Goal: Task Accomplishment & Management: Use online tool/utility

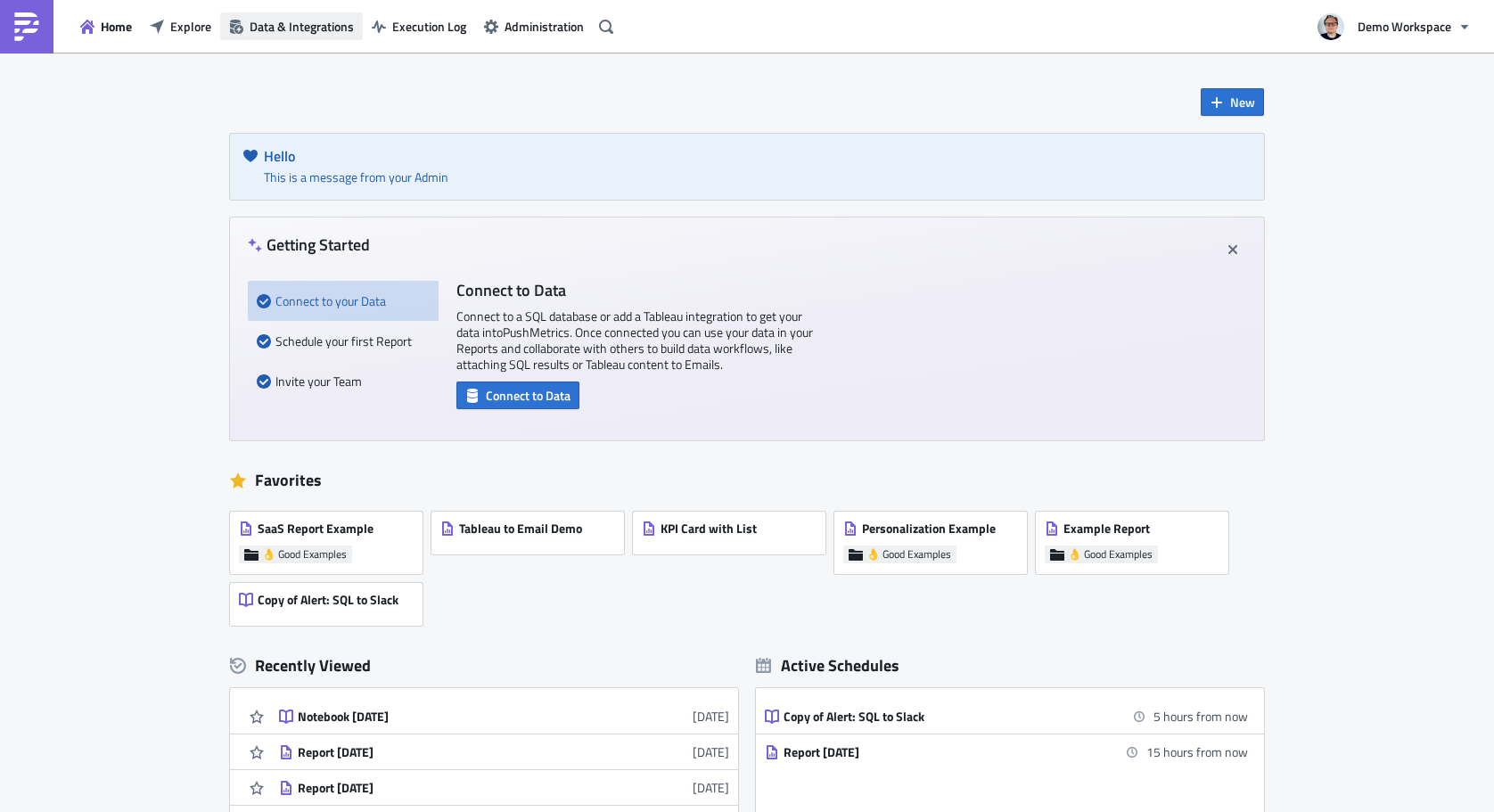
click at [257, 33] on span "Data & Integrations" at bounding box center [301, 26] width 104 height 19
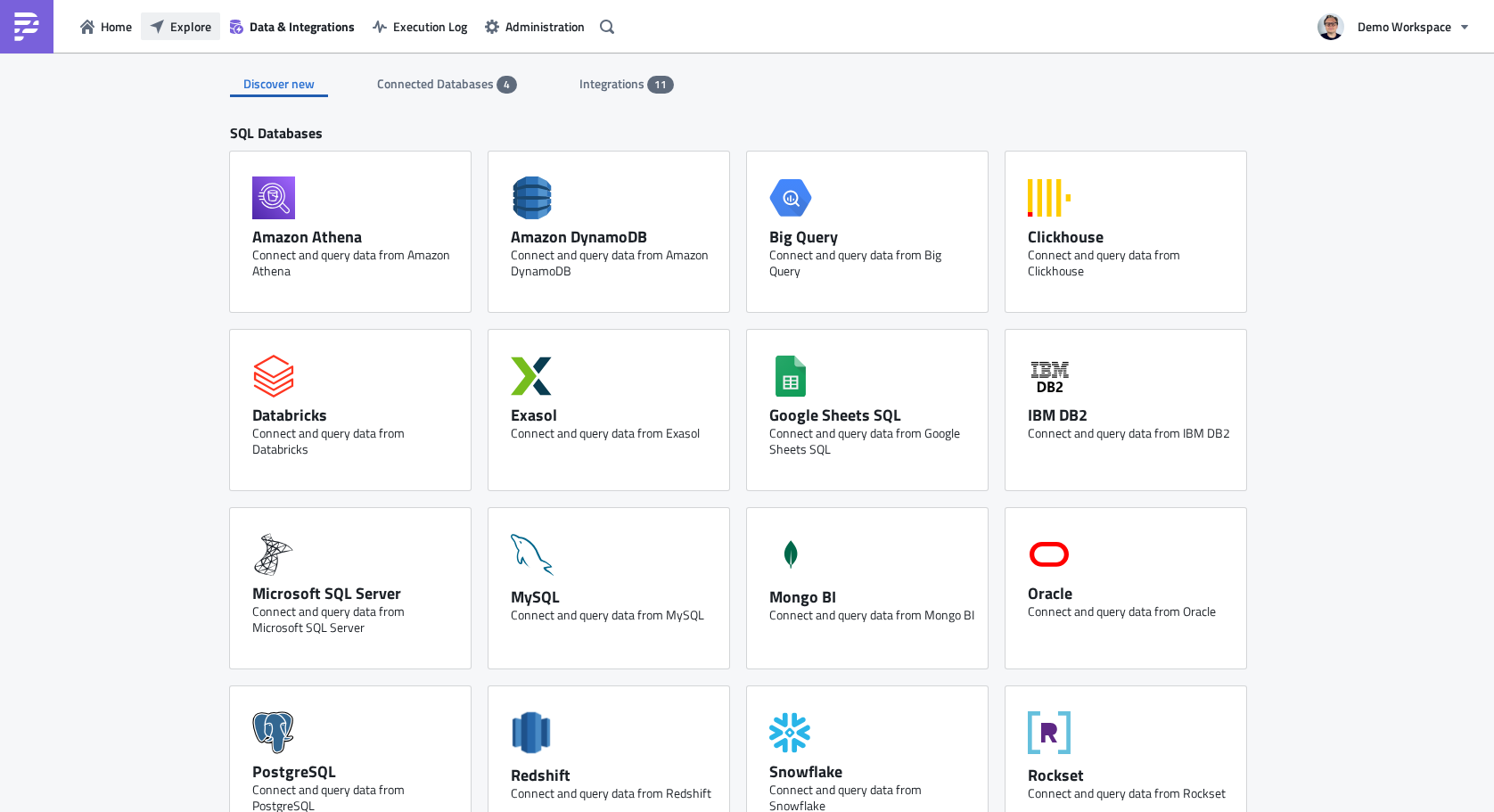
click at [149, 21] on button "Explore" at bounding box center [180, 25] width 80 height 27
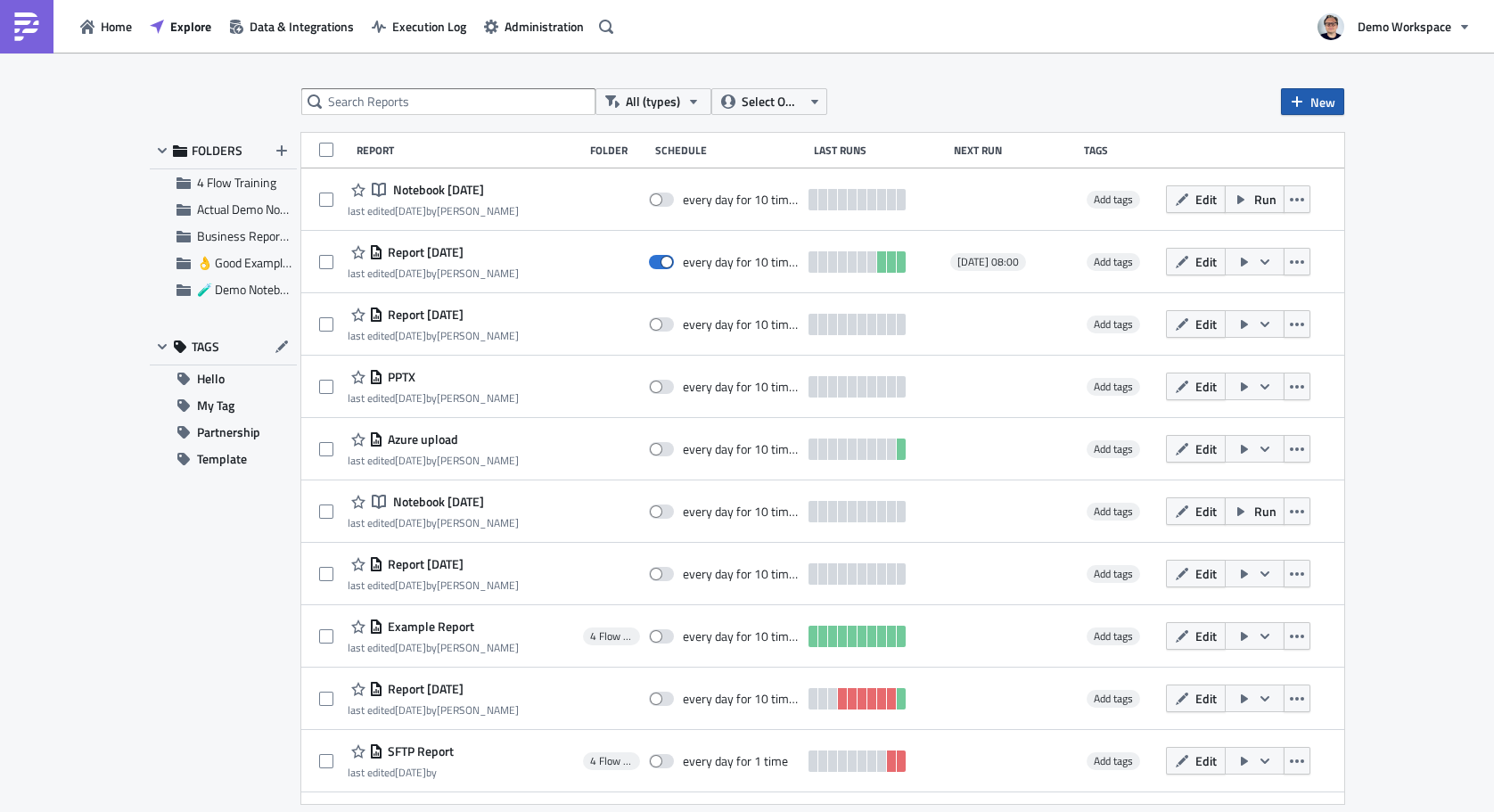
click at [1324, 98] on span "New" at bounding box center [1322, 102] width 25 height 19
click at [1302, 143] on icon at bounding box center [1299, 145] width 10 height 14
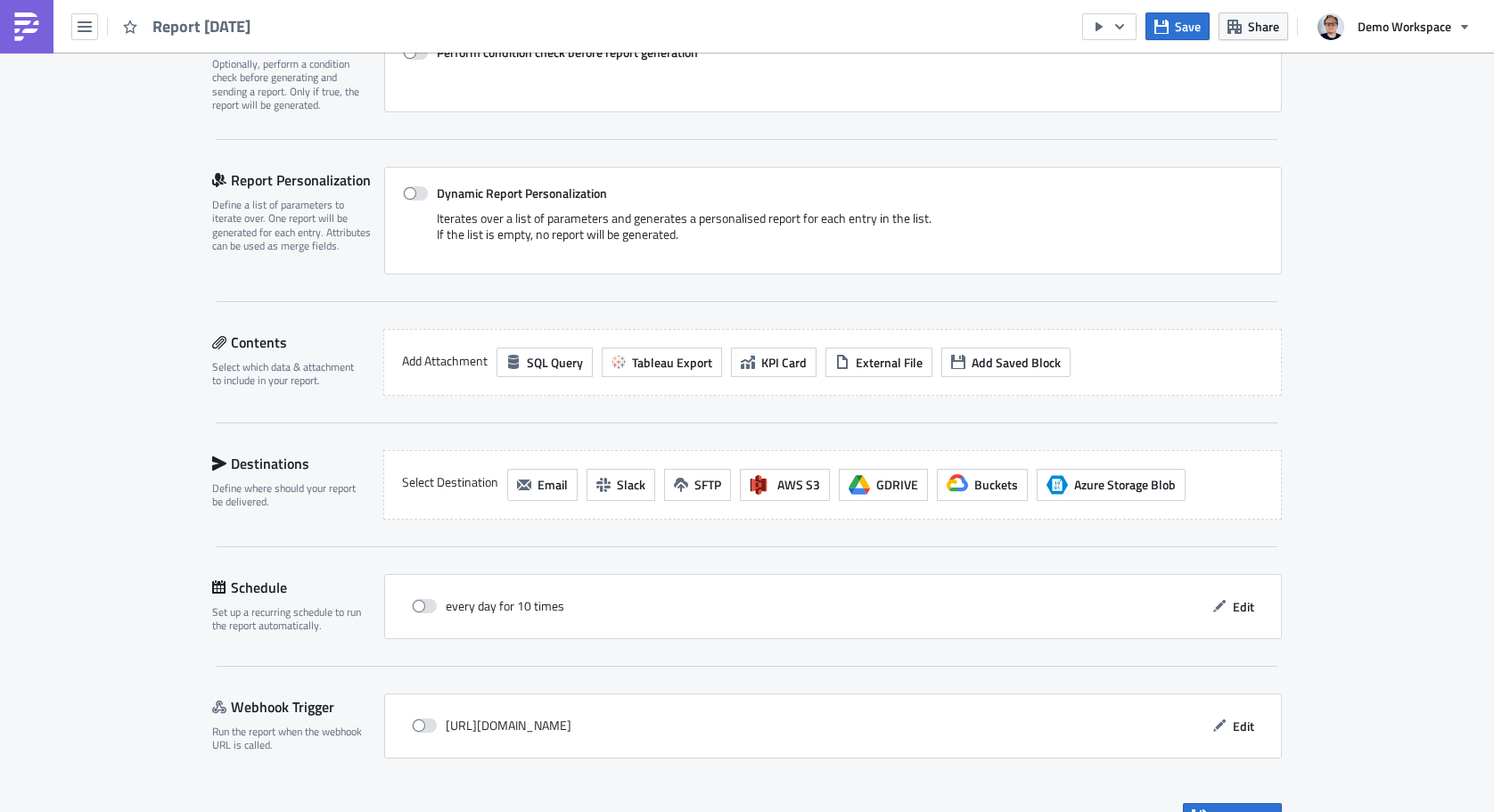
scroll to position [302, 0]
click at [683, 369] on span "Tableau Export" at bounding box center [672, 361] width 81 height 19
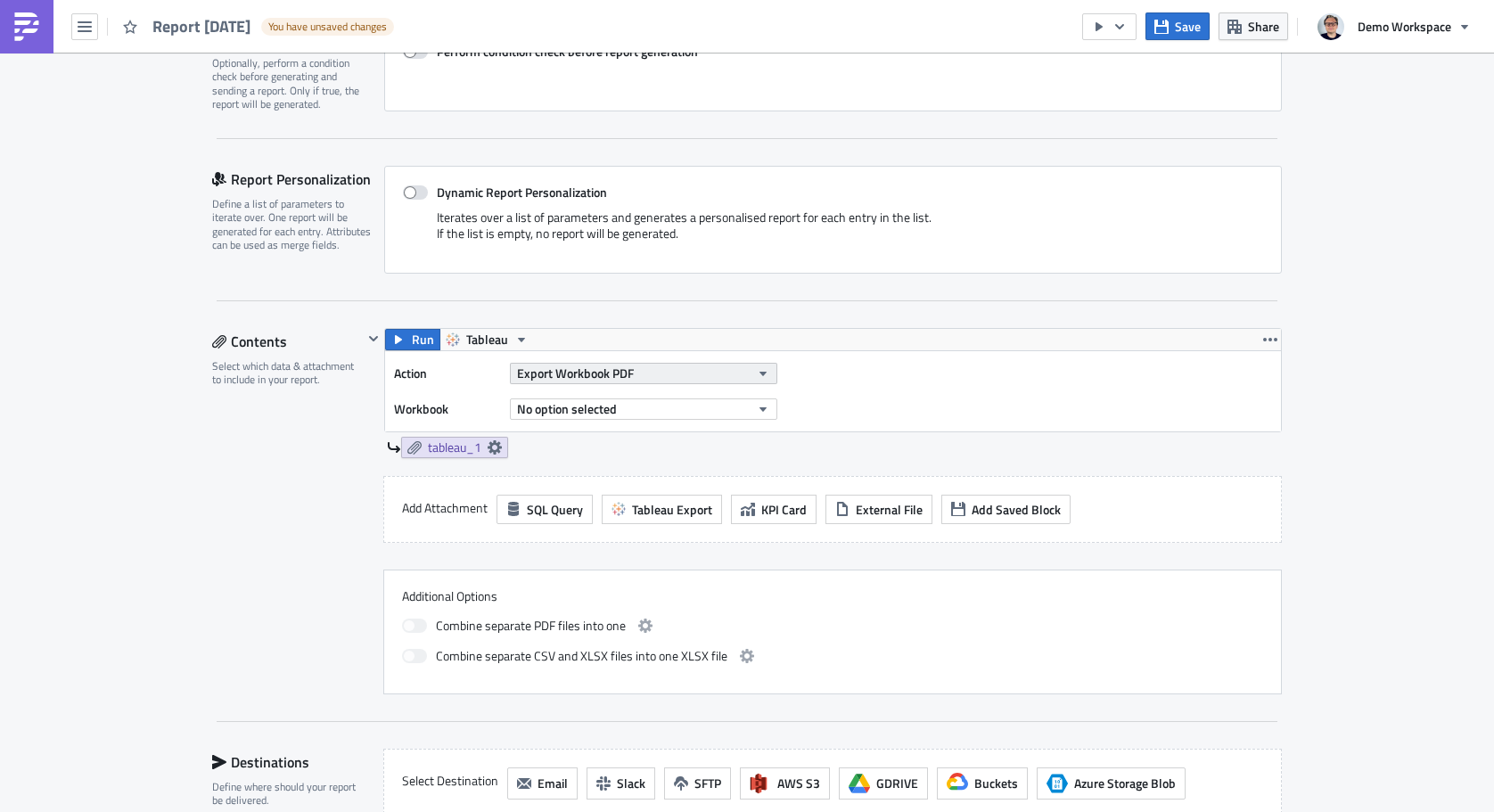
click at [682, 376] on button "Export Workbook PDF" at bounding box center [643, 373] width 267 height 22
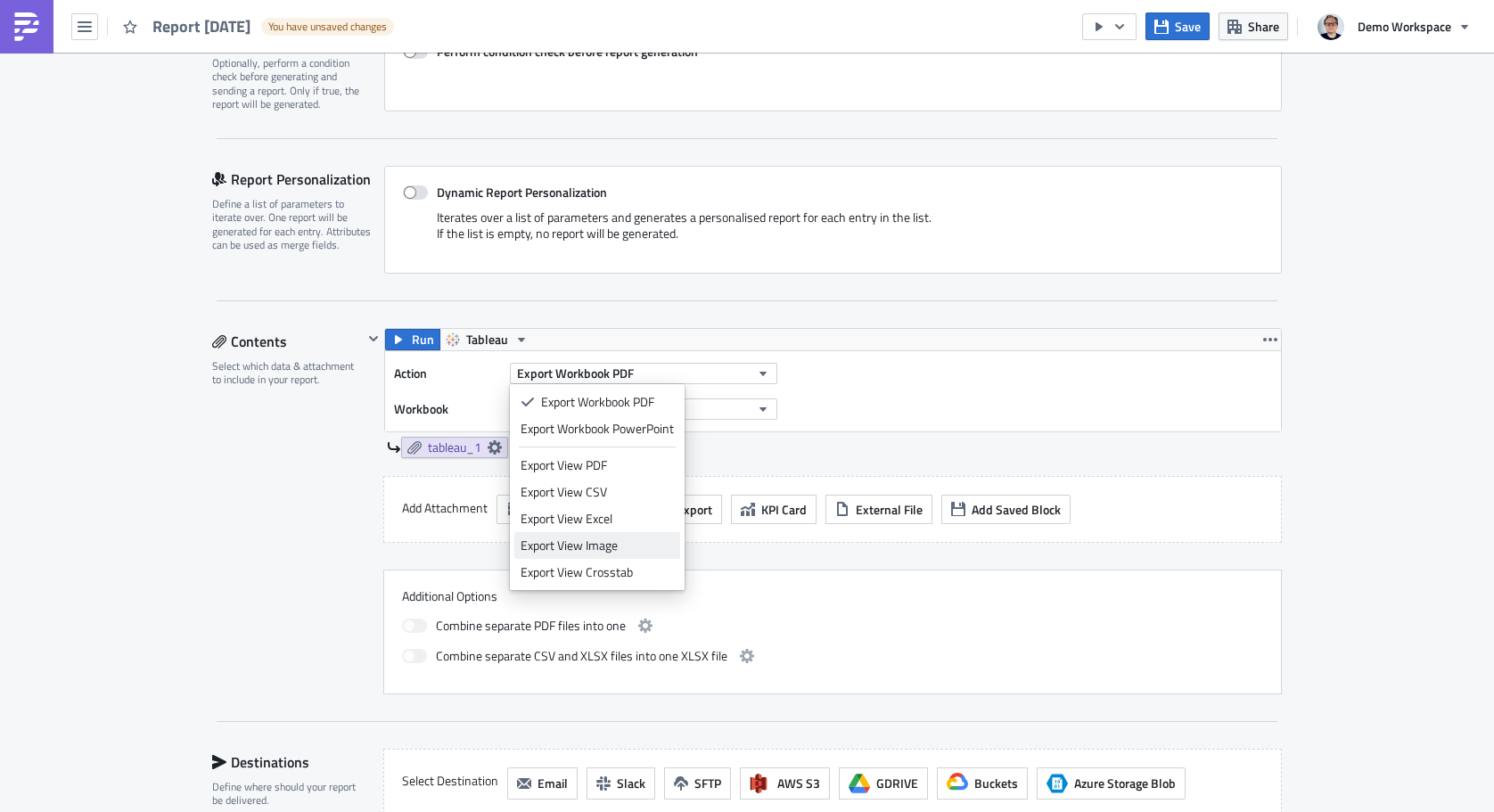
click at [611, 537] on div "Export View Image" at bounding box center [596, 545] width 153 height 18
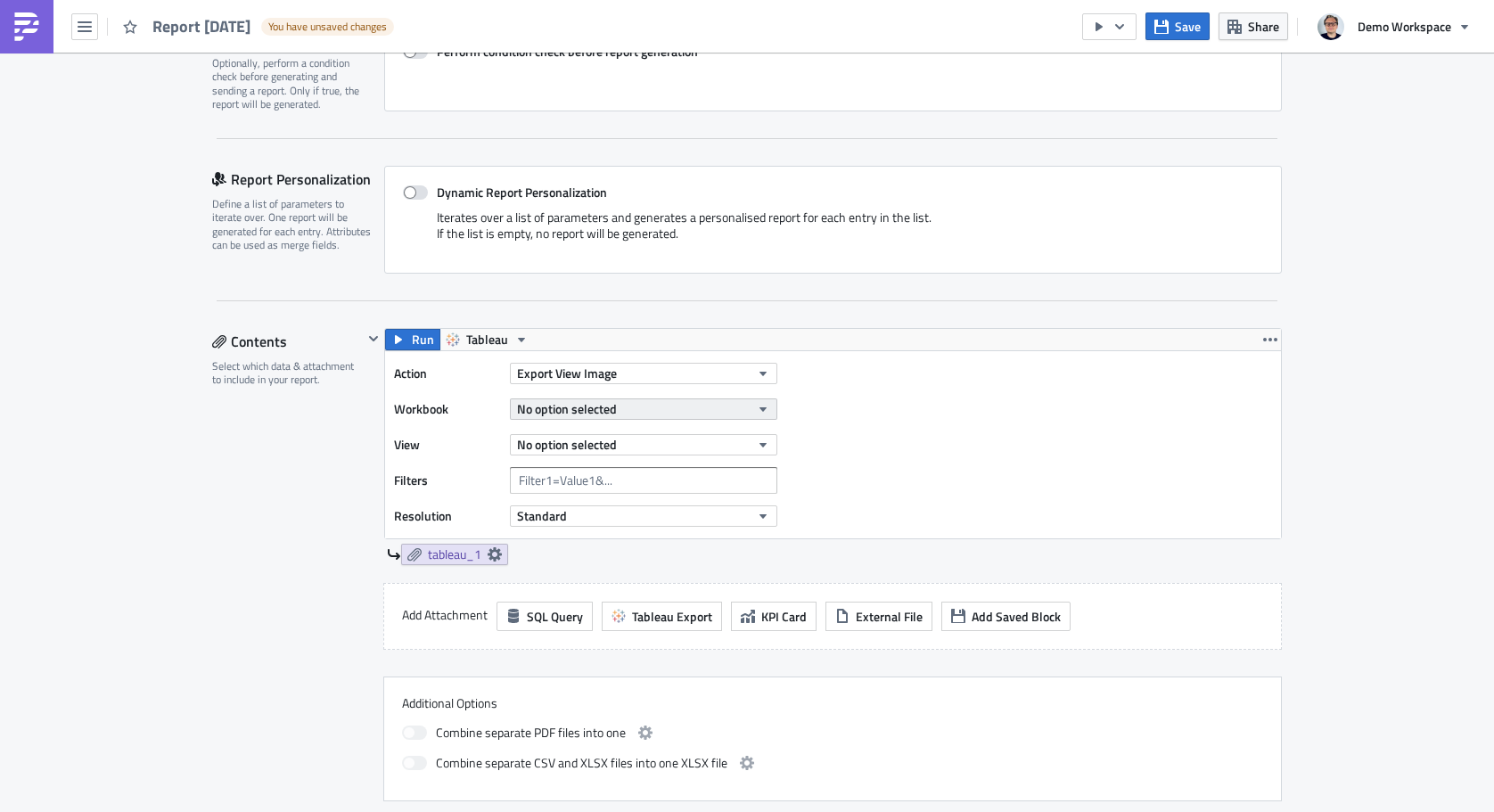
click at [682, 413] on button "No option selected" at bounding box center [643, 409] width 267 height 22
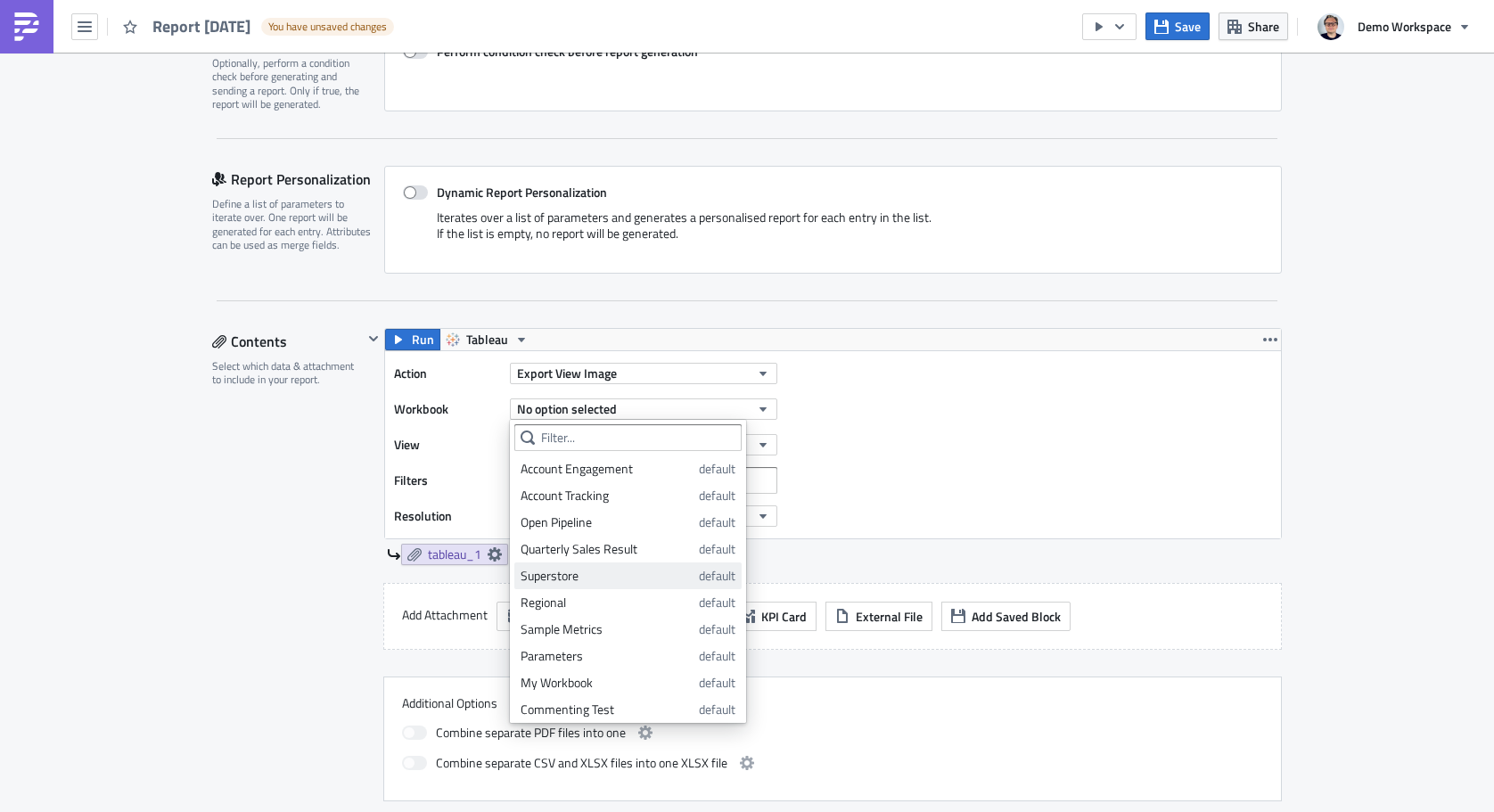
click at [590, 566] on div "Superstore" at bounding box center [606, 575] width 172 height 18
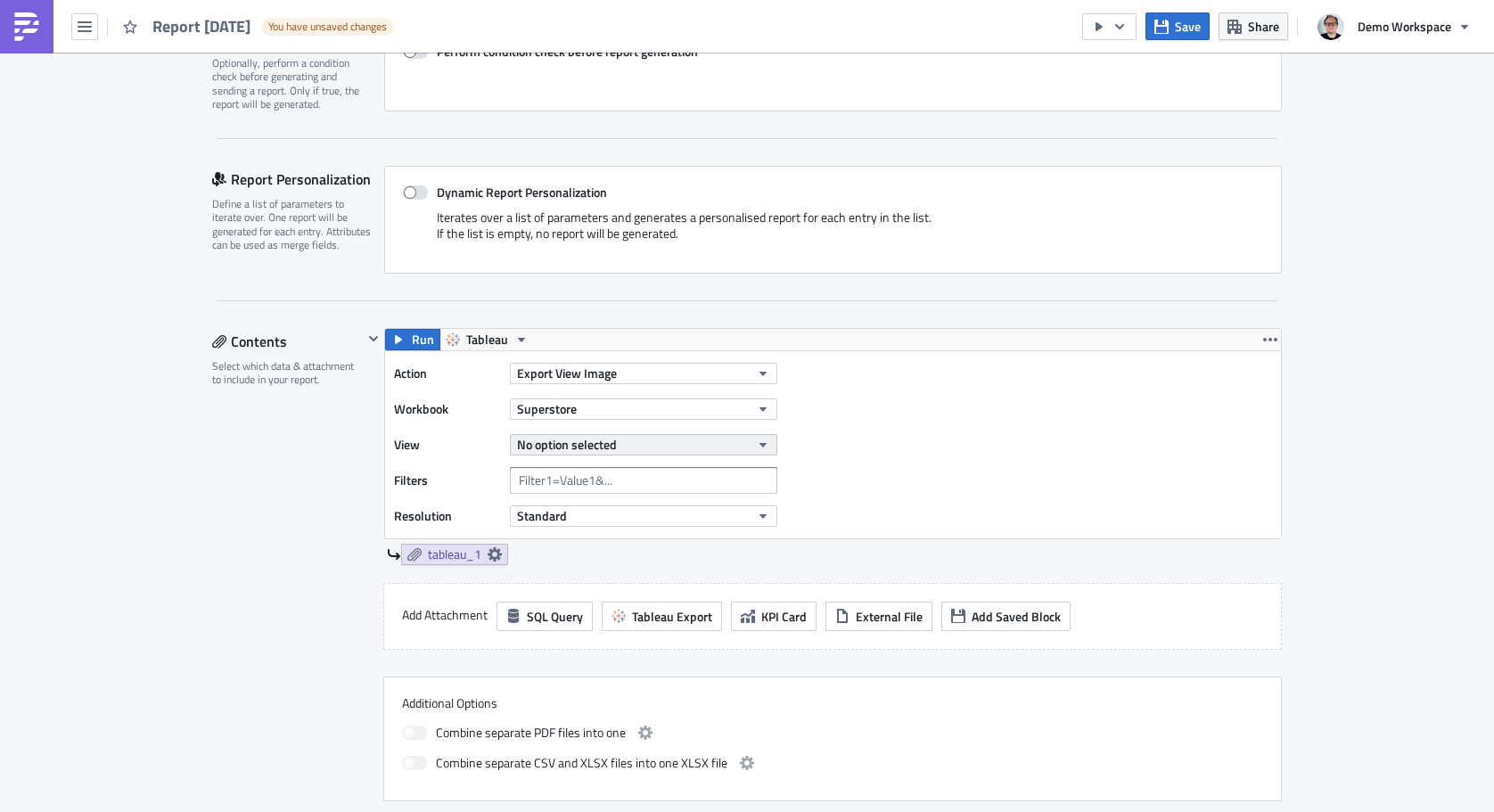
click at [637, 444] on button "No option selected" at bounding box center [643, 444] width 267 height 22
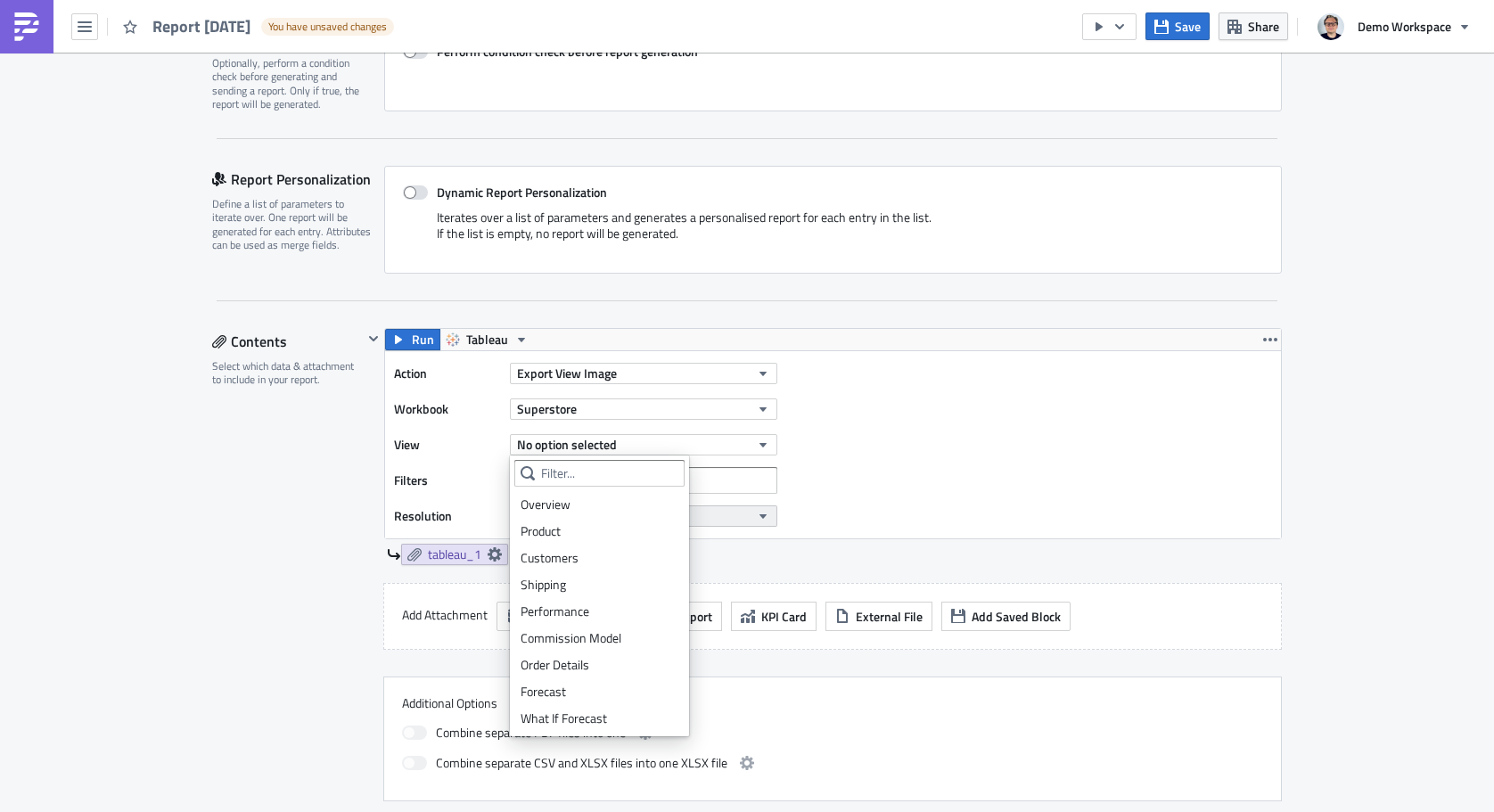
click at [593, 504] on div "Overview" at bounding box center [599, 504] width 158 height 18
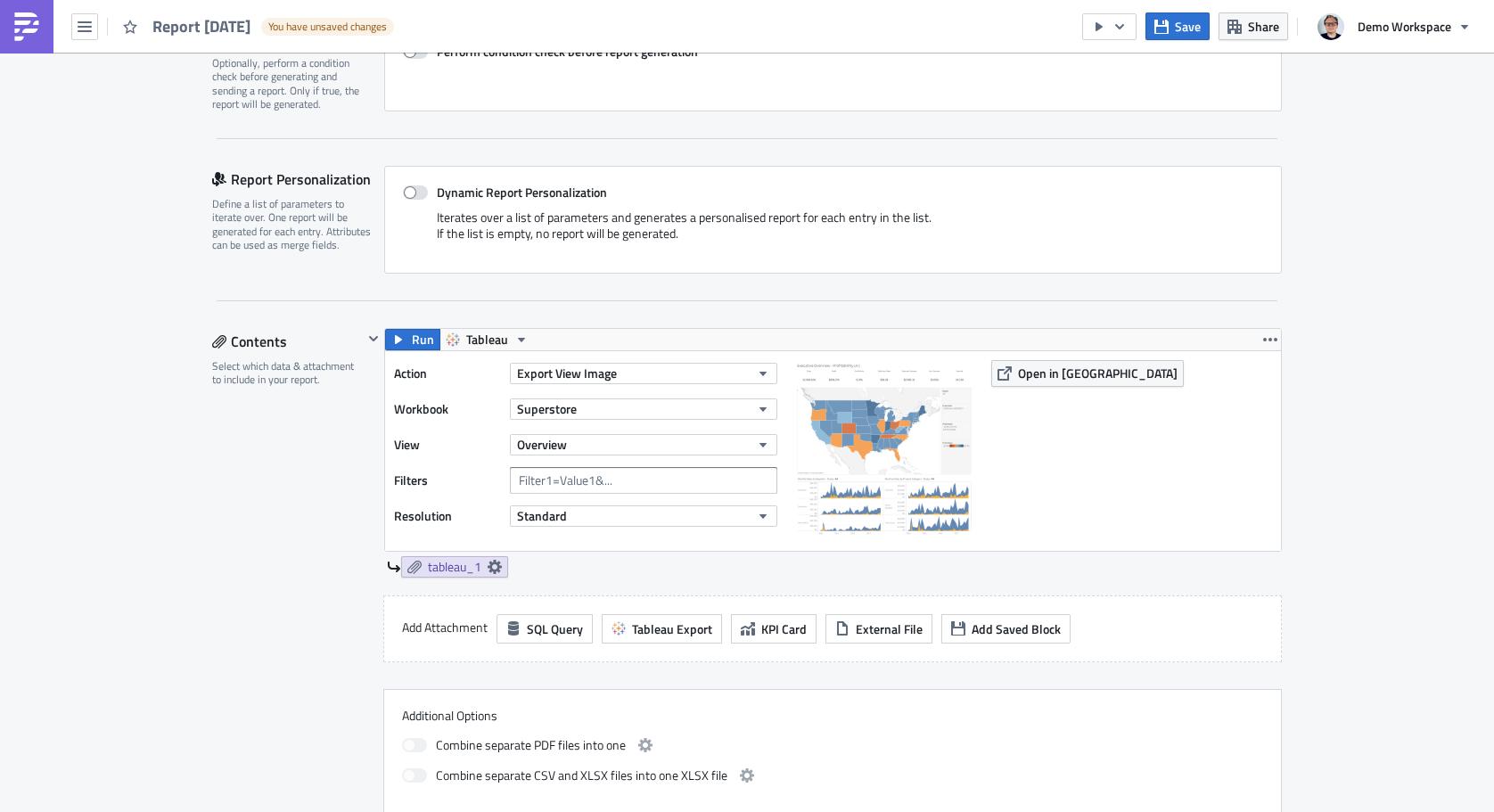
click at [685, 493] on div "Action Export View Image Workbook Superstore View Overview Filters Resolution S…" at bounding box center [590, 451] width 392 height 182
click at [685, 490] on input "text" at bounding box center [643, 480] width 267 height 27
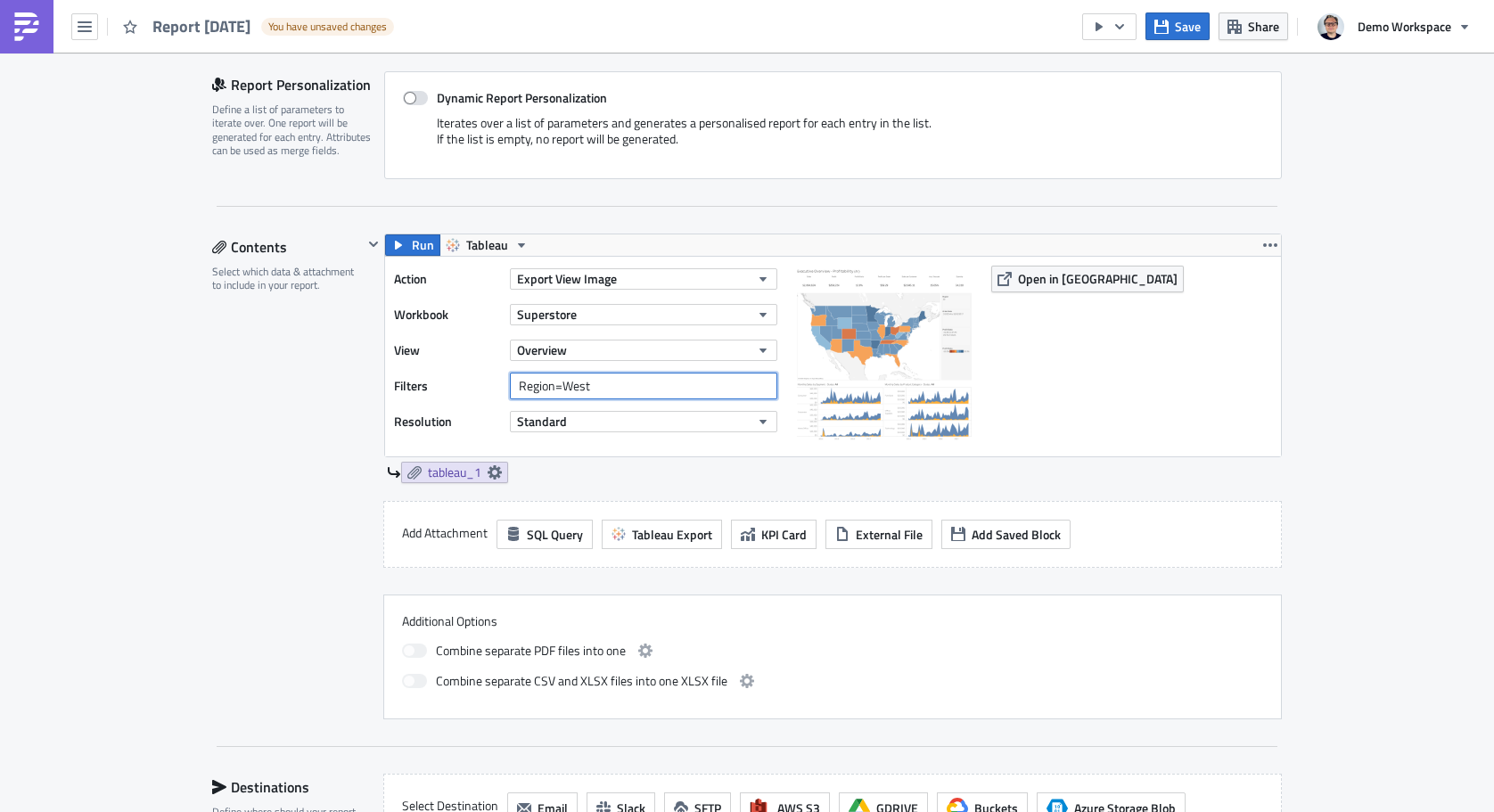
scroll to position [398, 0]
type input "Region=West"
click at [552, 548] on button "SQL Query" at bounding box center [544, 533] width 97 height 29
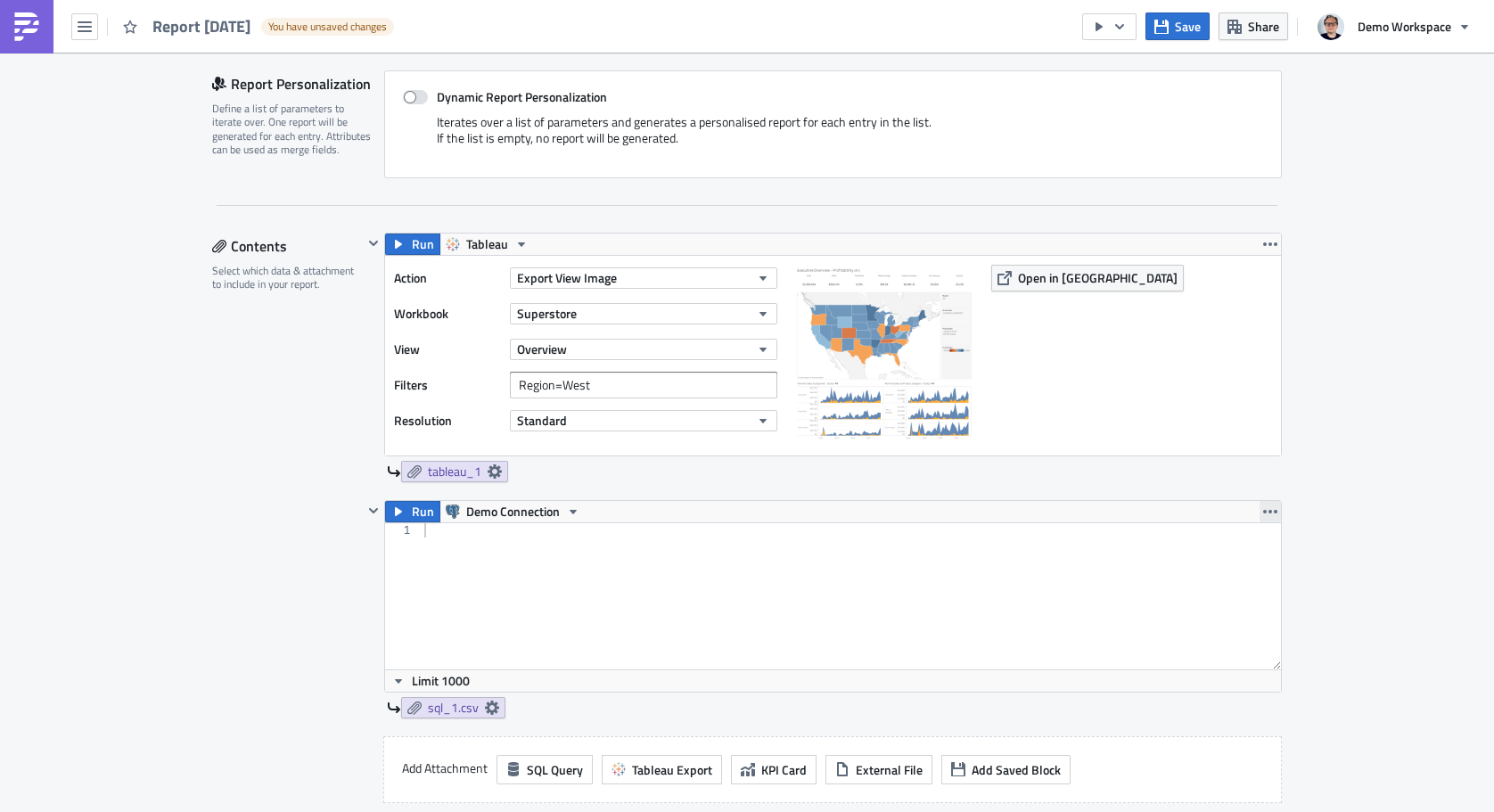
click at [1267, 506] on icon "button" at bounding box center [1270, 511] width 14 height 14
click at [1111, 493] on div "Run Tableau Action Export View Image Workbook Superstore View Overview Filters …" at bounding box center [822, 366] width 919 height 267
drag, startPoint x: 1255, startPoint y: 506, endPoint x: 1265, endPoint y: 507, distance: 10.0
click at [1261, 507] on div "Run Demo Connection" at bounding box center [833, 511] width 896 height 22
click at [1265, 507] on icon "button" at bounding box center [1270, 511] width 14 height 14
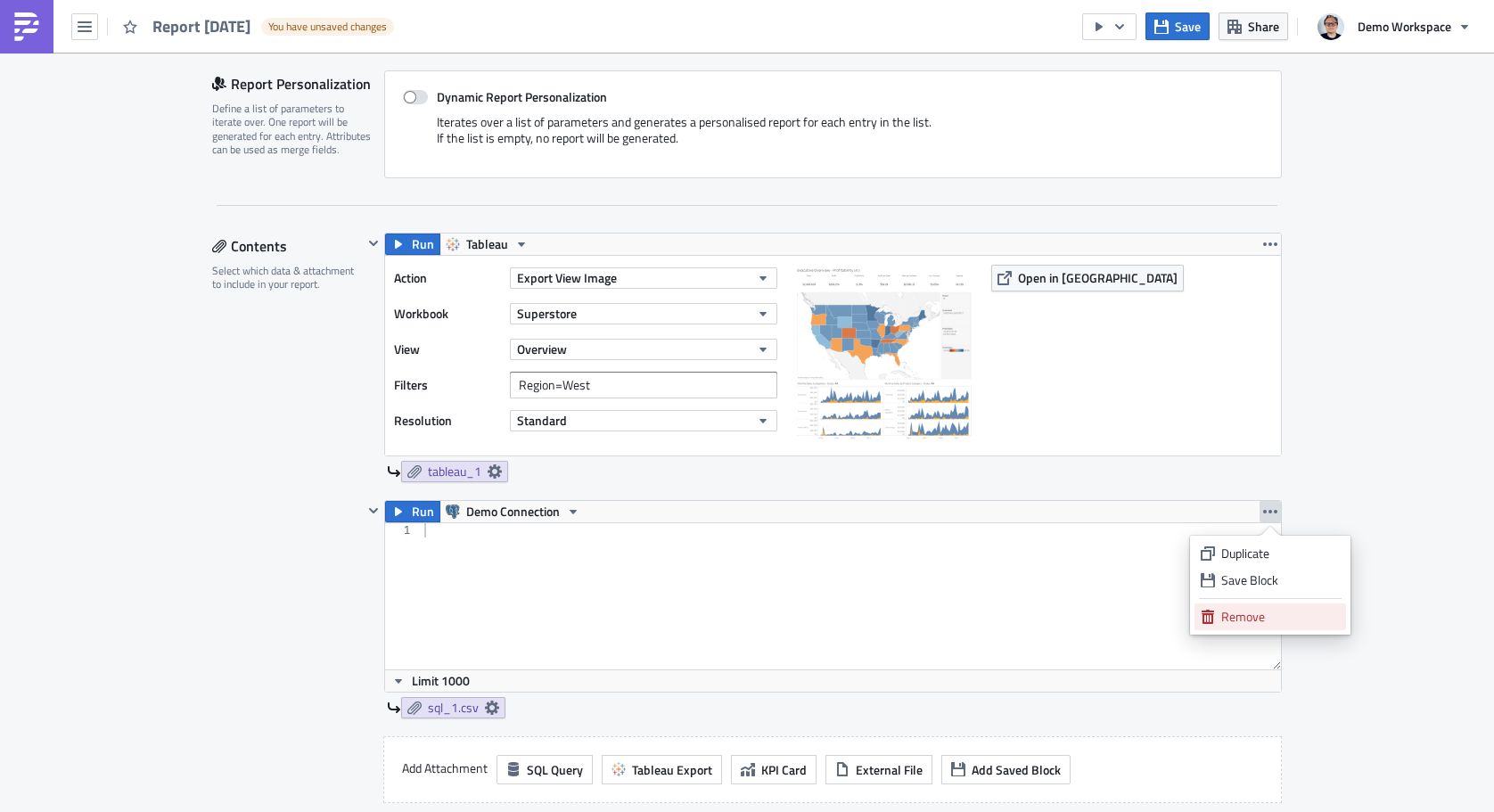
click at [1240, 618] on div "Remove" at bounding box center [1280, 616] width 118 height 18
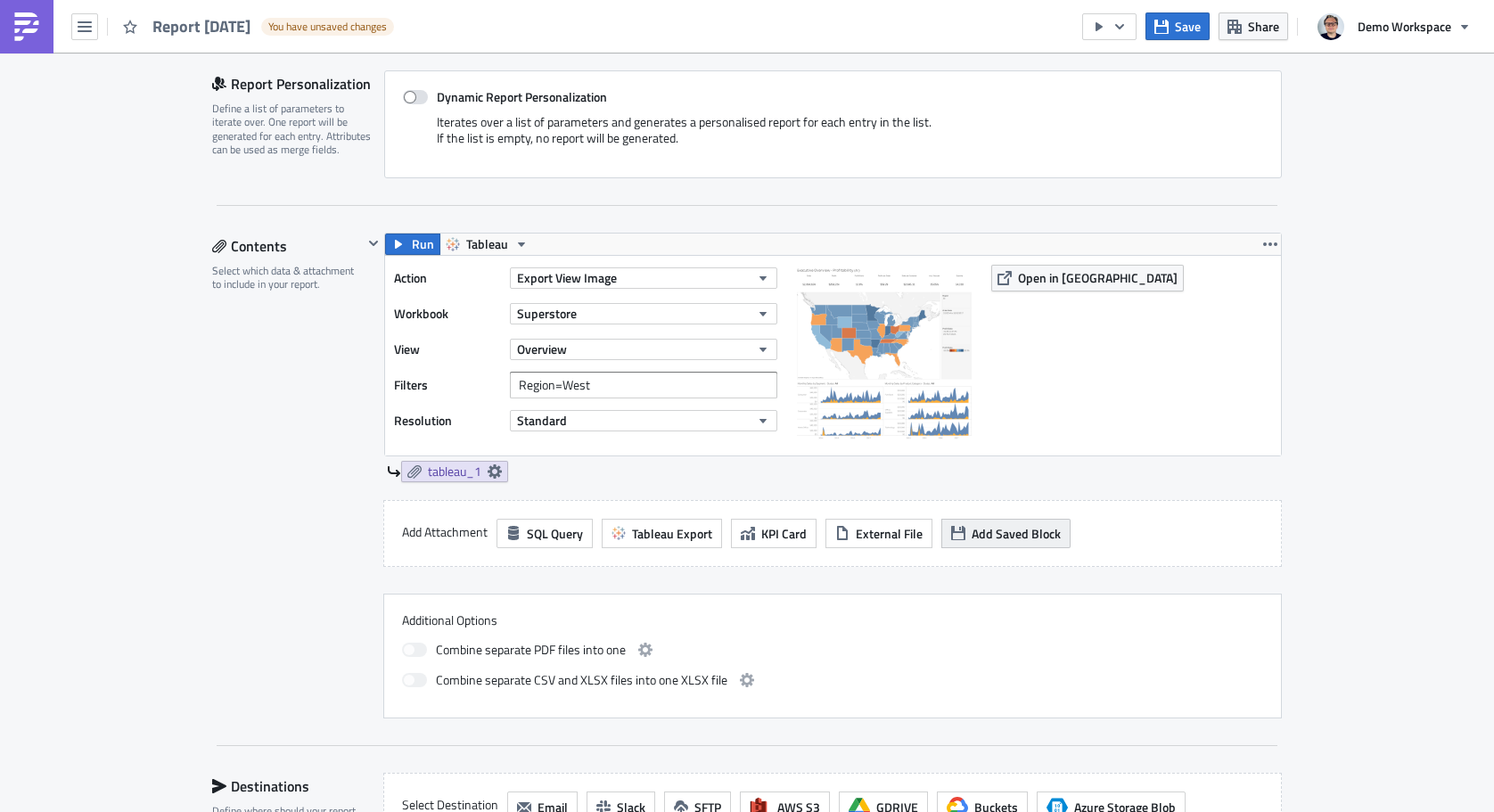
click at [976, 528] on span "Add Saved Block" at bounding box center [1016, 534] width 89 height 19
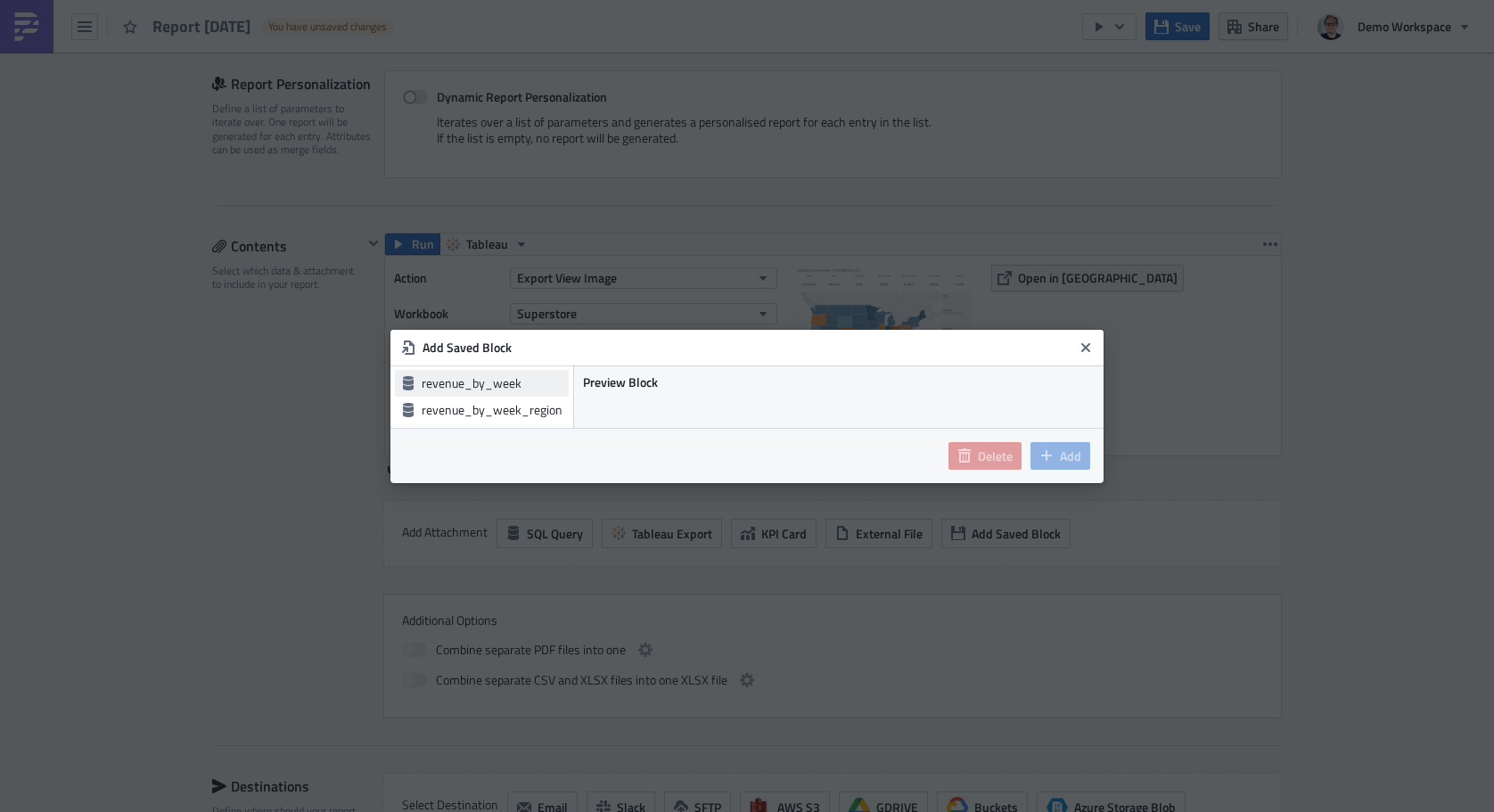
click at [504, 384] on div "revenue_by_week" at bounding box center [492, 383] width 141 height 18
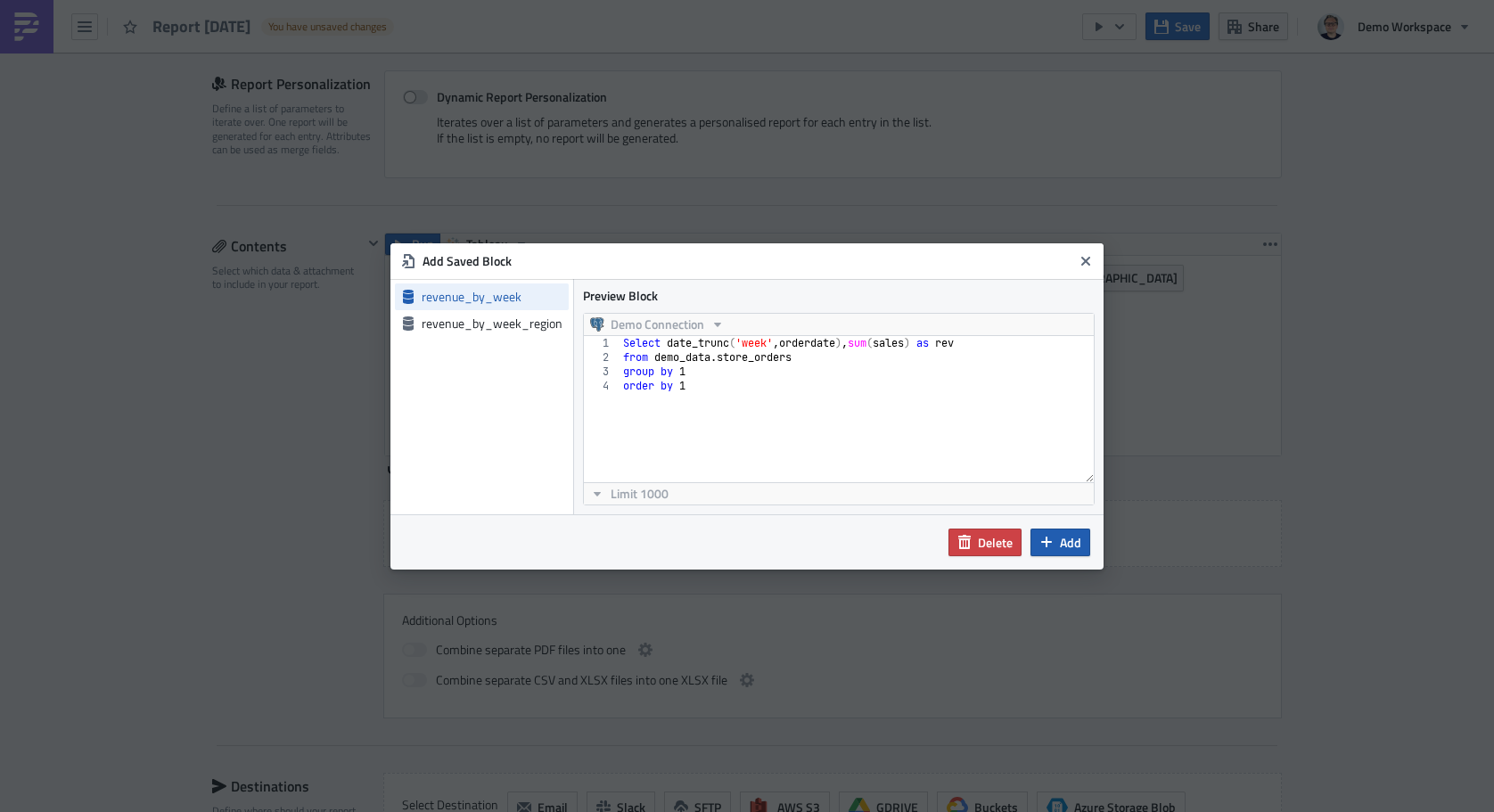
click at [1049, 548] on icon "button" at bounding box center [1046, 541] width 14 height 14
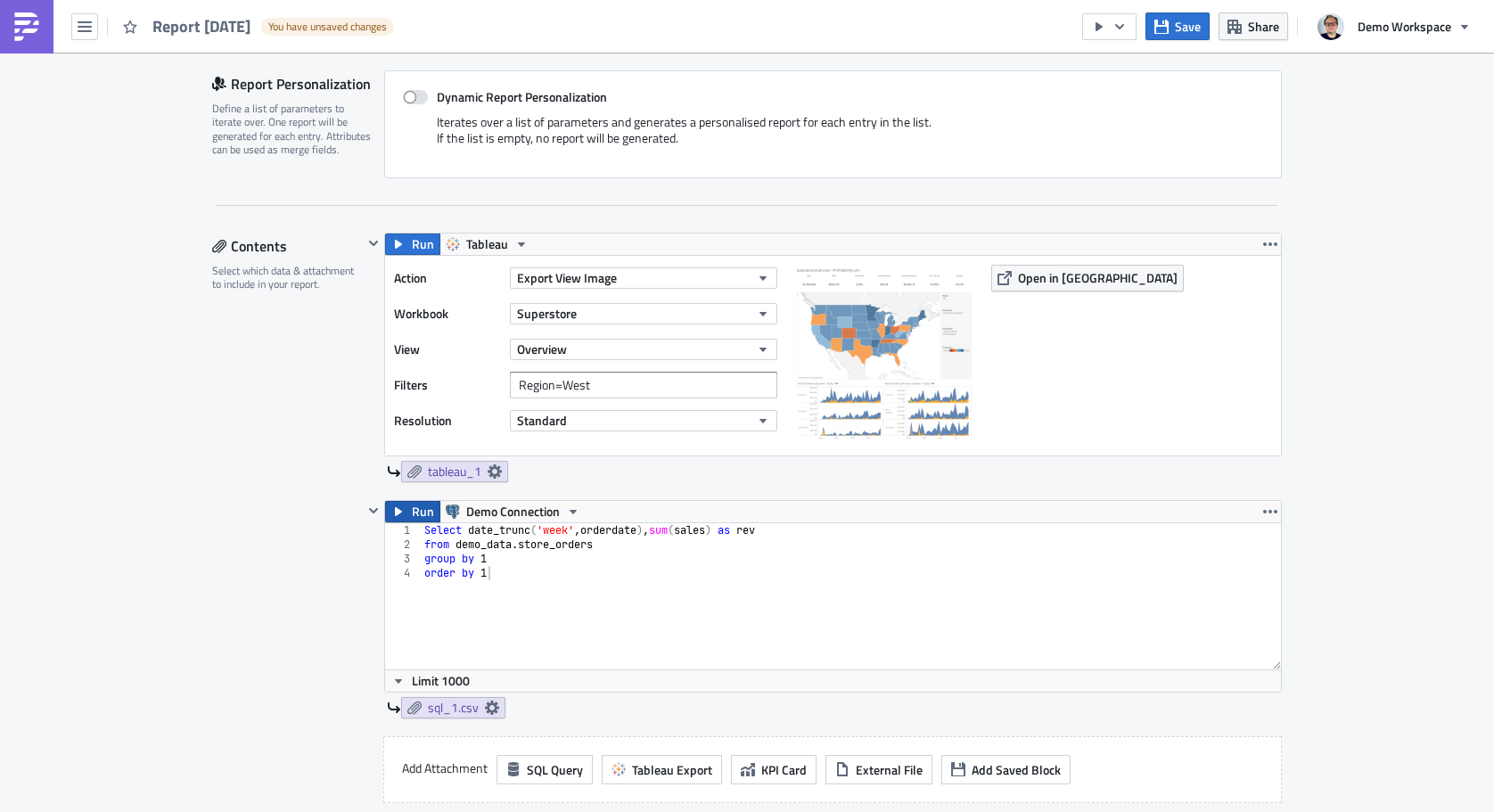
click at [405, 511] on button "Run" at bounding box center [413, 511] width 55 height 22
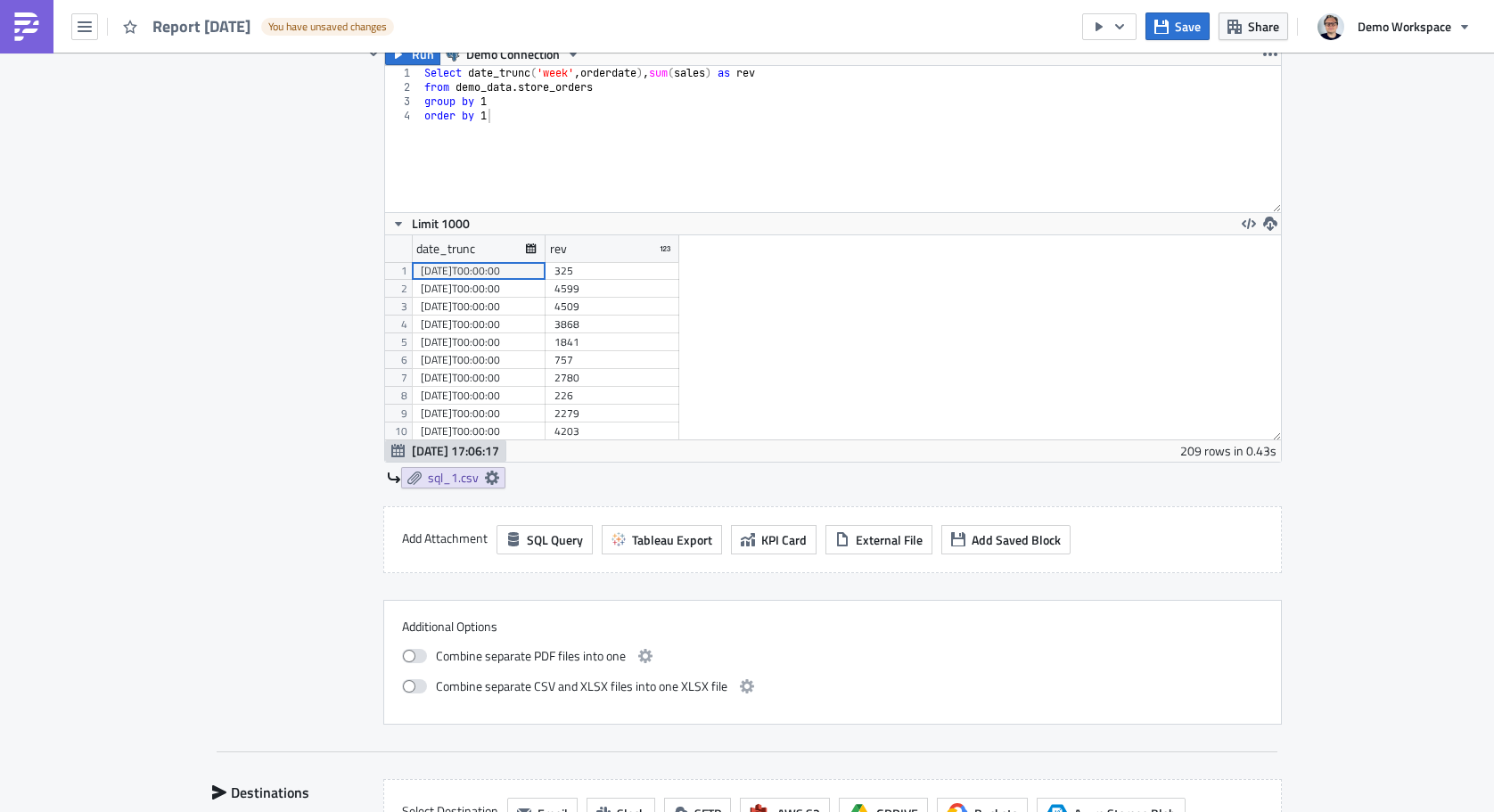
scroll to position [859, 0]
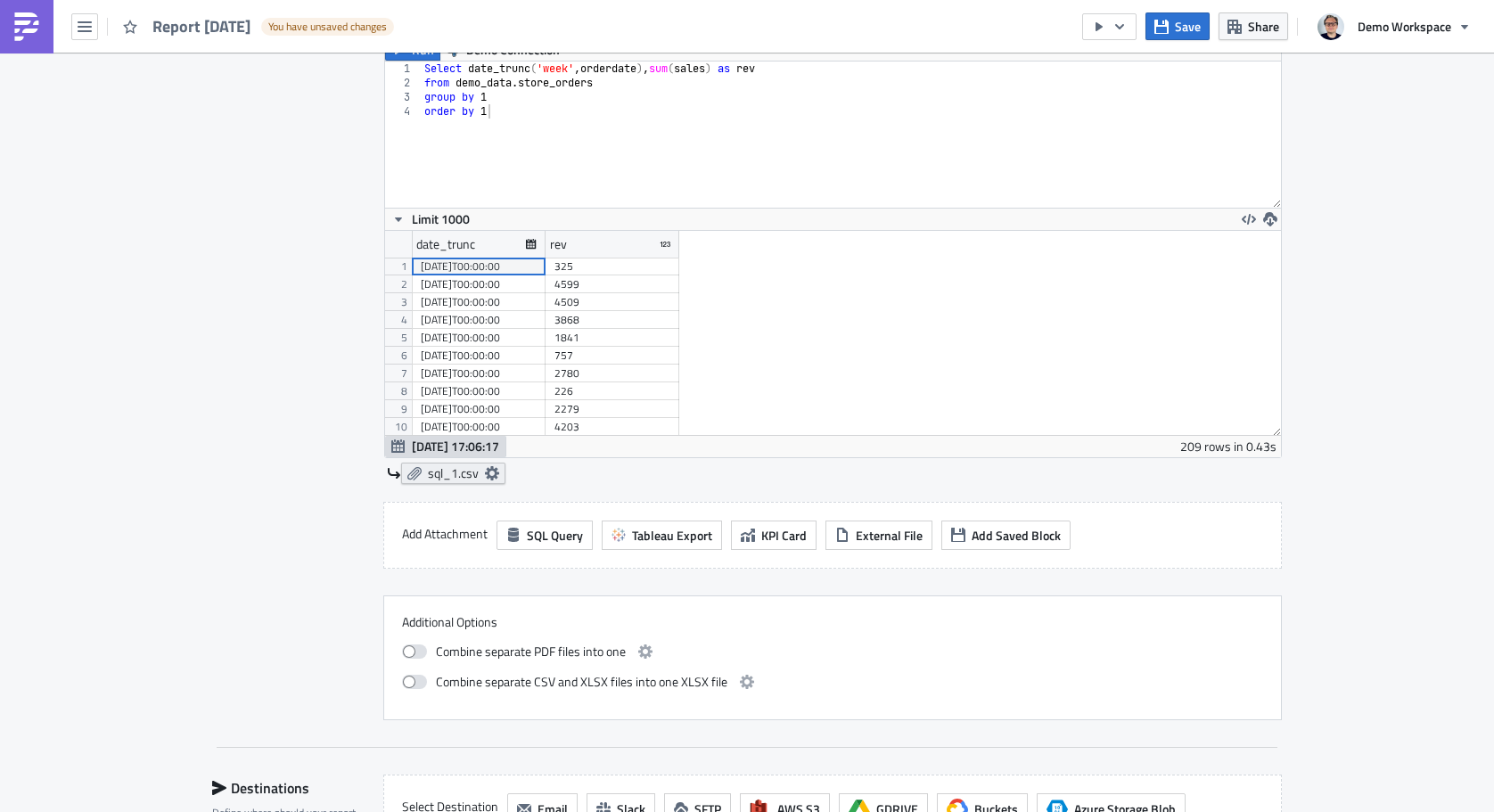
click at [502, 474] on link "sql_1.csv" at bounding box center [453, 473] width 104 height 22
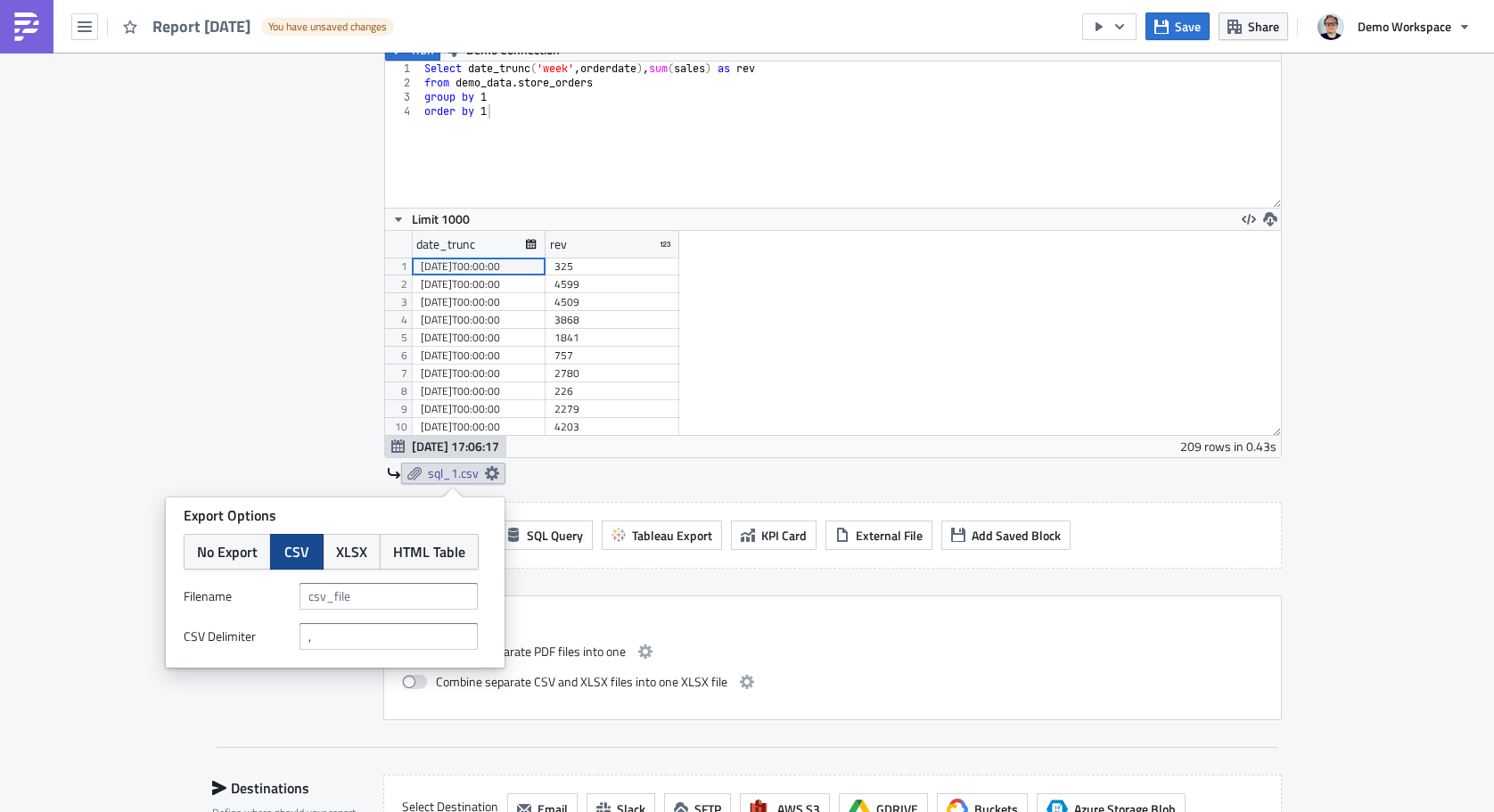
click at [344, 334] on div "Contents Select which data & attachment to include in your report." at bounding box center [287, 246] width 151 height 949
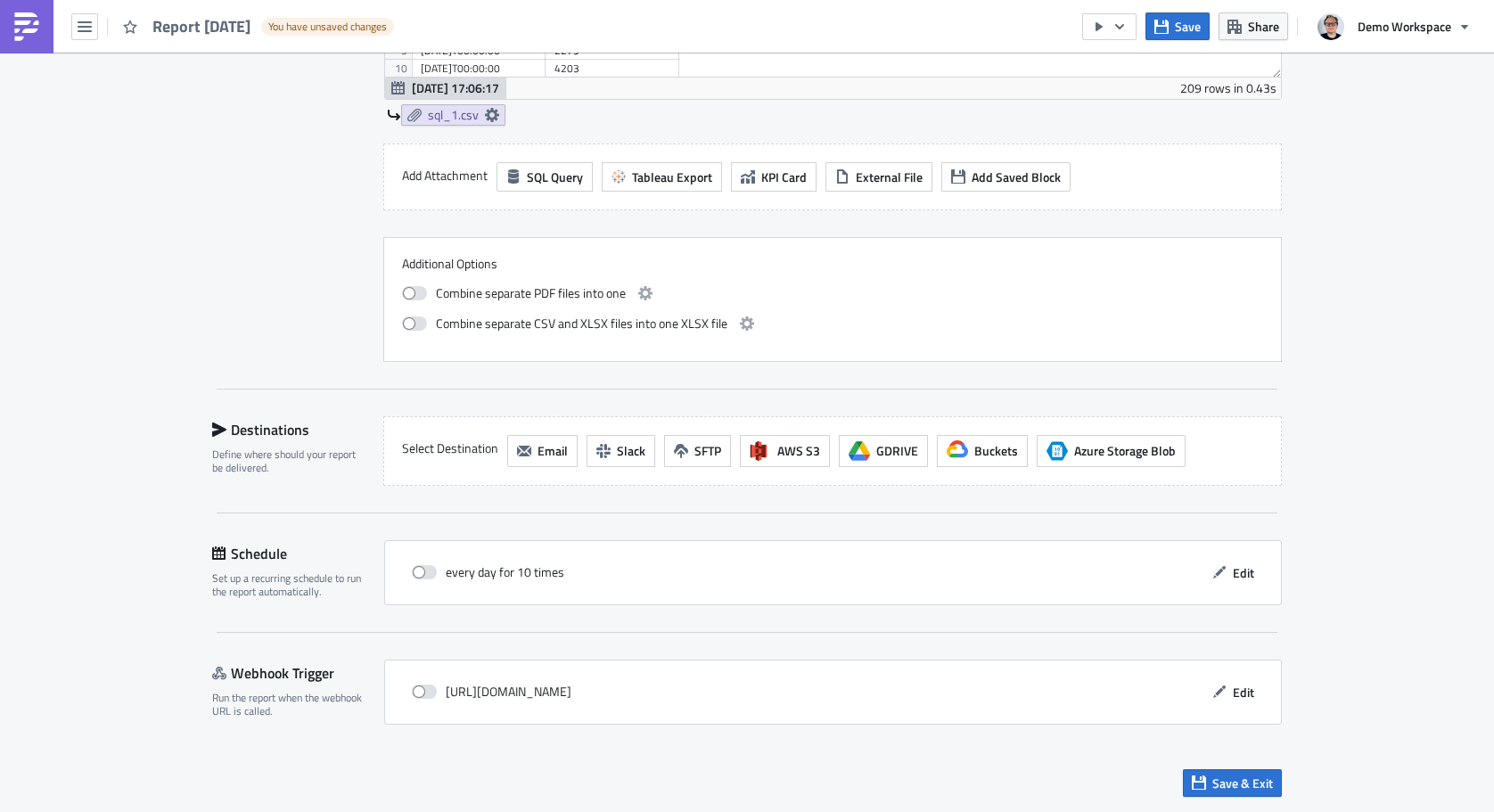
scroll to position [1219, 0]
click at [548, 451] on span "Email" at bounding box center [552, 450] width 30 height 19
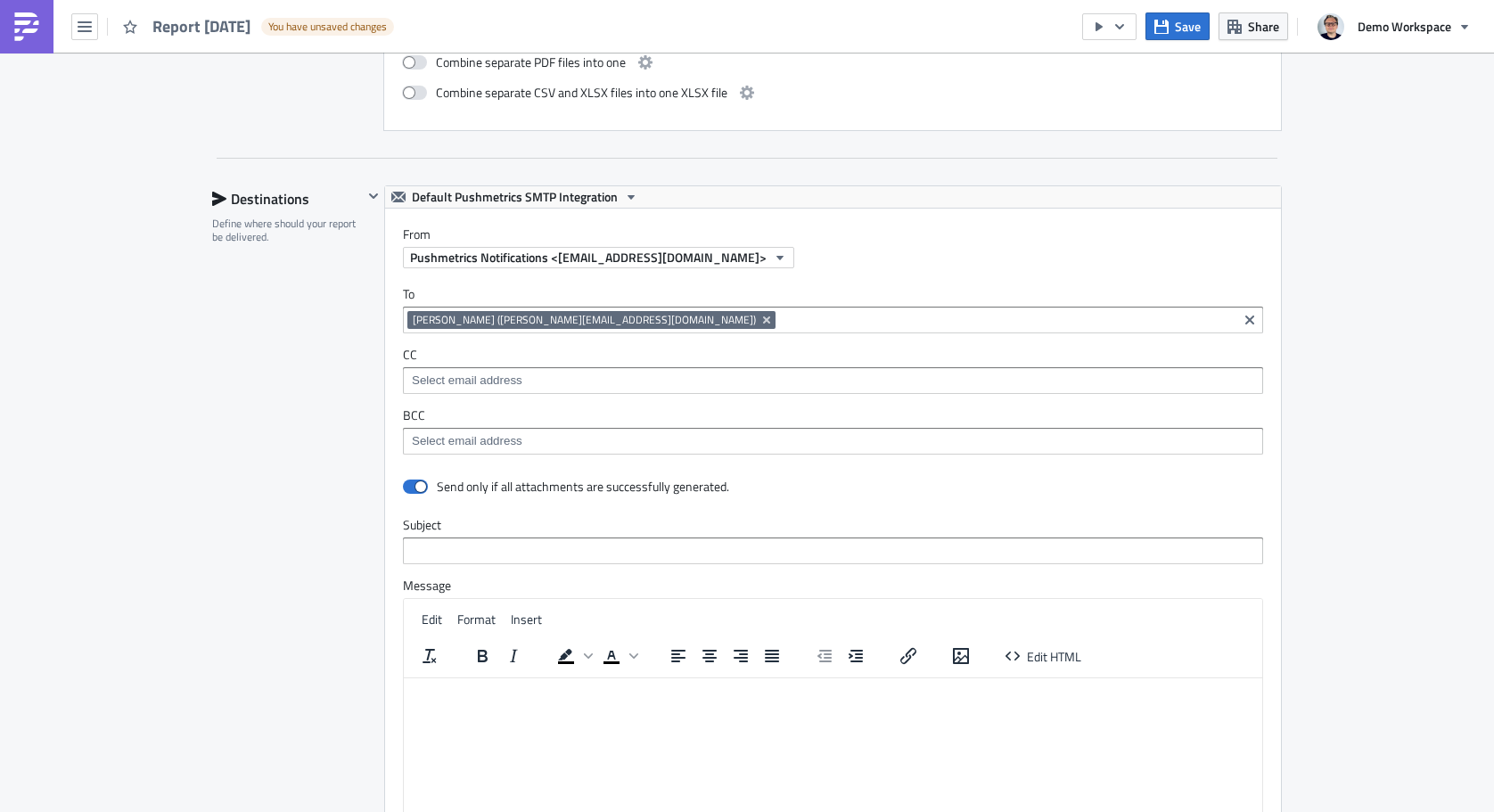
scroll to position [1451, 0]
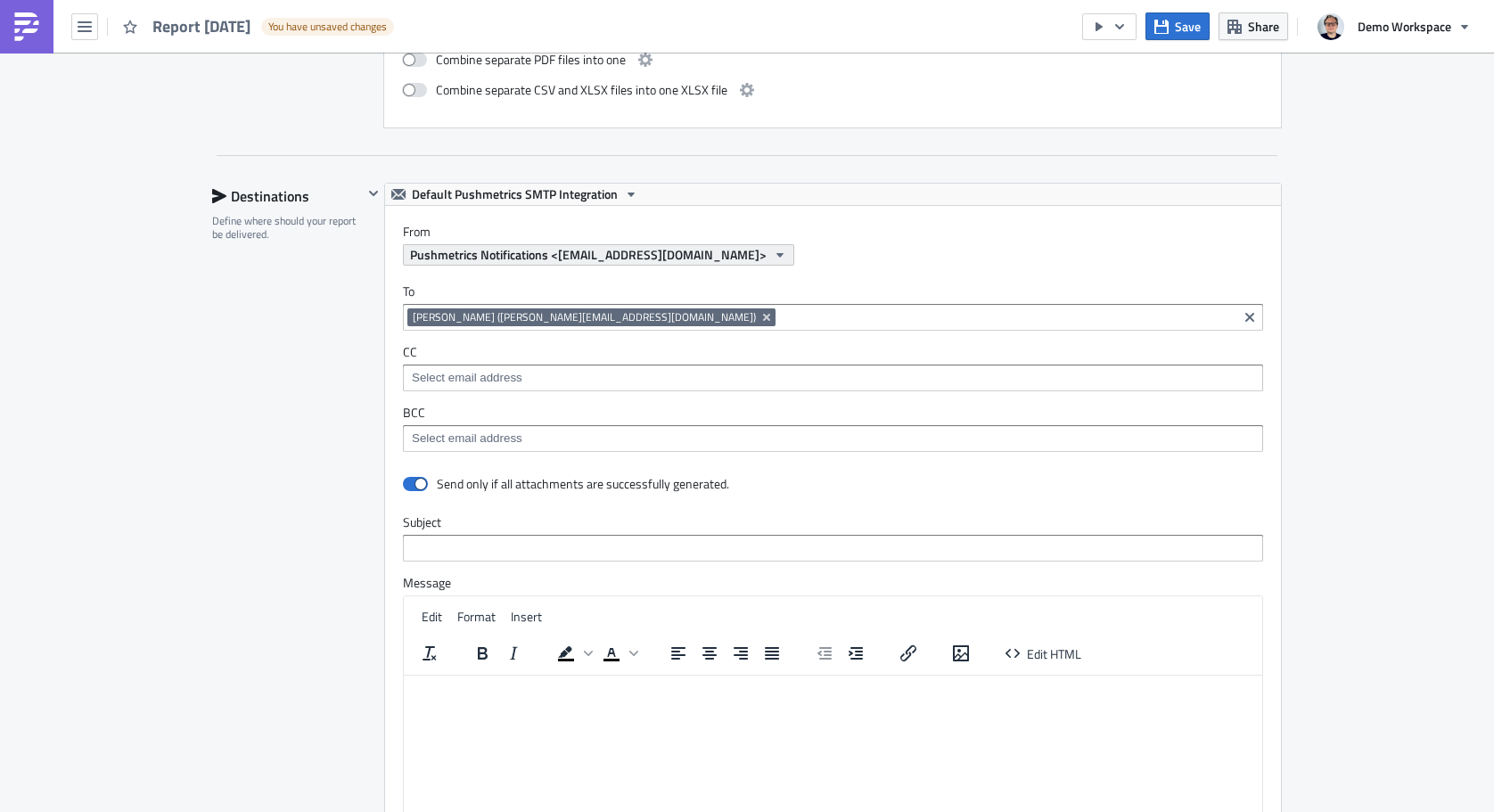
click at [709, 250] on span "Pushmetrics Notifications <[EMAIL_ADDRESS][DOMAIN_NAME]>" at bounding box center [588, 254] width 356 height 19
click at [605, 194] on span "Default Pushmetrics SMTP Integration" at bounding box center [515, 194] width 206 height 22
click at [481, 252] on div "Your Custom SMTP Connection" at bounding box center [518, 250] width 203 height 18
click at [510, 184] on span "Your Custom SMTP Connection" at bounding box center [494, 194] width 165 height 22
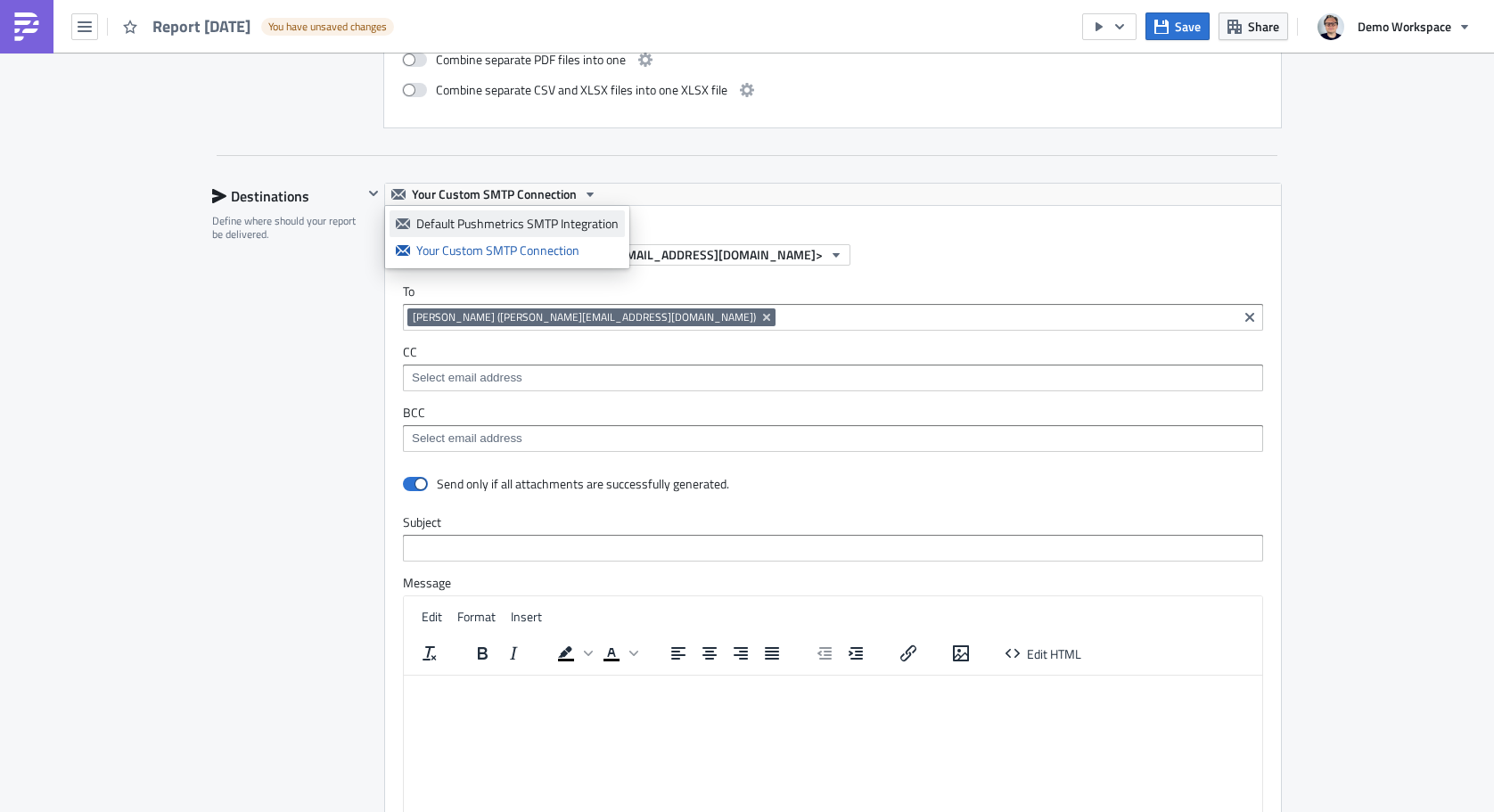
click at [488, 217] on div "Default Pushmetrics SMTP Integration" at bounding box center [518, 223] width 203 height 18
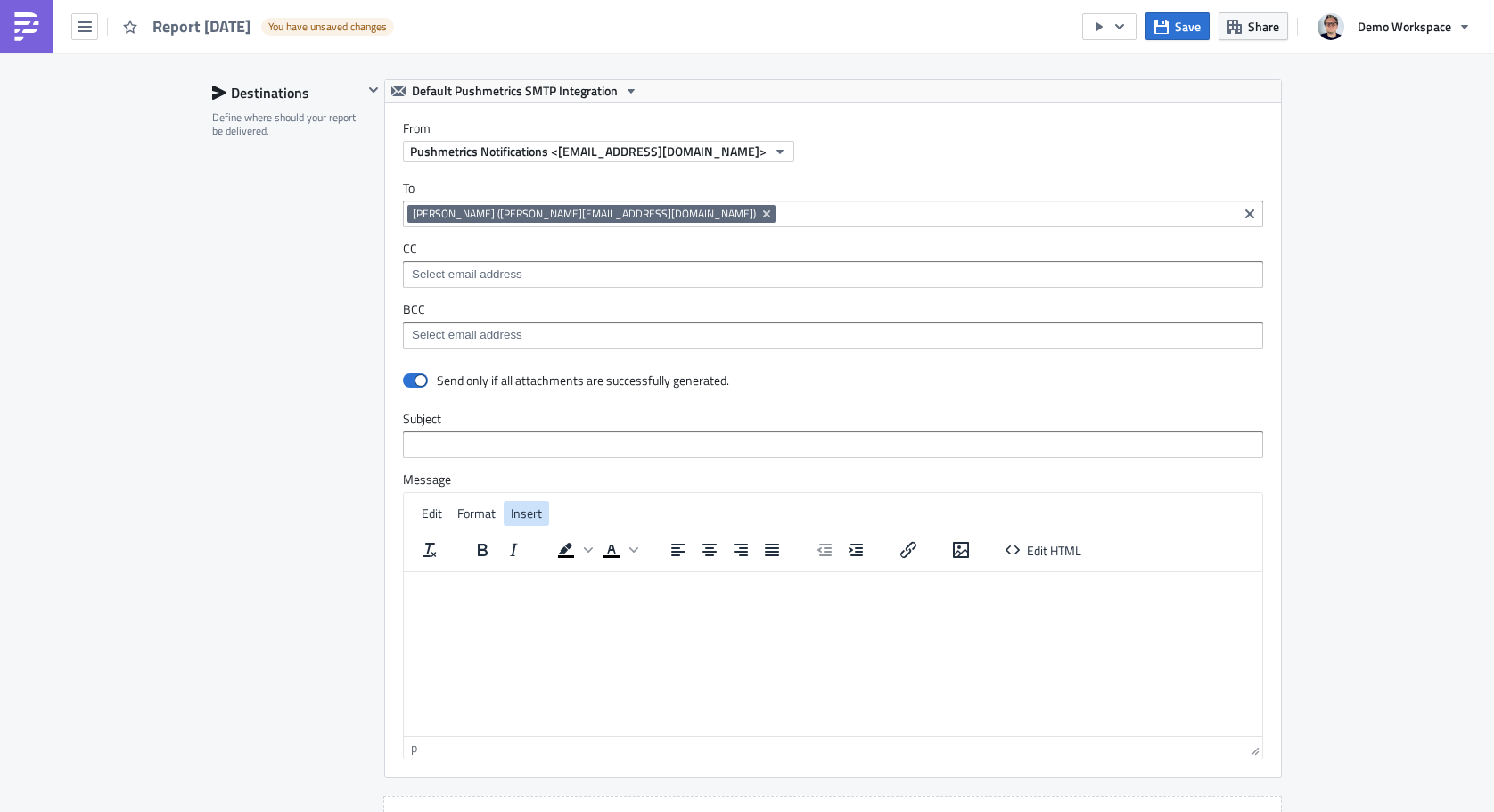
scroll to position [1561, 0]
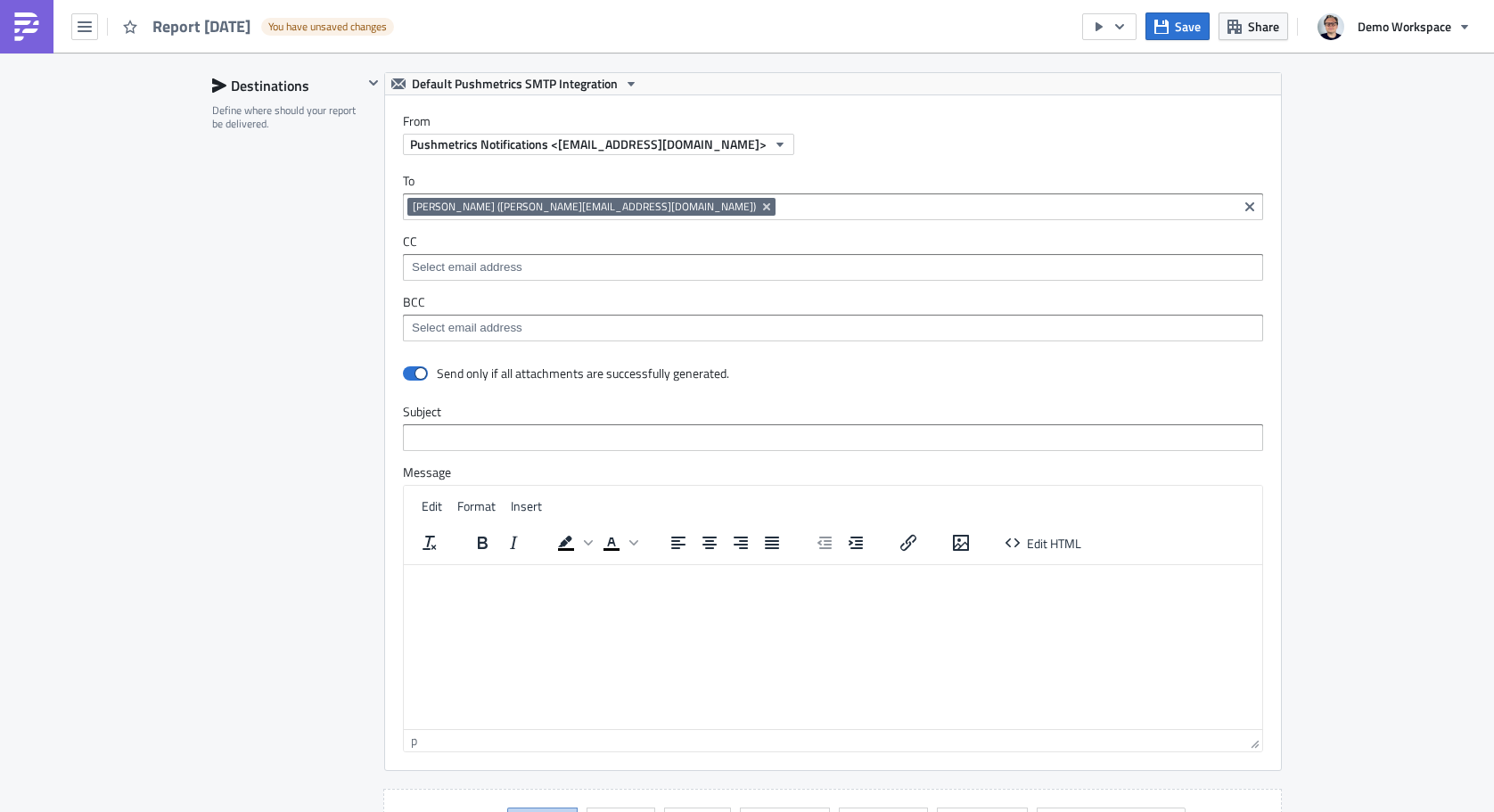
click at [691, 593] on html at bounding box center [833, 579] width 858 height 28
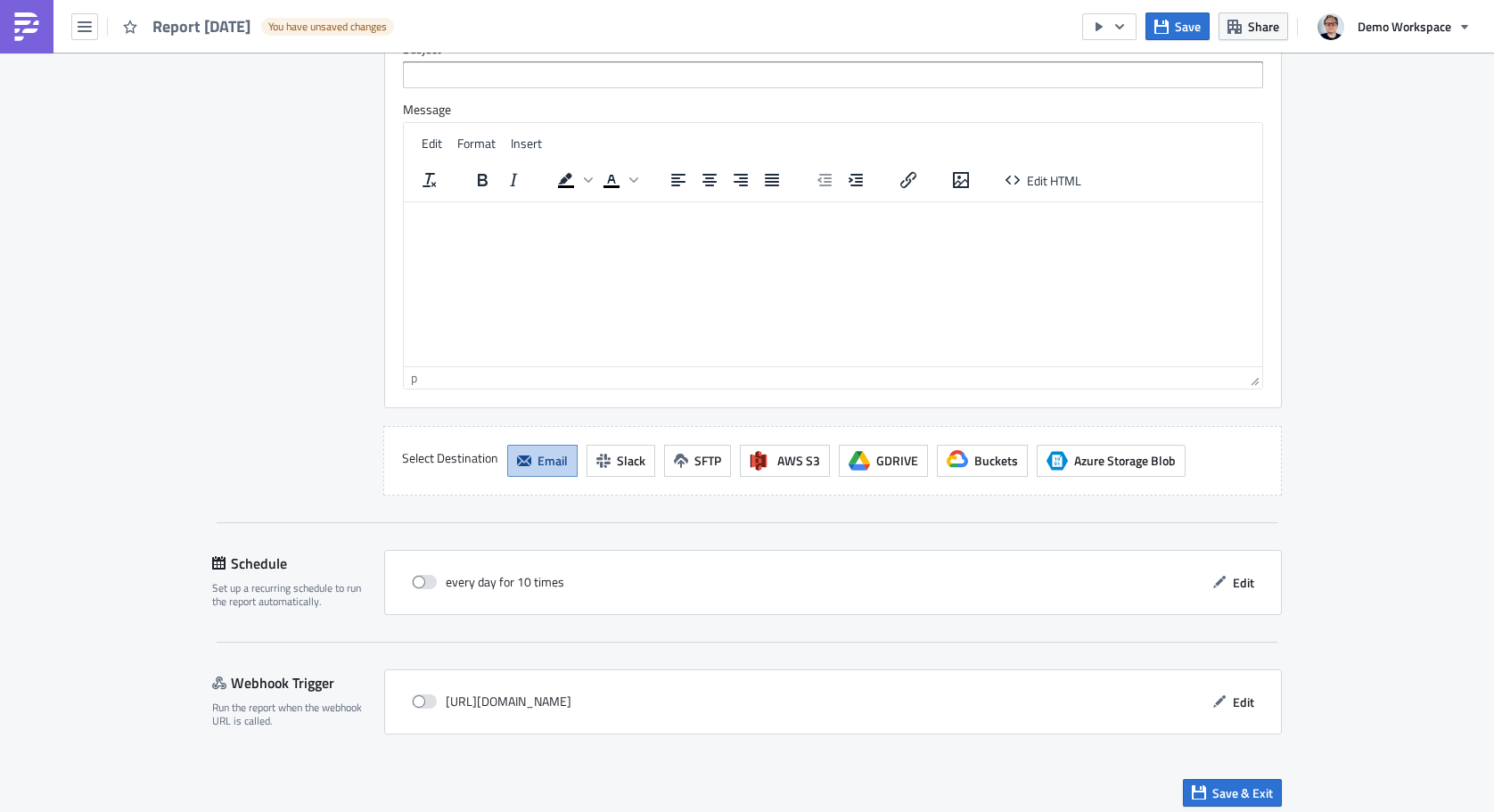
scroll to position [1935, 0]
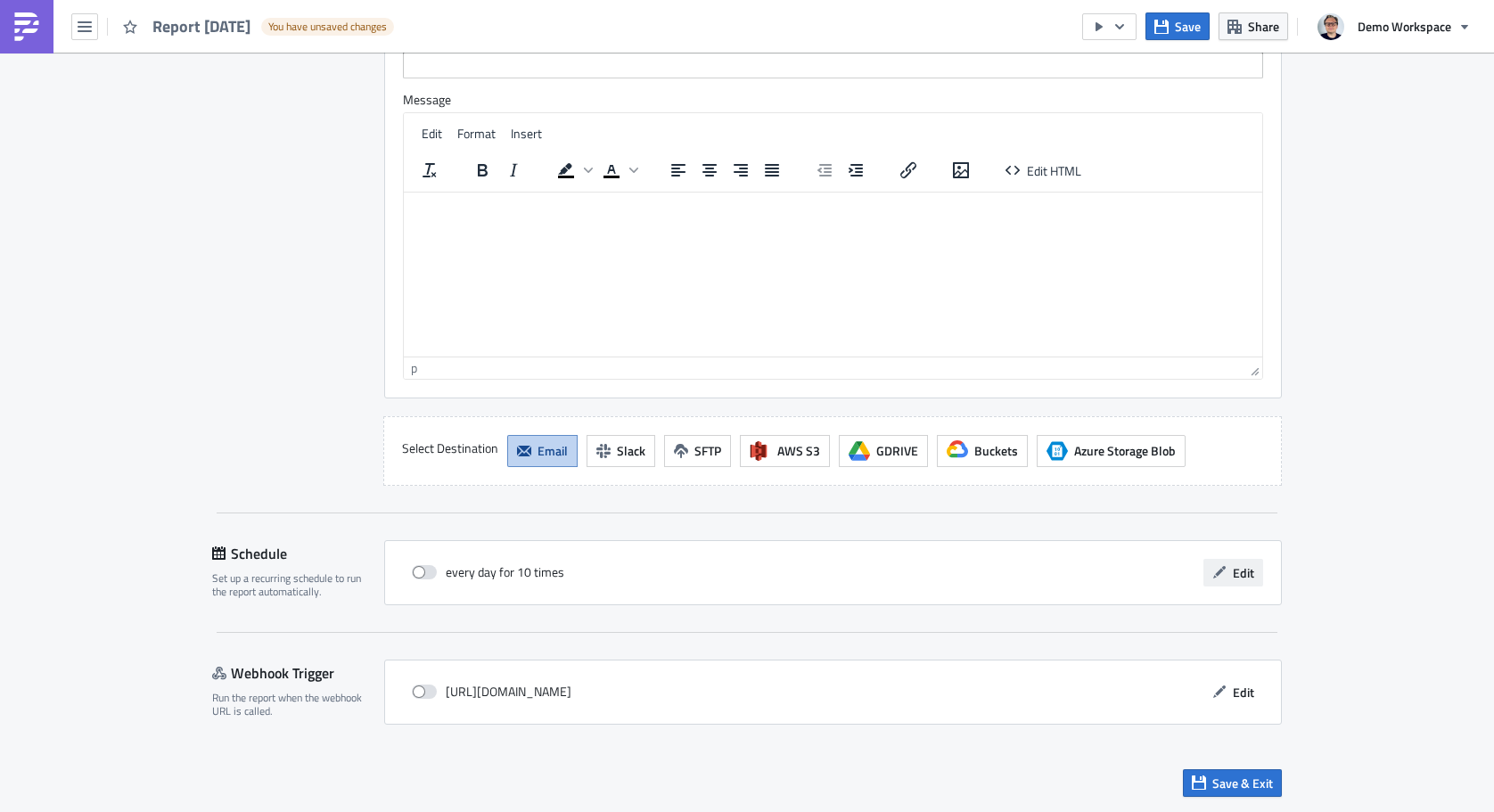
click at [1230, 567] on button "Edit" at bounding box center [1233, 572] width 60 height 27
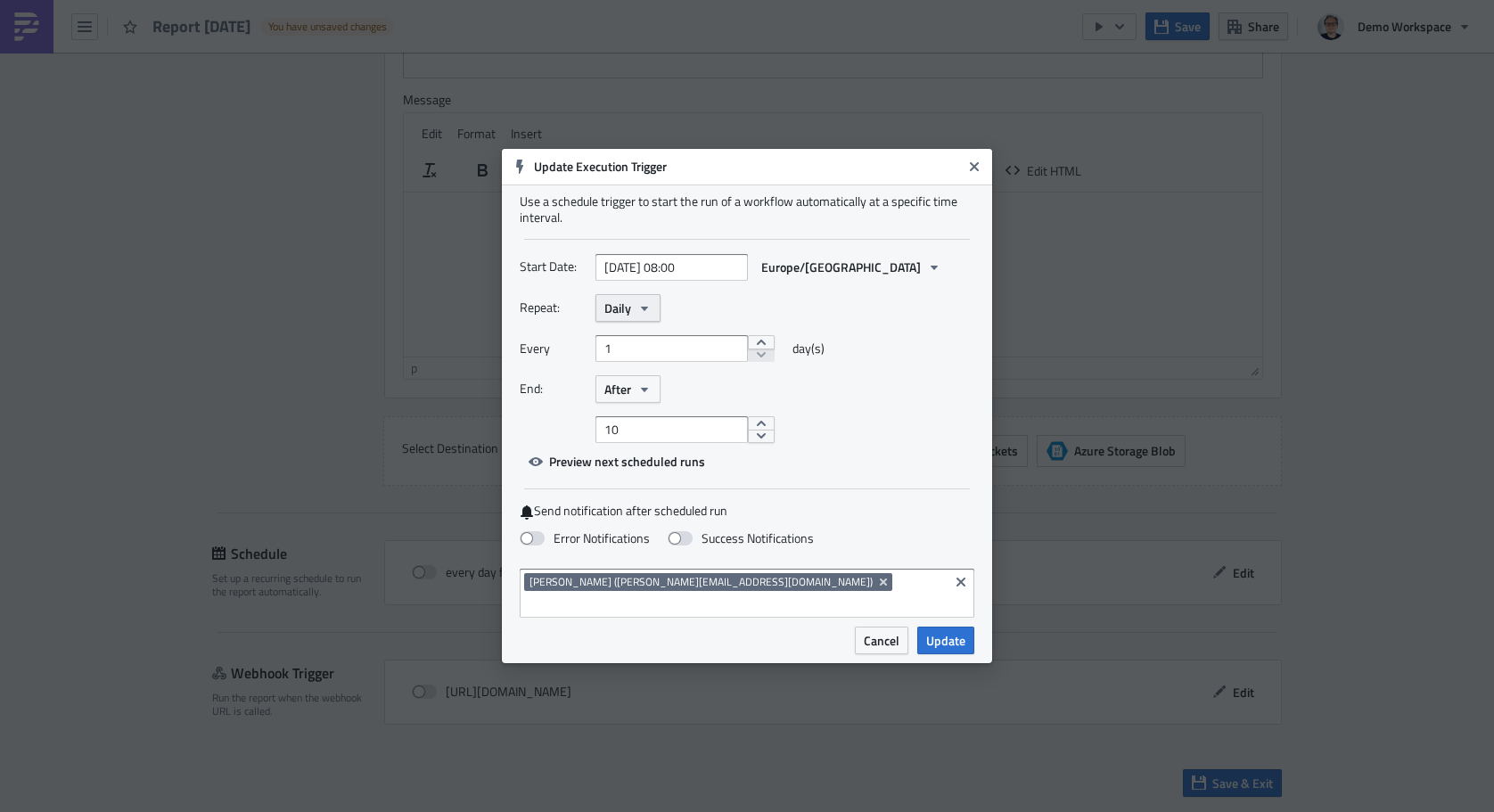
click at [656, 317] on button "Daily" at bounding box center [627, 308] width 65 height 27
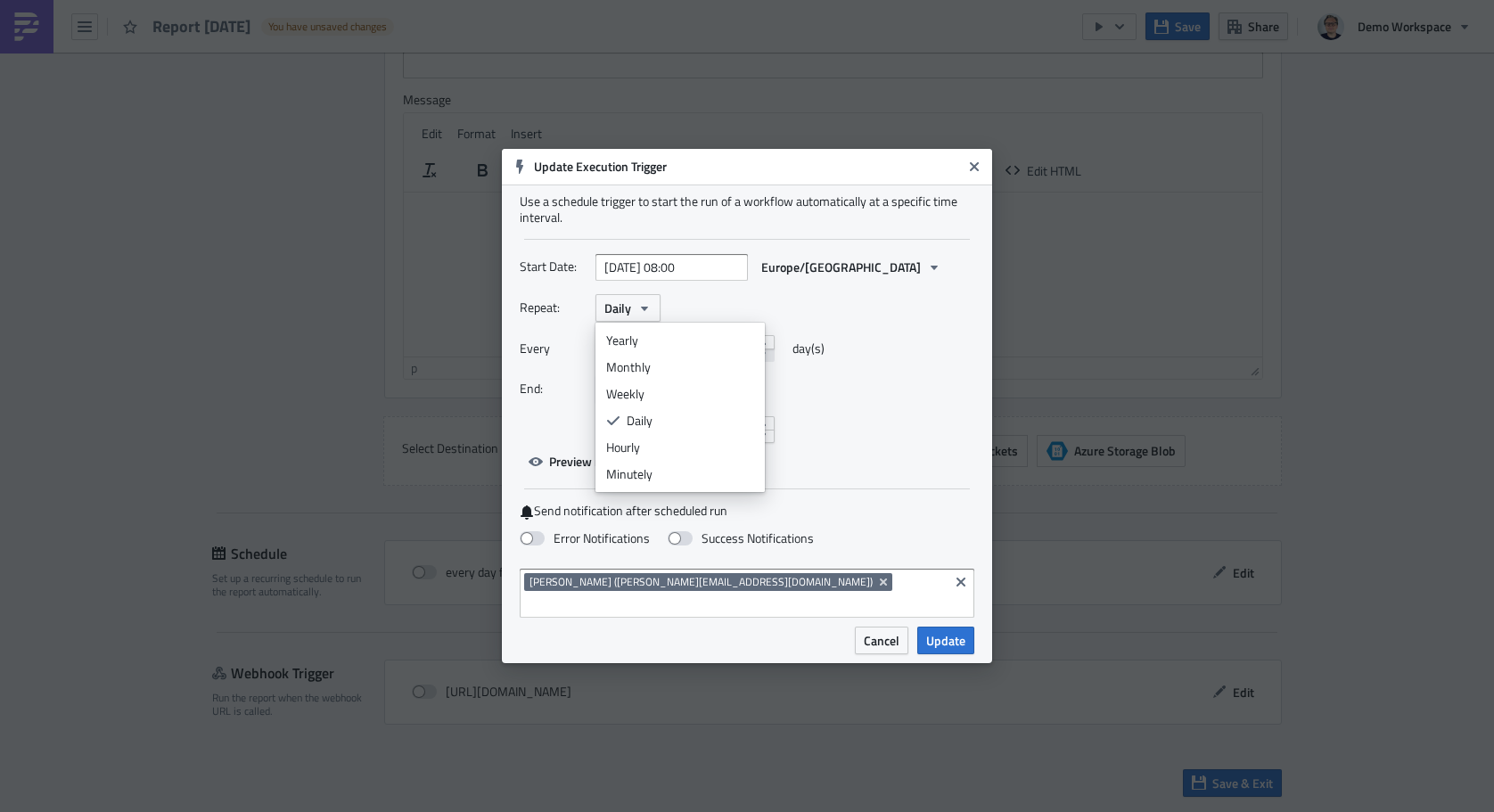
click at [657, 397] on div "Weekly" at bounding box center [680, 394] width 148 height 18
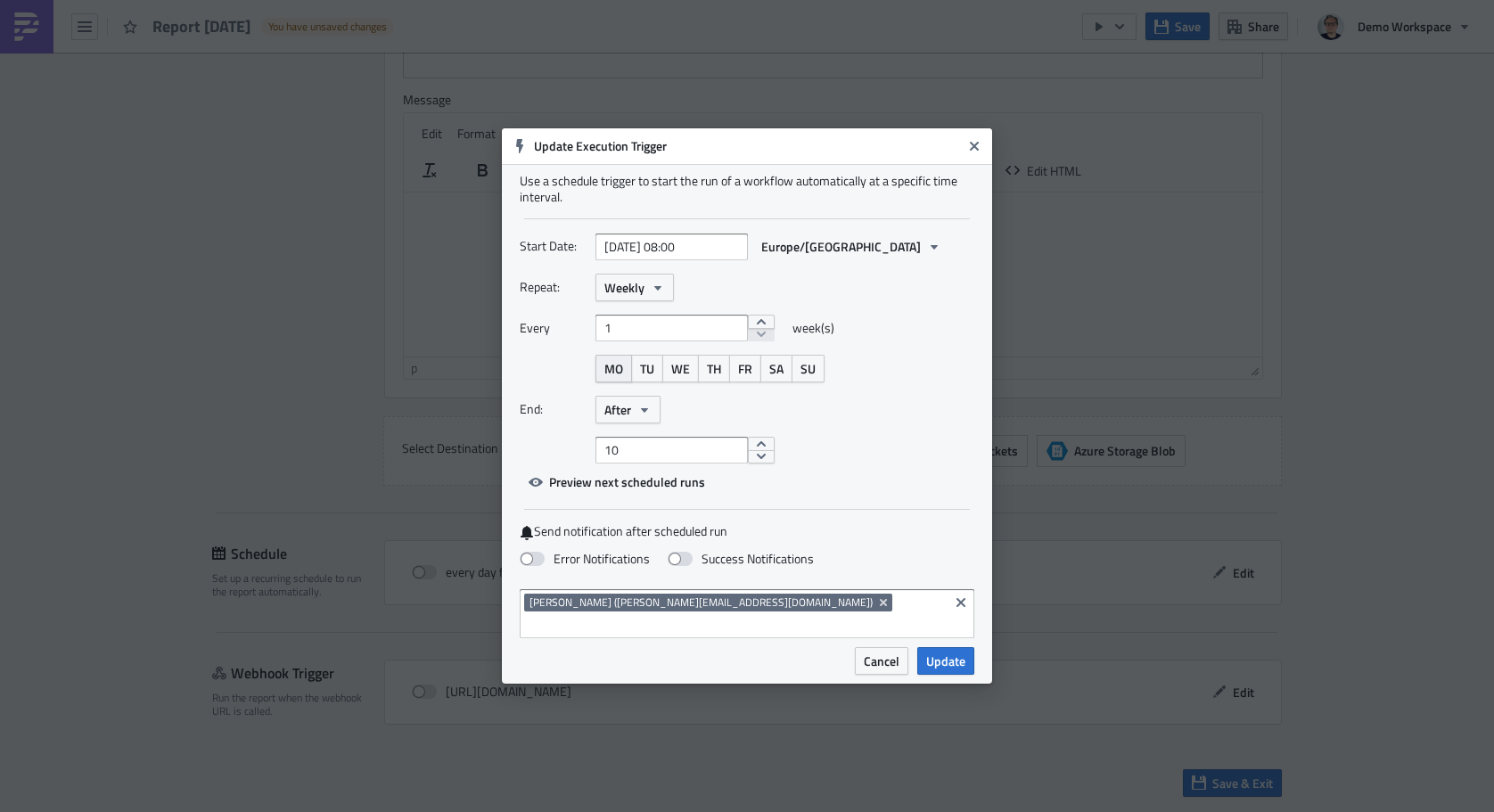
click at [613, 378] on span "MO" at bounding box center [613, 368] width 19 height 19
click at [877, 652] on span "Cancel" at bounding box center [882, 661] width 36 height 19
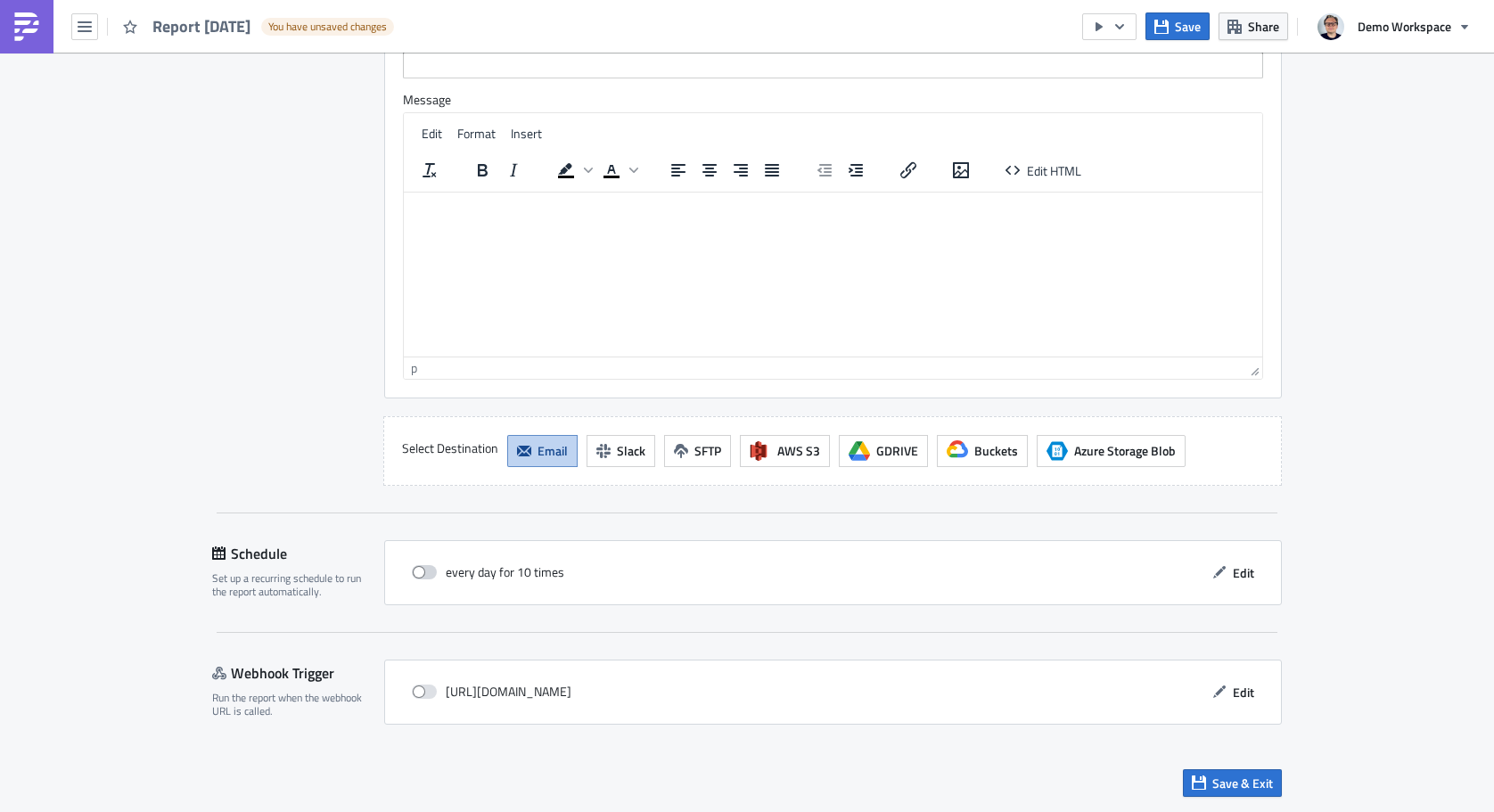
click at [431, 574] on span at bounding box center [424, 572] width 25 height 14
click at [427, 574] on input "checkbox" at bounding box center [421, 572] width 11 height 11
click at [429, 567] on span at bounding box center [424, 572] width 25 height 14
click at [427, 567] on input "checkbox" at bounding box center [421, 572] width 11 height 11
checkbox input "false"
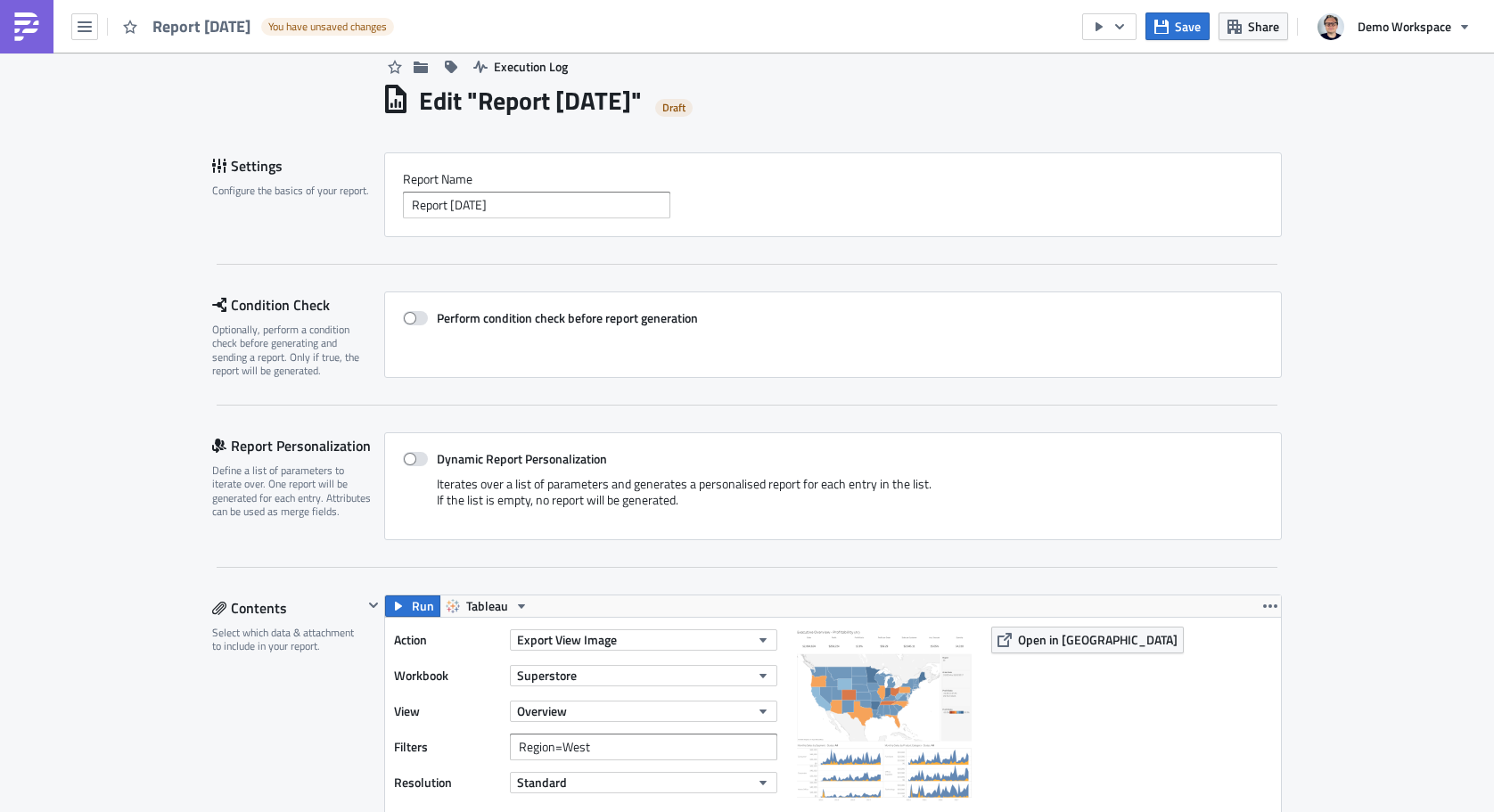
scroll to position [0, 0]
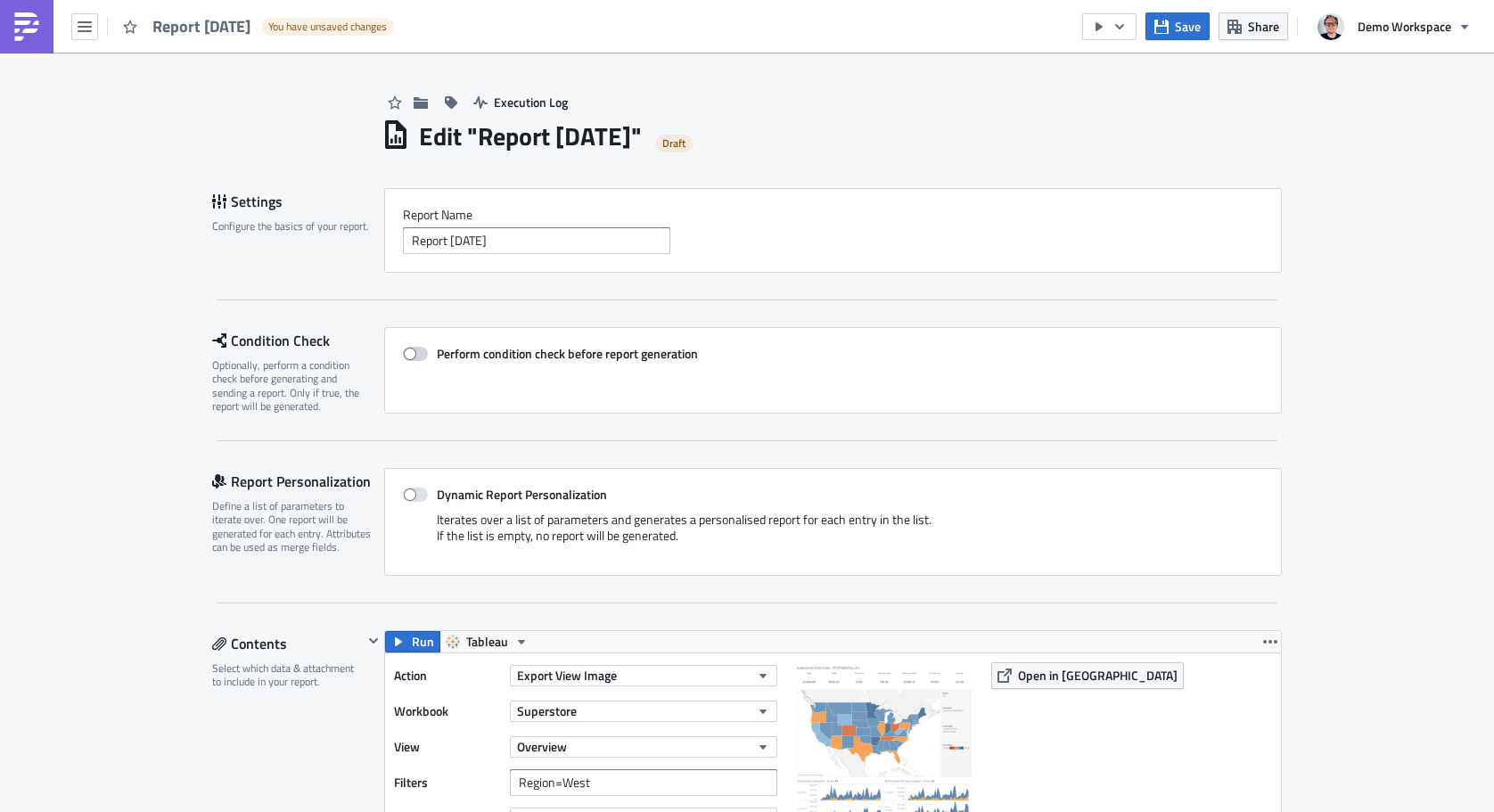
click at [422, 350] on span at bounding box center [415, 353] width 25 height 14
click at [418, 350] on input "Perform condition check before report generation" at bounding box center [412, 354] width 11 height 11
checkbox input "true"
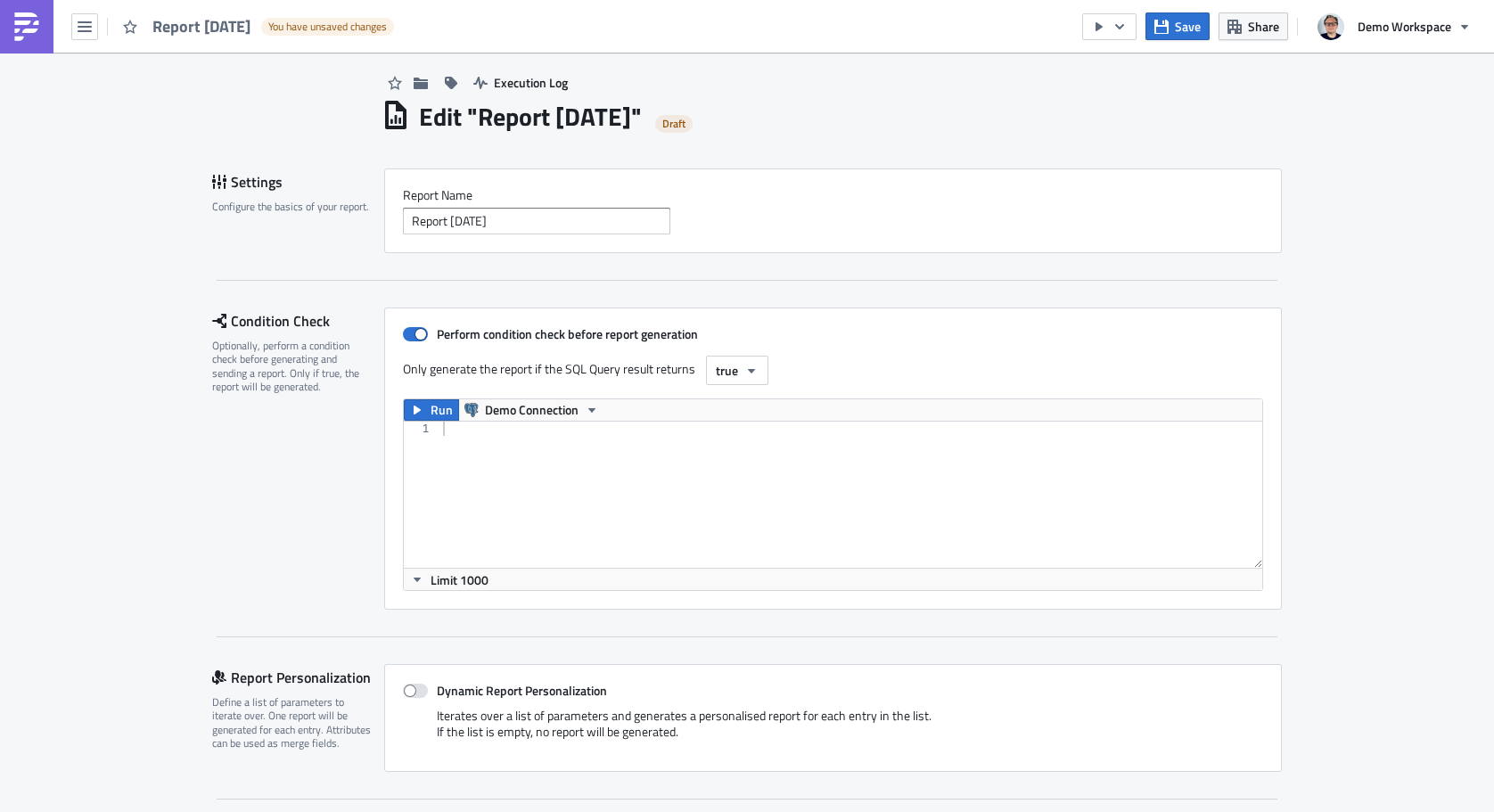
scroll to position [19, 0]
click at [589, 462] on div at bounding box center [851, 509] width 822 height 174
click at [746, 371] on icon "button" at bounding box center [751, 371] width 14 height 14
click at [900, 345] on div "Perform condition check before report generation Only generate the report if th…" at bounding box center [833, 459] width 898 height 302
click at [633, 492] on div at bounding box center [851, 509] width 822 height 174
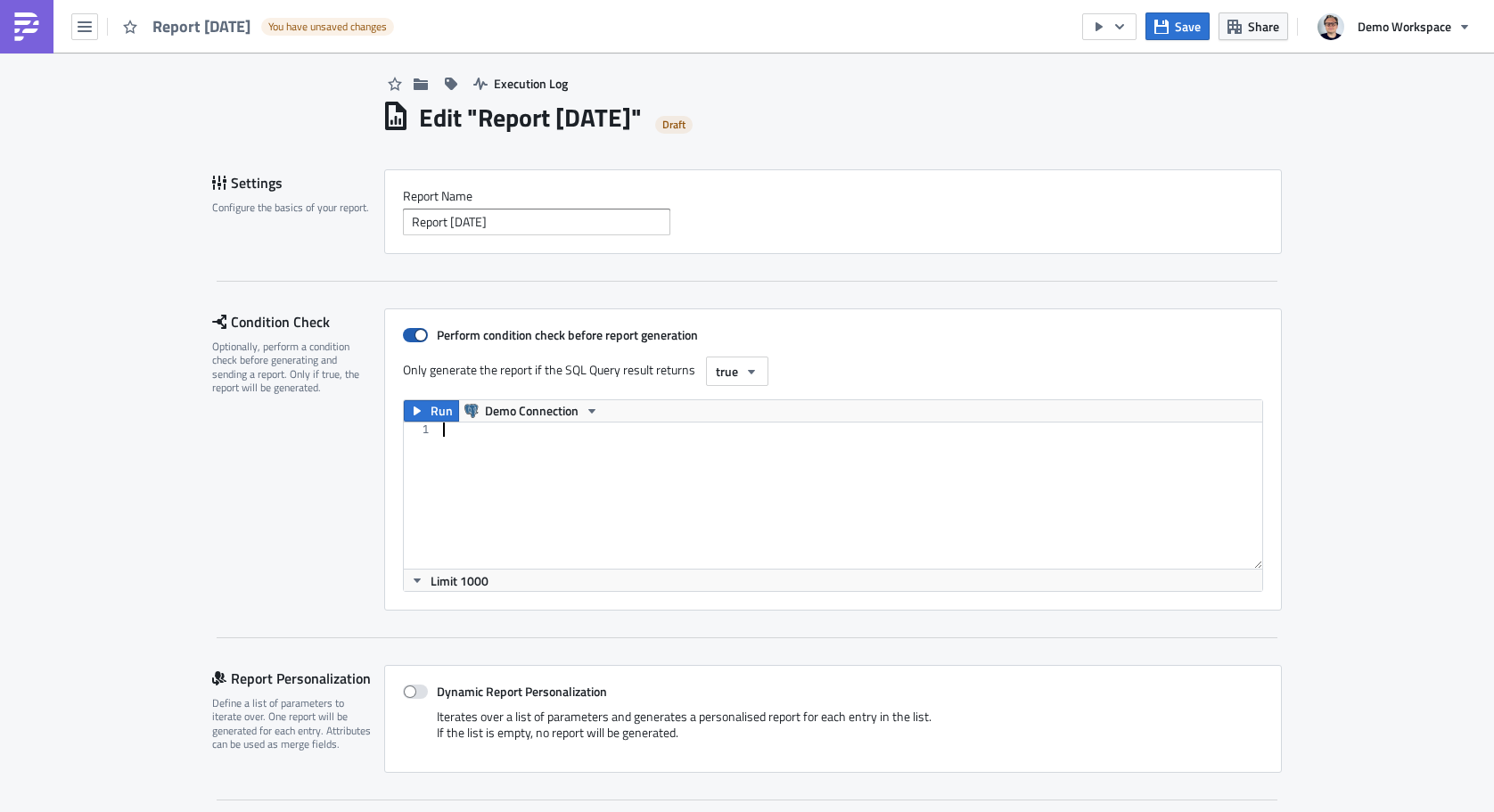
click at [412, 336] on span at bounding box center [415, 335] width 25 height 14
click at [412, 336] on input "Perform condition check before report generation" at bounding box center [412, 336] width 11 height 11
checkbox input "false"
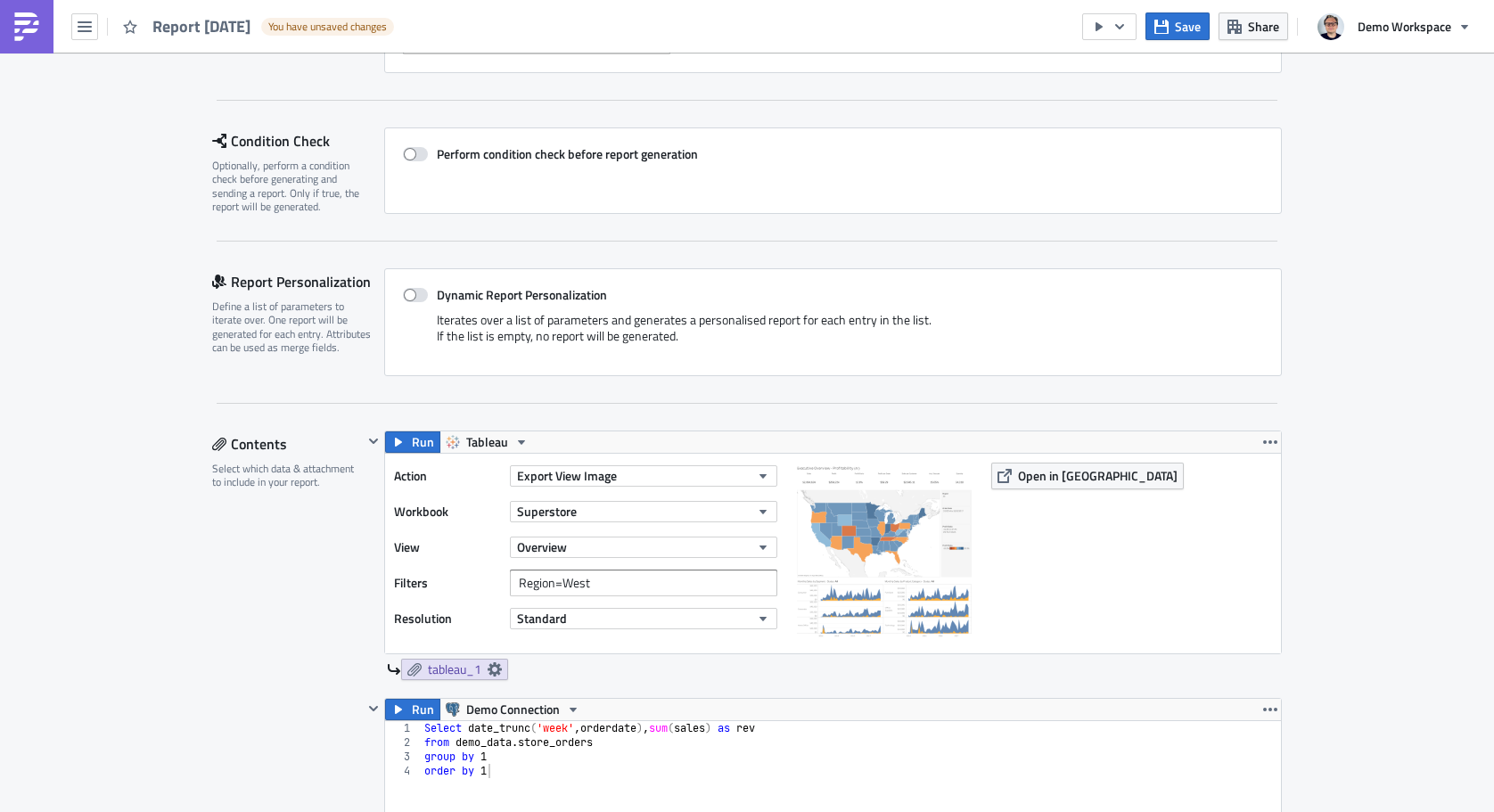
scroll to position [238, 0]
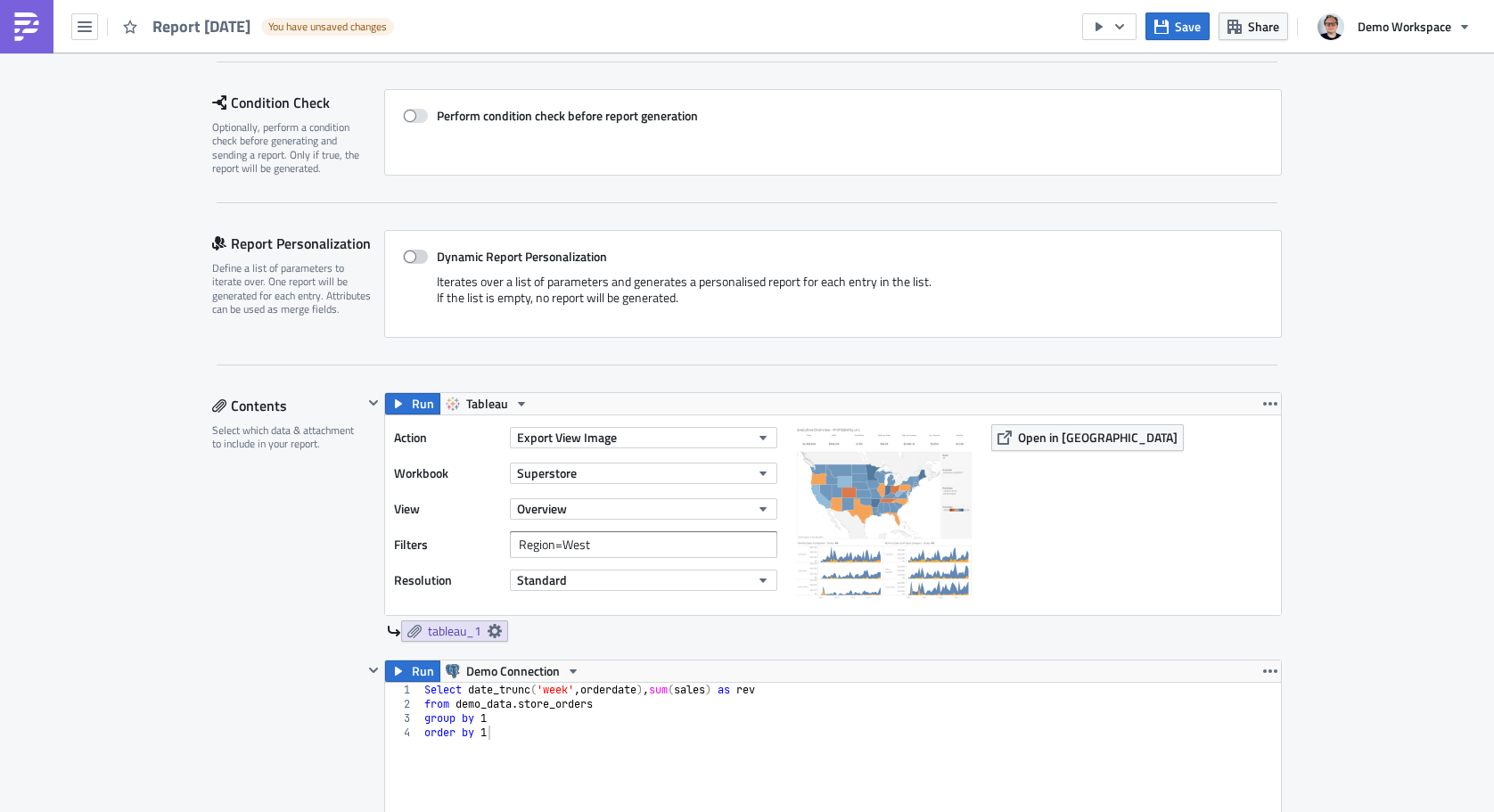
click at [412, 255] on span at bounding box center [415, 256] width 25 height 14
click at [412, 255] on input "Dynamic Report Personalization" at bounding box center [412, 257] width 11 height 11
checkbox input "true"
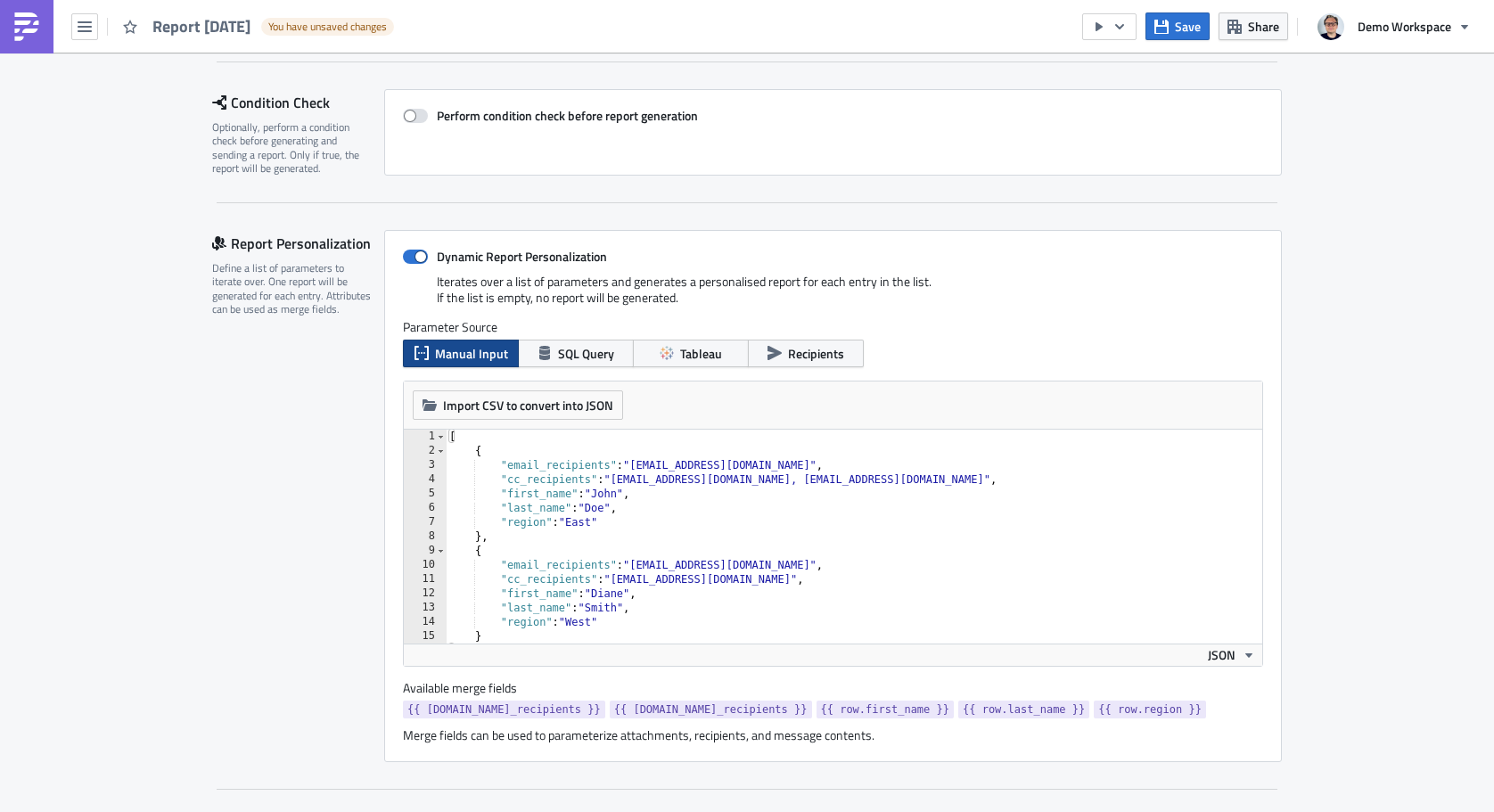
scroll to position [13, 0]
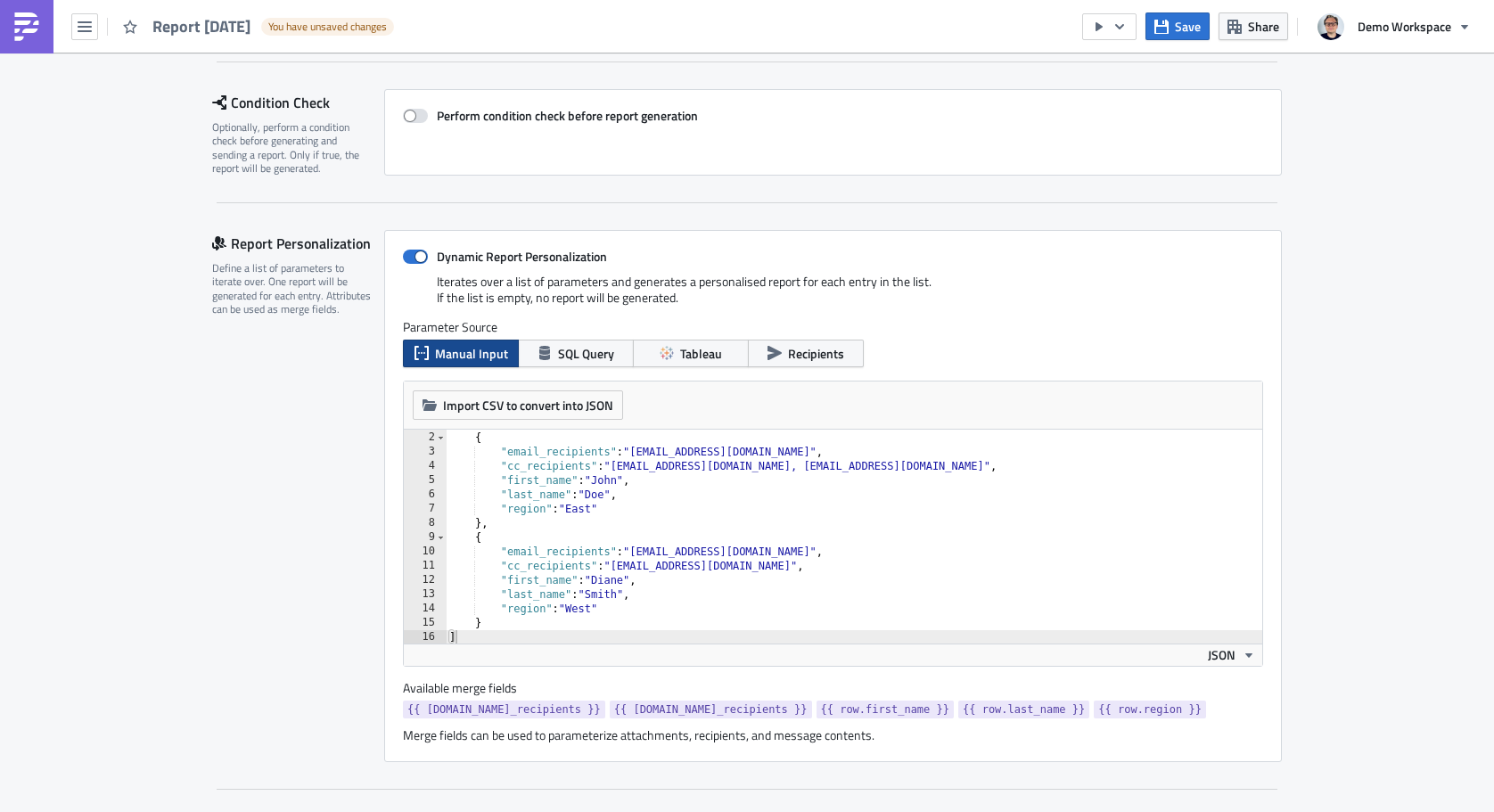
click at [608, 484] on div "[ { "email_recipients" : "[EMAIL_ADDRESS][DOMAIN_NAME]" , "cc_recipients" : "[E…" at bounding box center [853, 537] width 817 height 242
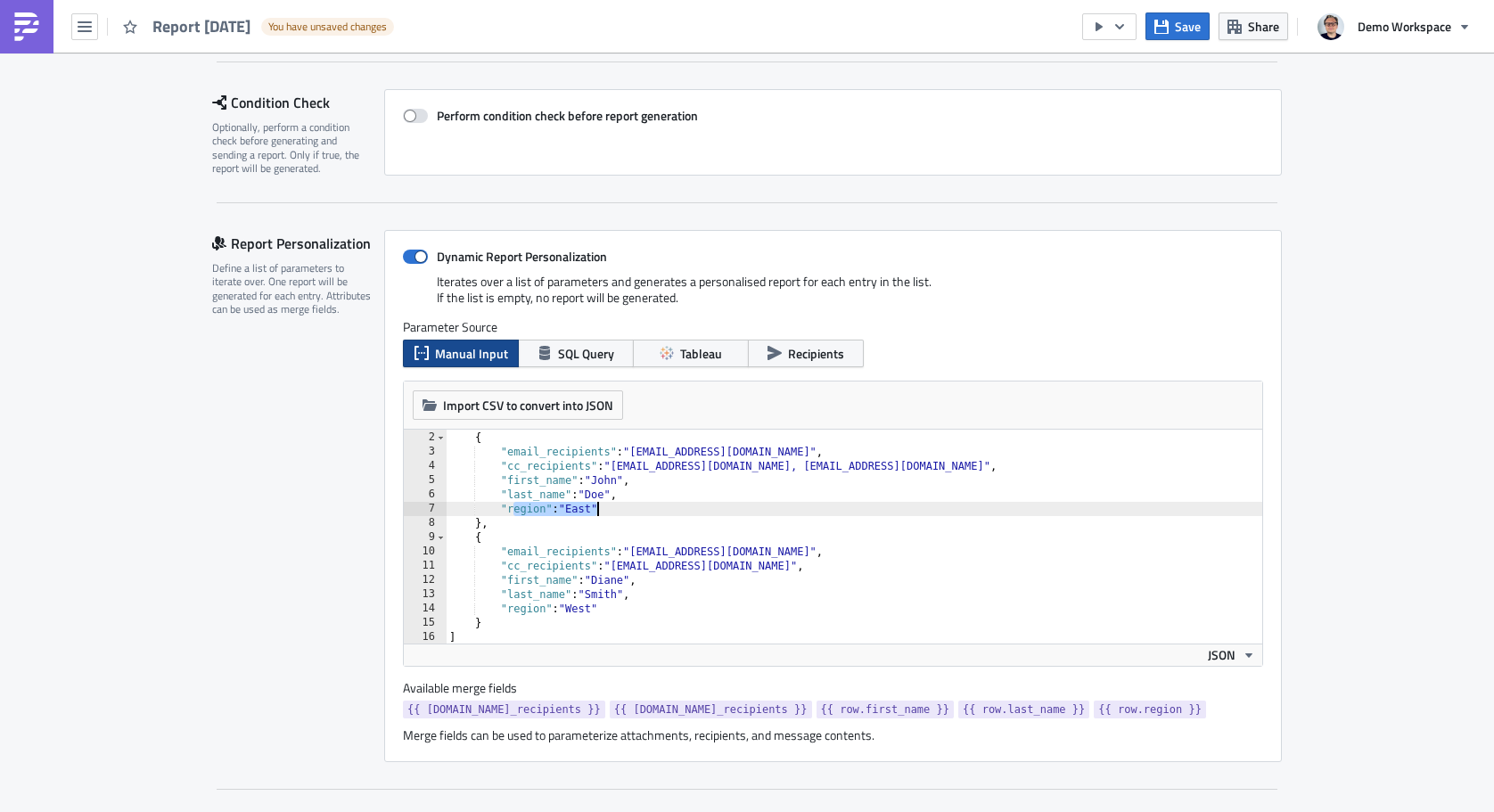
drag, startPoint x: 517, startPoint y: 513, endPoint x: 601, endPoint y: 511, distance: 84.0
click at [602, 511] on div "[ { "email_recipients" : "[EMAIL_ADDRESS][DOMAIN_NAME]" , "cc_recipients" : "[E…" at bounding box center [853, 537] width 817 height 242
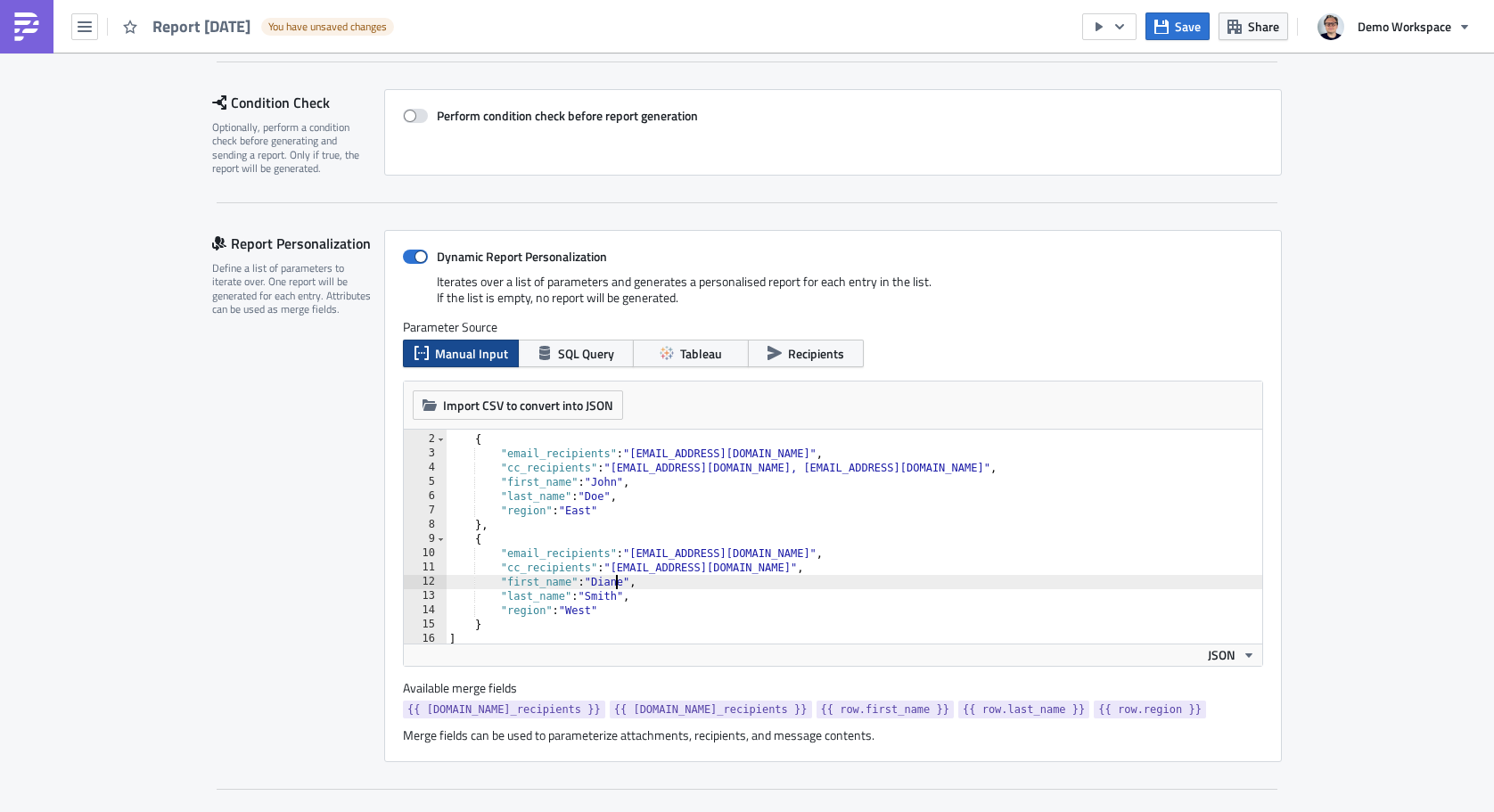
click at [618, 583] on div "[ { "email_recipients" : "[EMAIL_ADDRESS][DOMAIN_NAME]" , "cc_recipients" : "[E…" at bounding box center [853, 539] width 817 height 242
type textarea ""first_name": "[PERSON_NAME]","
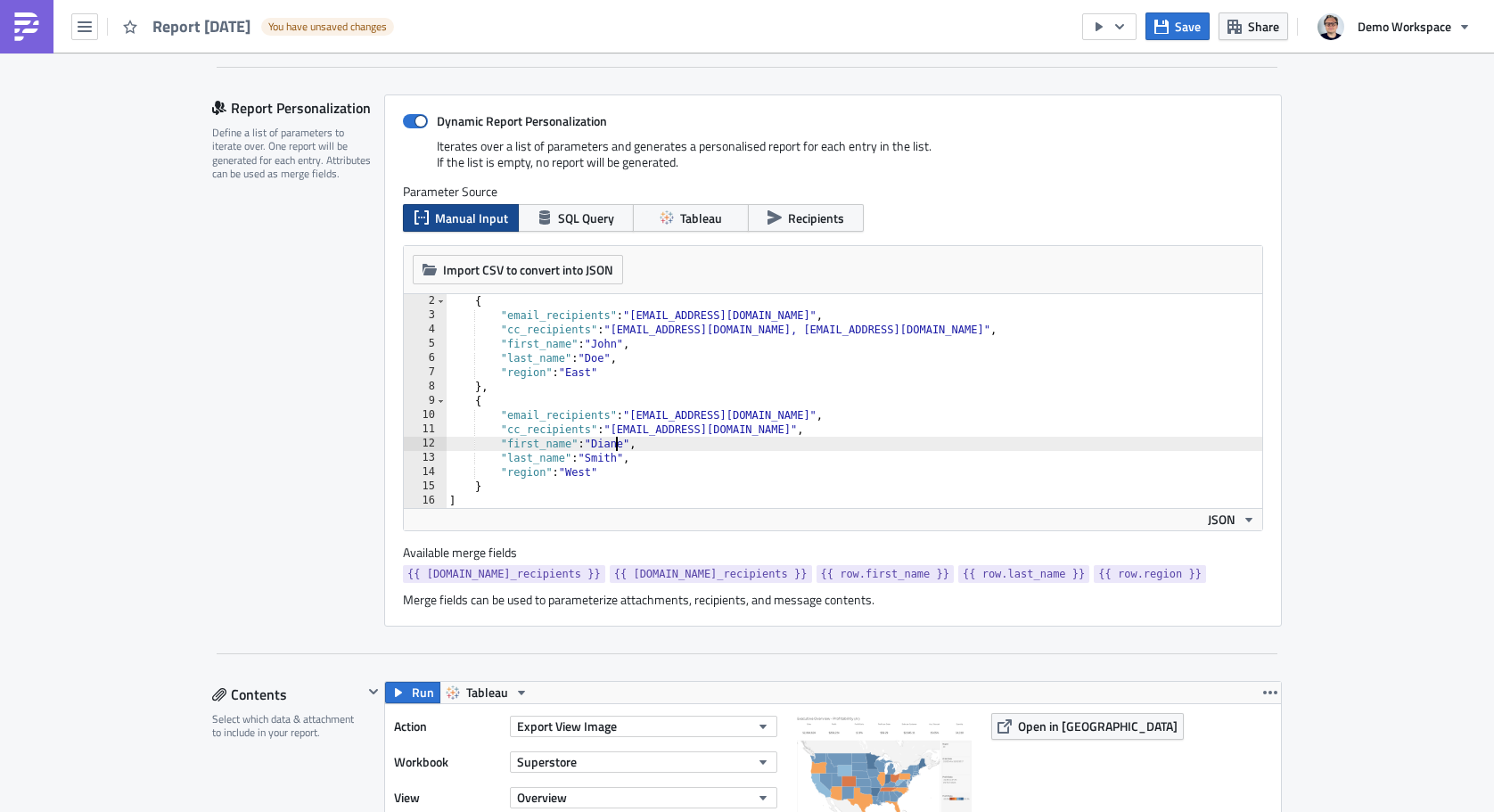
scroll to position [377, 0]
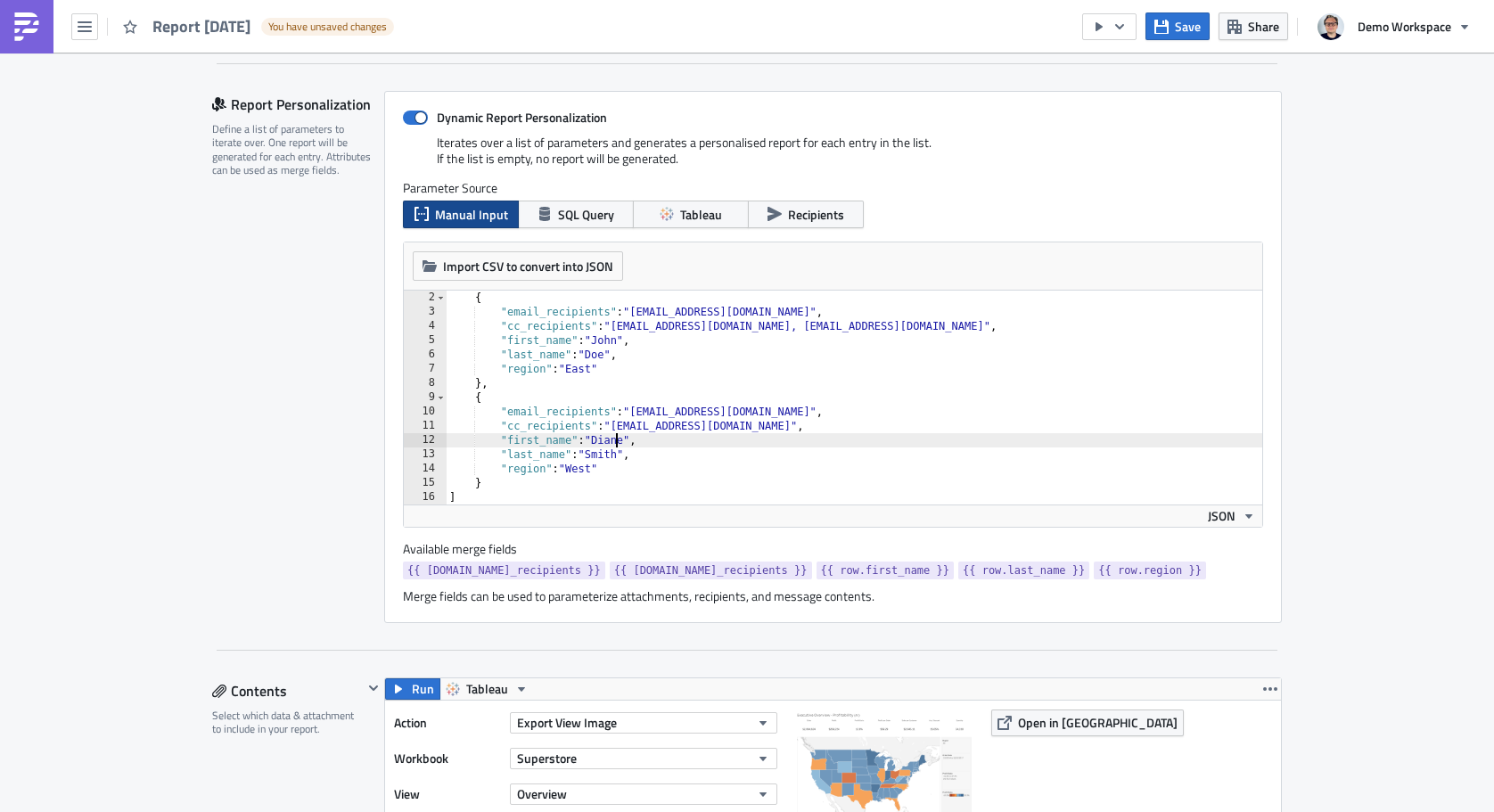
click at [1098, 572] on span "{{ row.region }}" at bounding box center [1150, 570] width 103 height 18
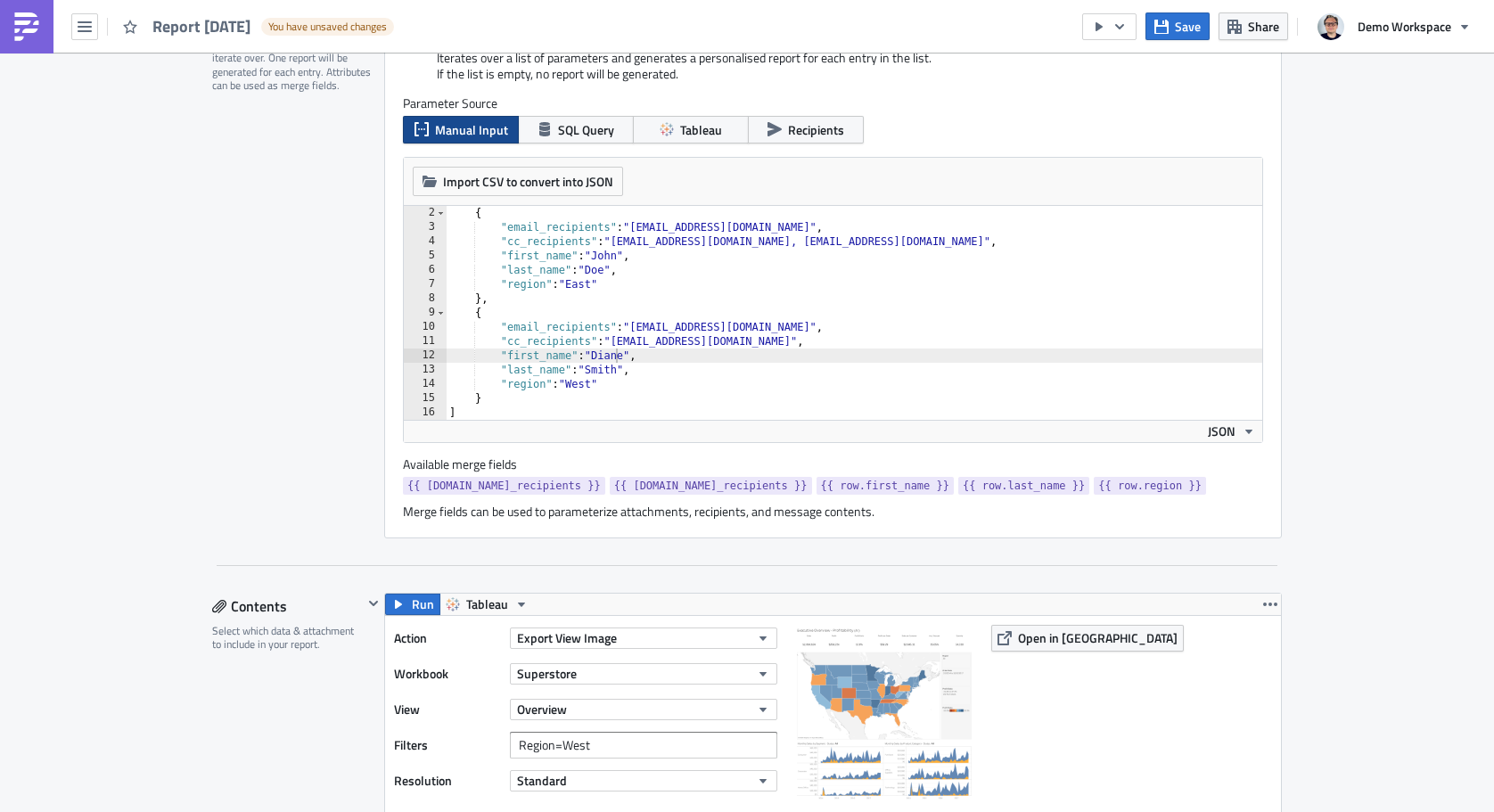
scroll to position [477, 0]
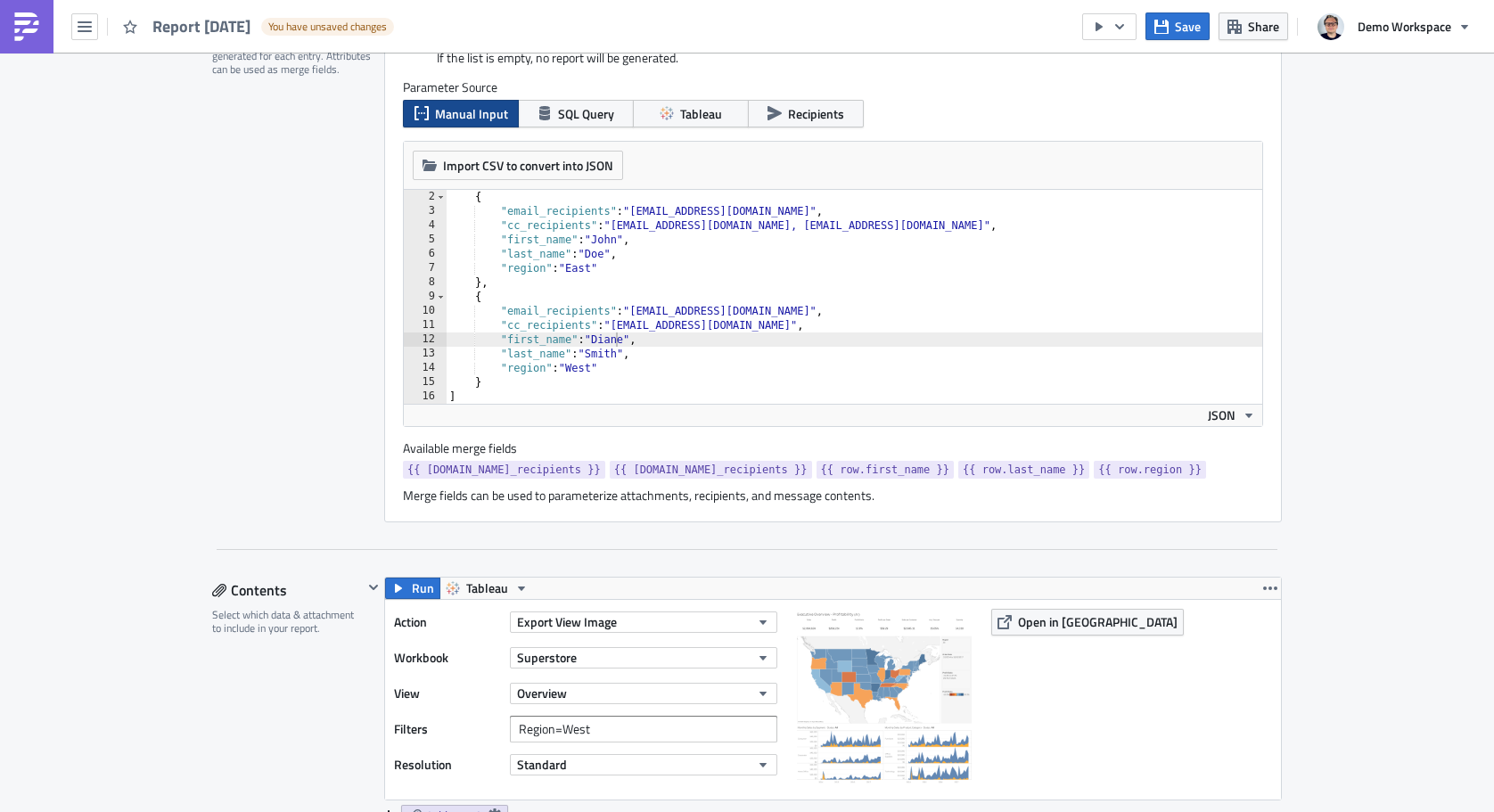
click at [1098, 476] on span "{{ row.region }}" at bounding box center [1150, 469] width 103 height 18
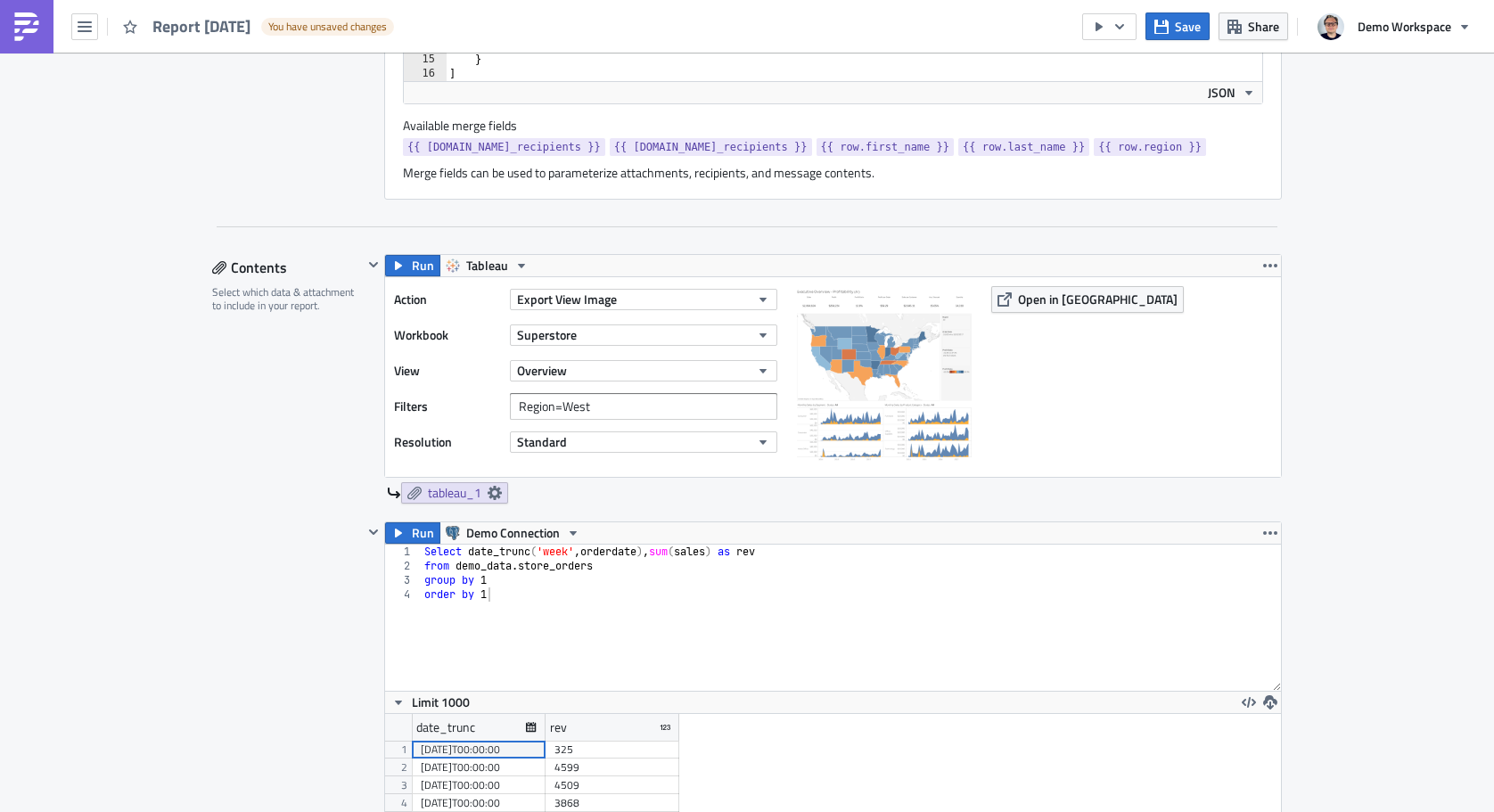
scroll to position [807, 0]
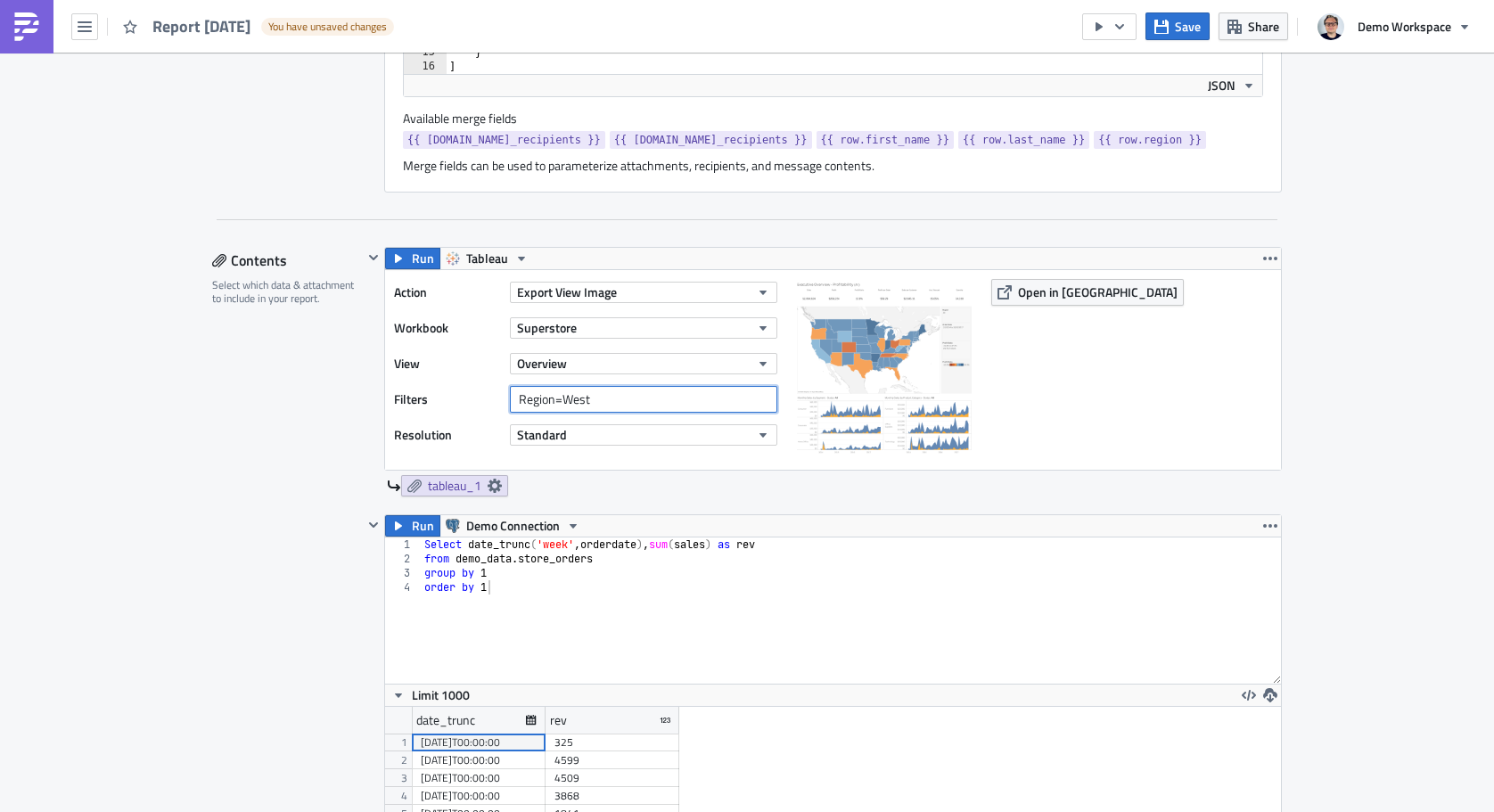
click at [572, 400] on input "Region=West" at bounding box center [643, 399] width 267 height 27
click at [572, 402] on input "Region=West" at bounding box center [643, 399] width 267 height 27
paste input "{{ row.region }}"
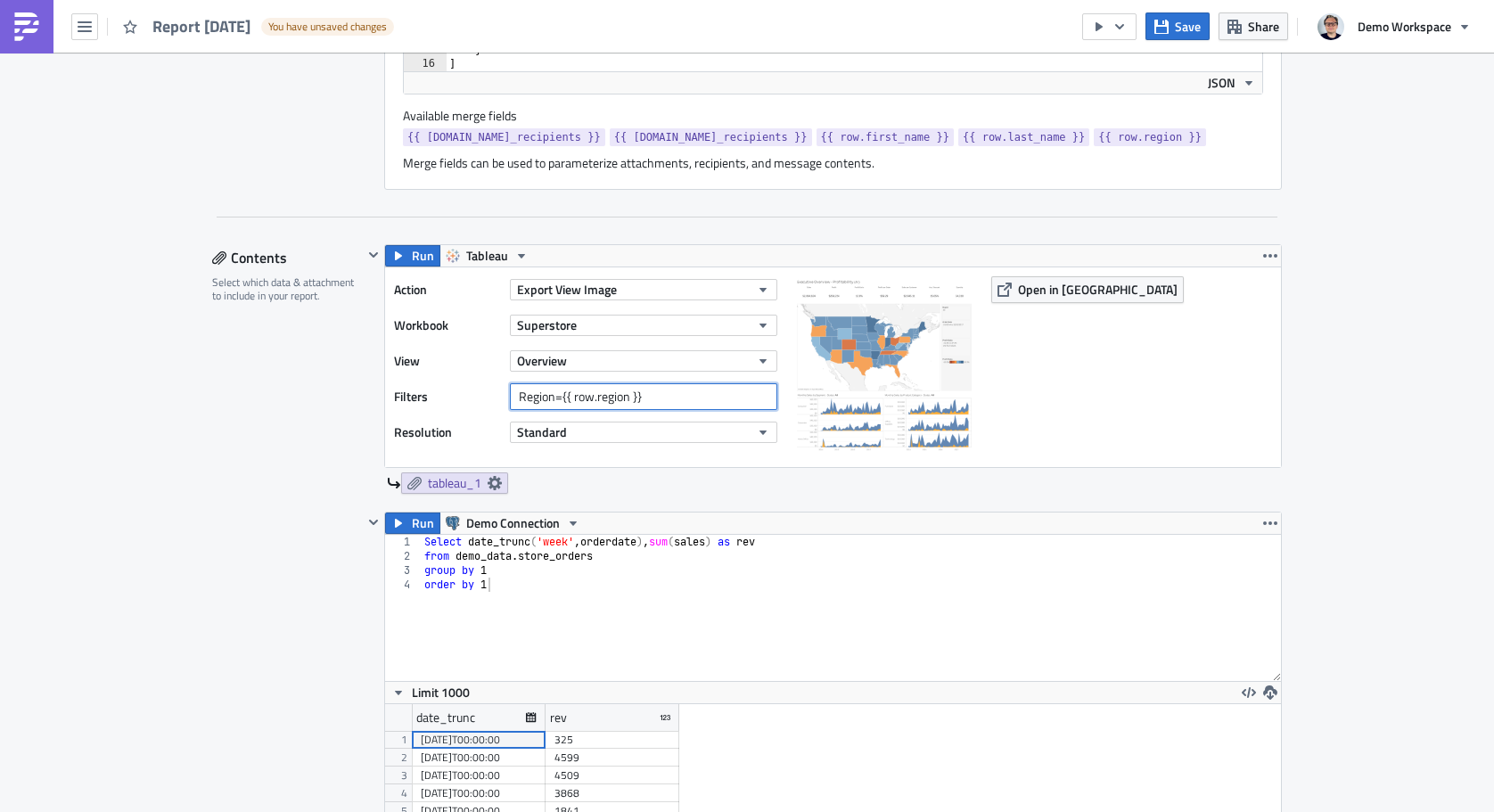
type input "Region={{ row.region }}"
click at [517, 142] on span "{{ [DOMAIN_NAME]_recipients }}" at bounding box center [504, 137] width 193 height 18
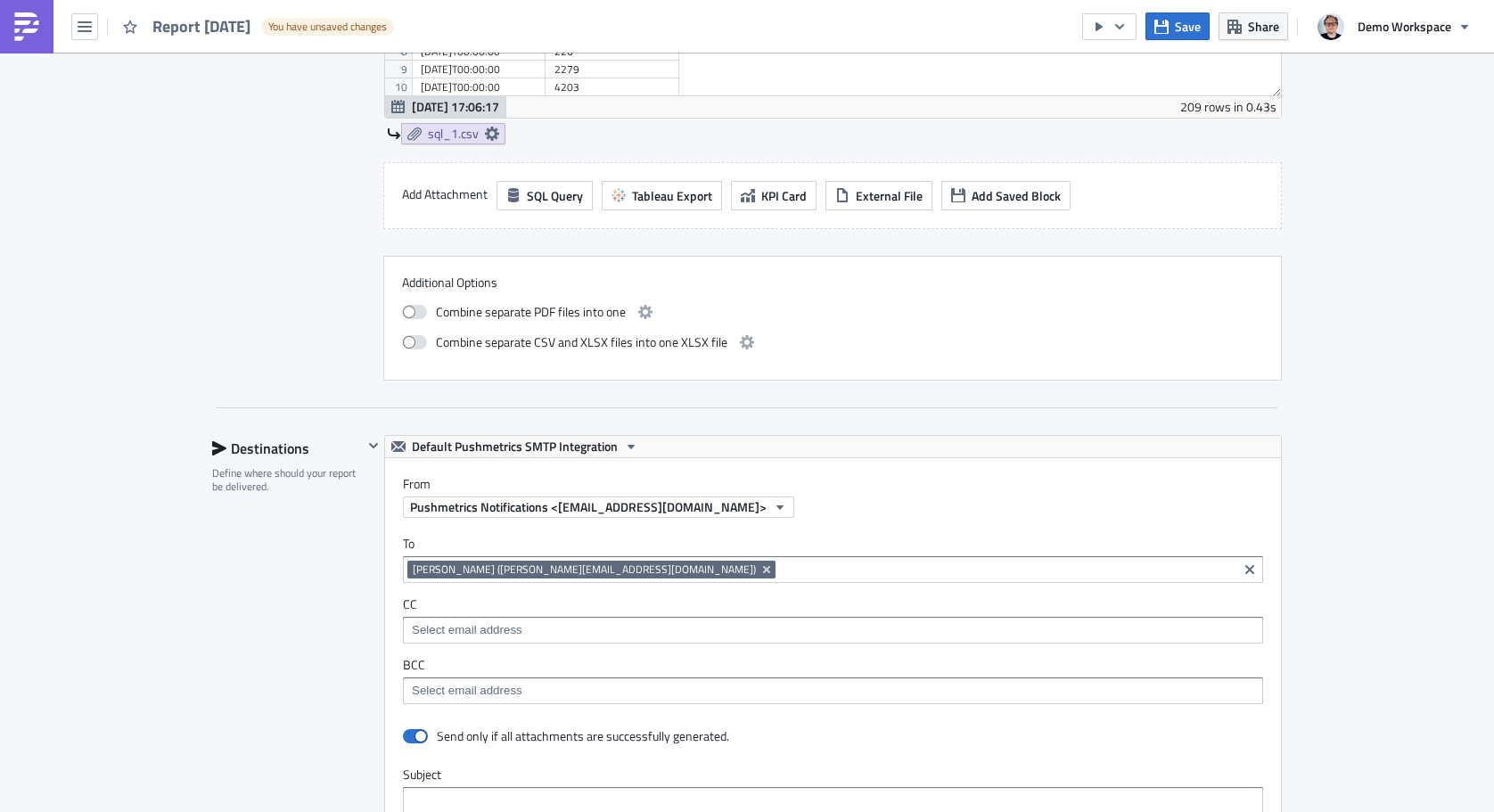
scroll to position [1734, 0]
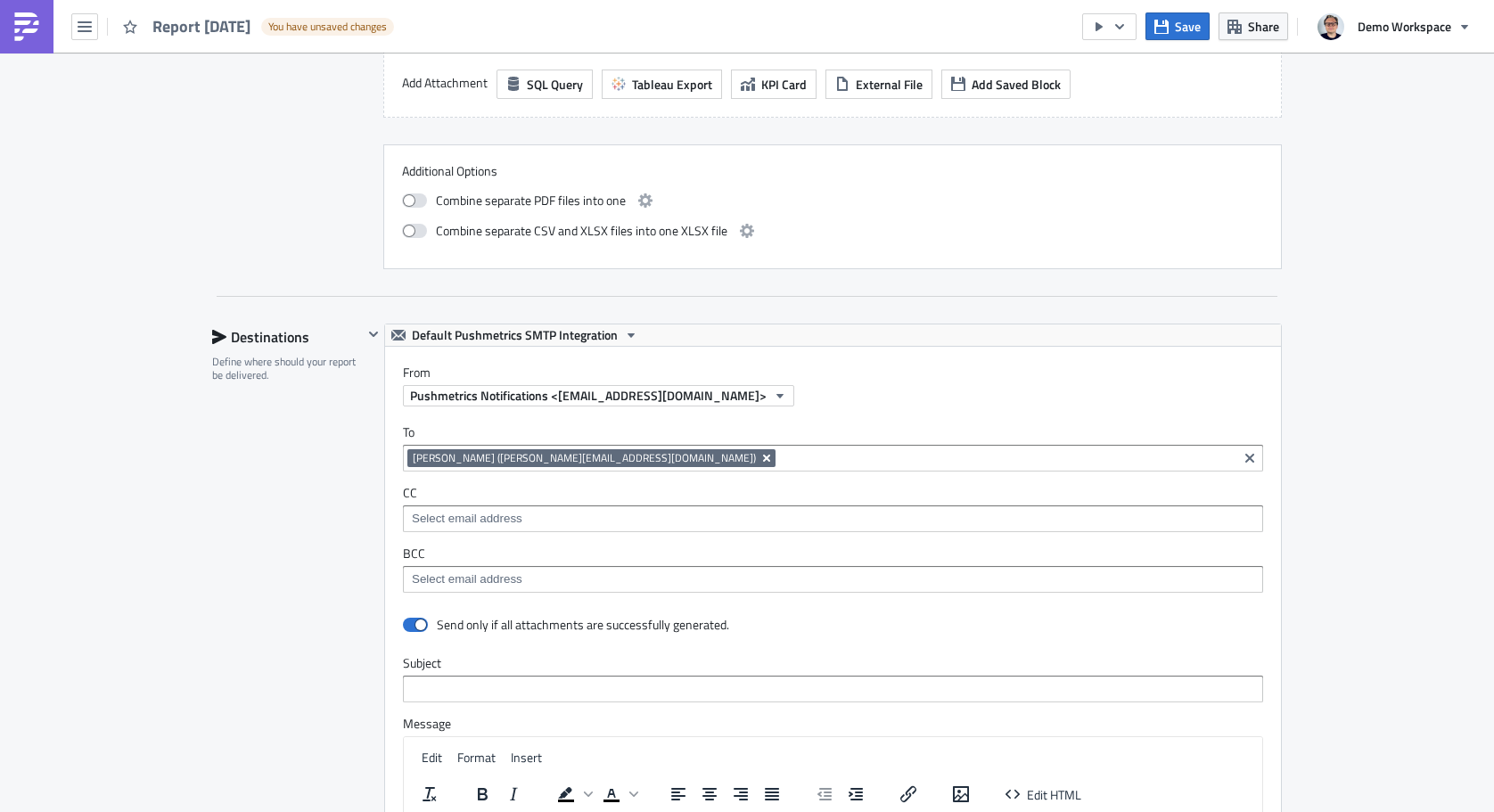
click at [760, 461] on icon "Remove Tag" at bounding box center [766, 458] width 14 height 14
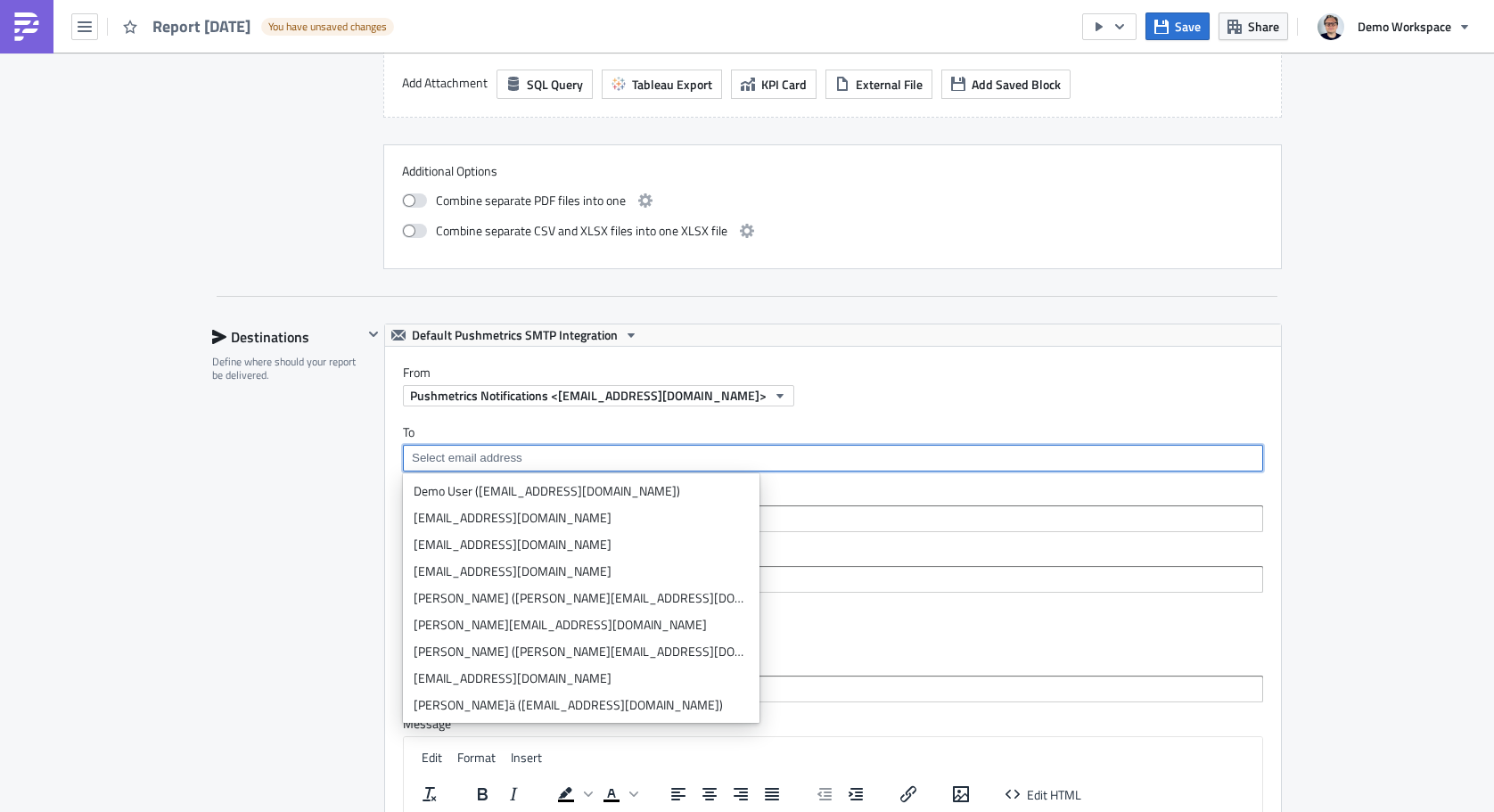
paste input "{{ [DOMAIN_NAME]_recipients }}"
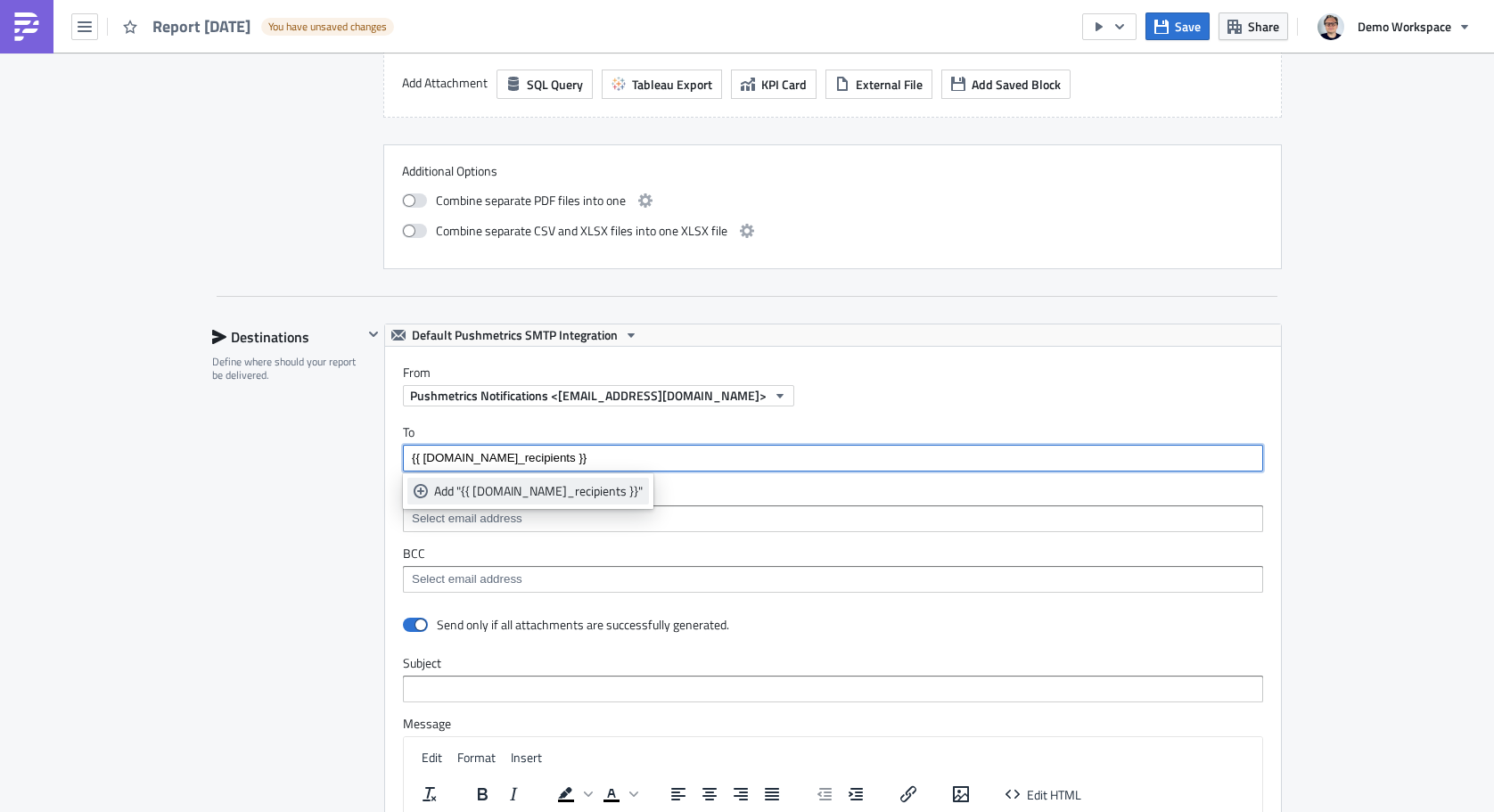
type input "{{ [DOMAIN_NAME]_recipients }}"
click at [557, 484] on div "Add "{{ [DOMAIN_NAME]_recipients }}"" at bounding box center [538, 490] width 208 height 18
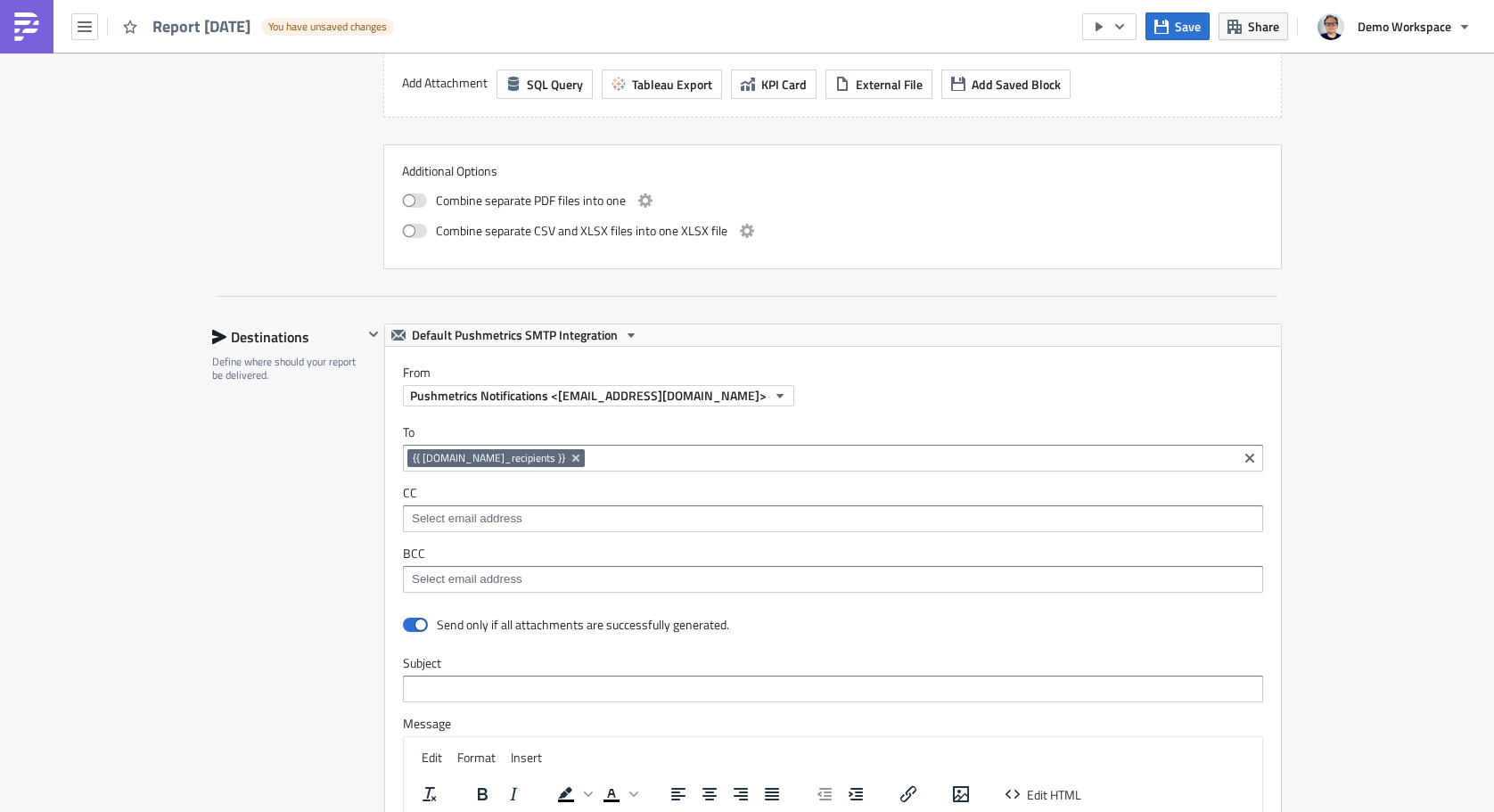
click at [606, 430] on label "To" at bounding box center [833, 431] width 860 height 16
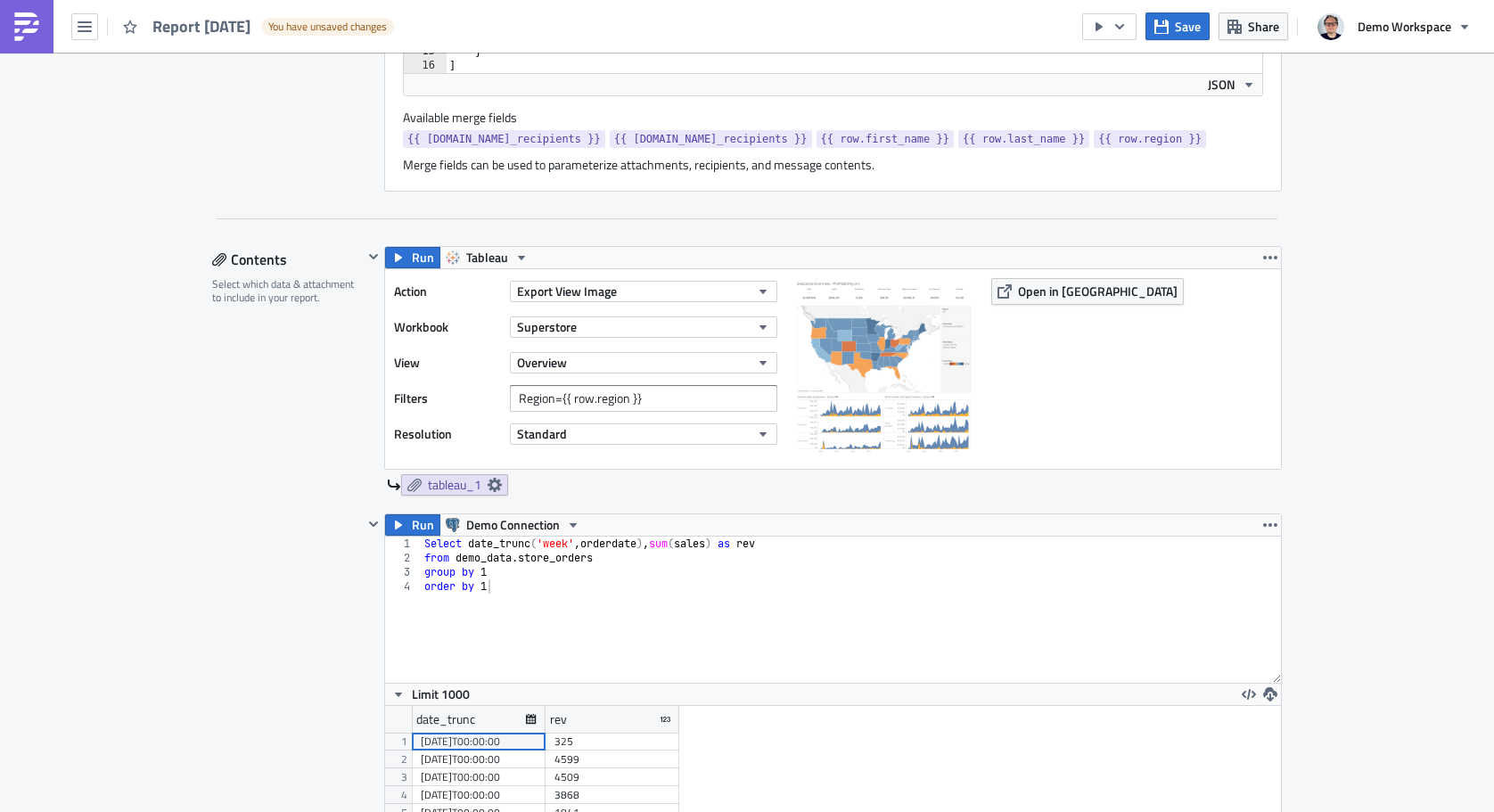
scroll to position [806, 0]
click at [843, 135] on span "{{ row.first_name }}" at bounding box center [885, 141] width 129 height 18
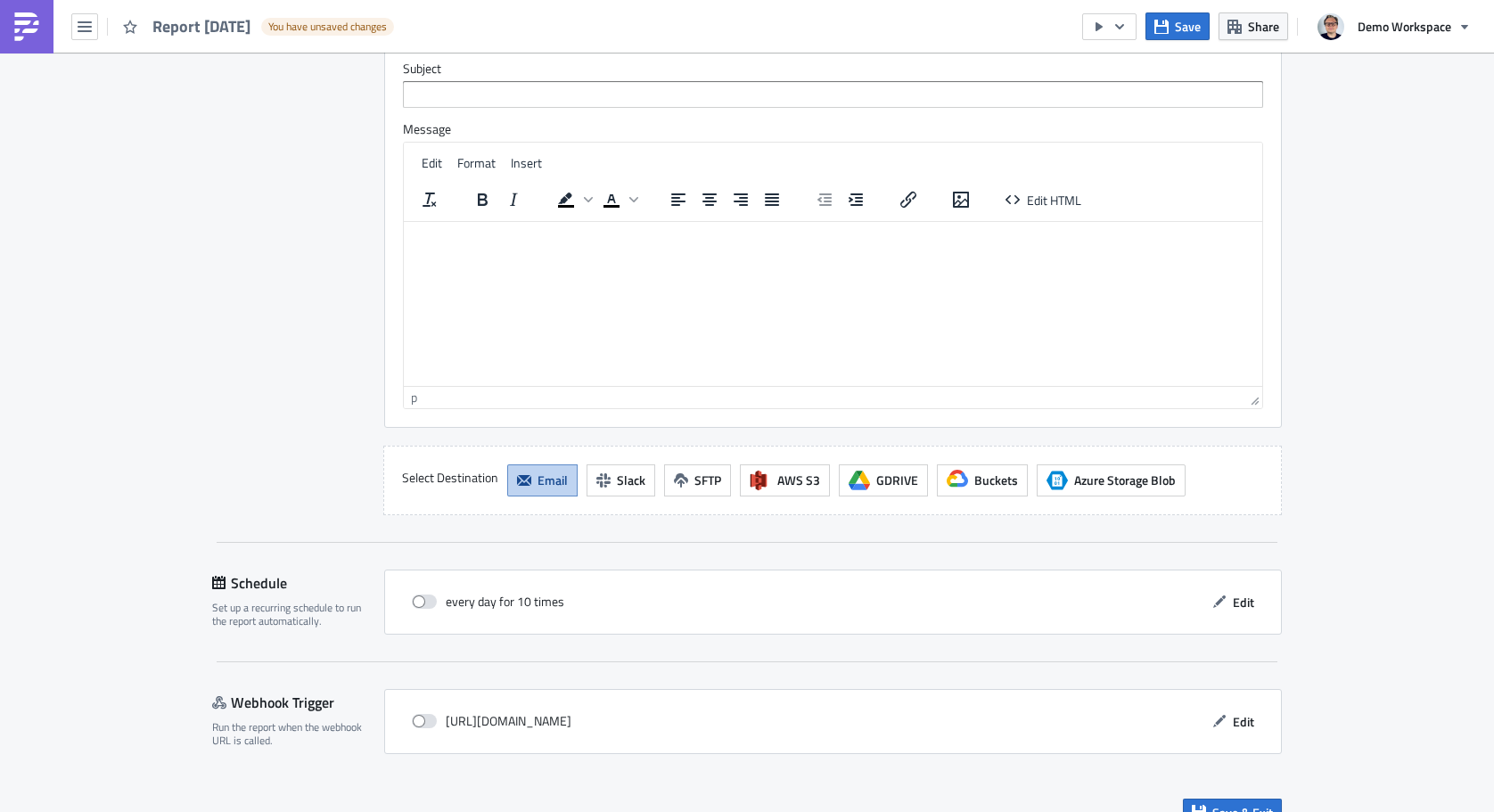
scroll to position [2360, 0]
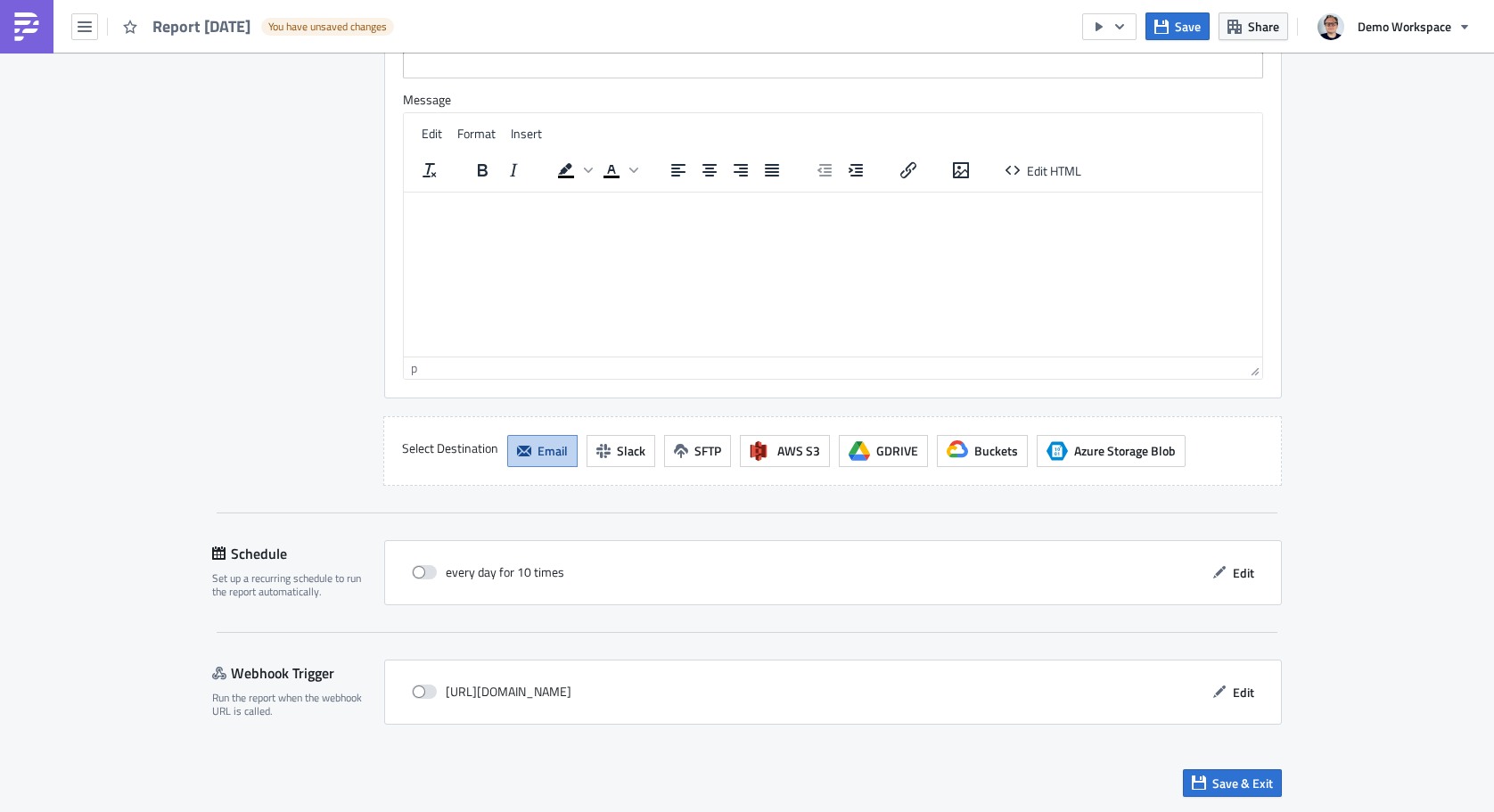
click at [543, 220] on html at bounding box center [833, 205] width 858 height 28
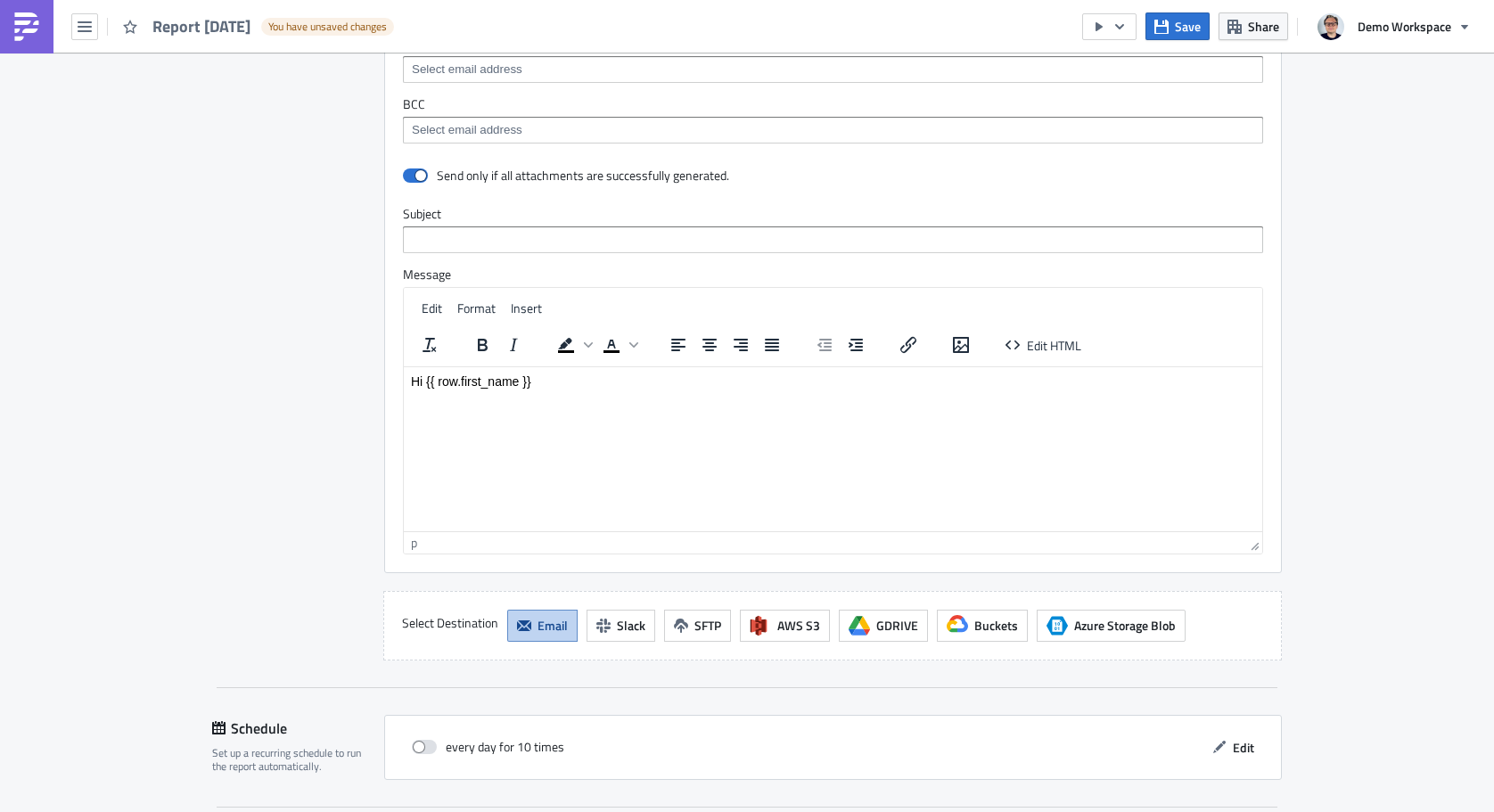
scroll to position [2180, 0]
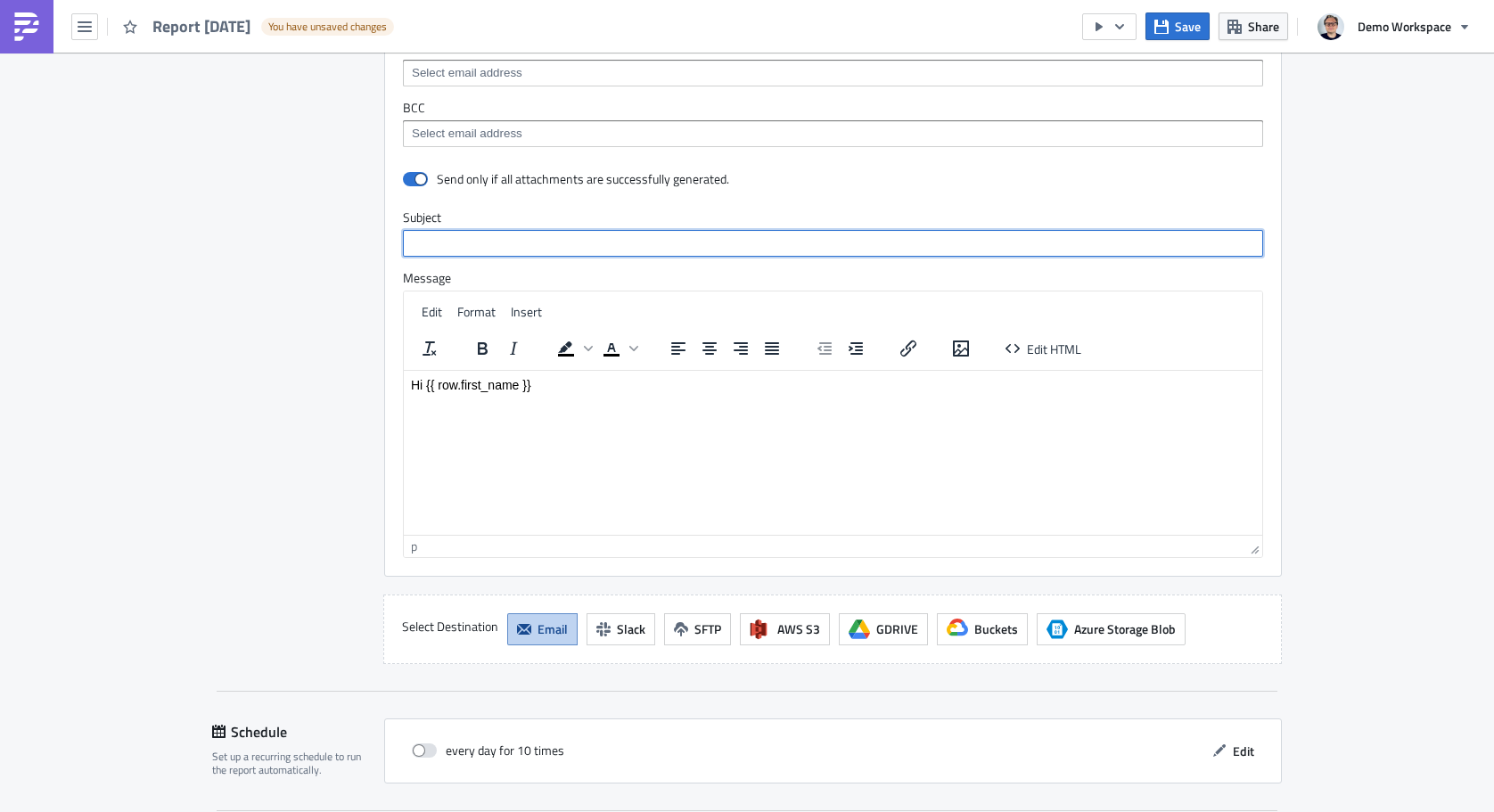
click at [538, 254] on input "text" at bounding box center [833, 243] width 860 height 27
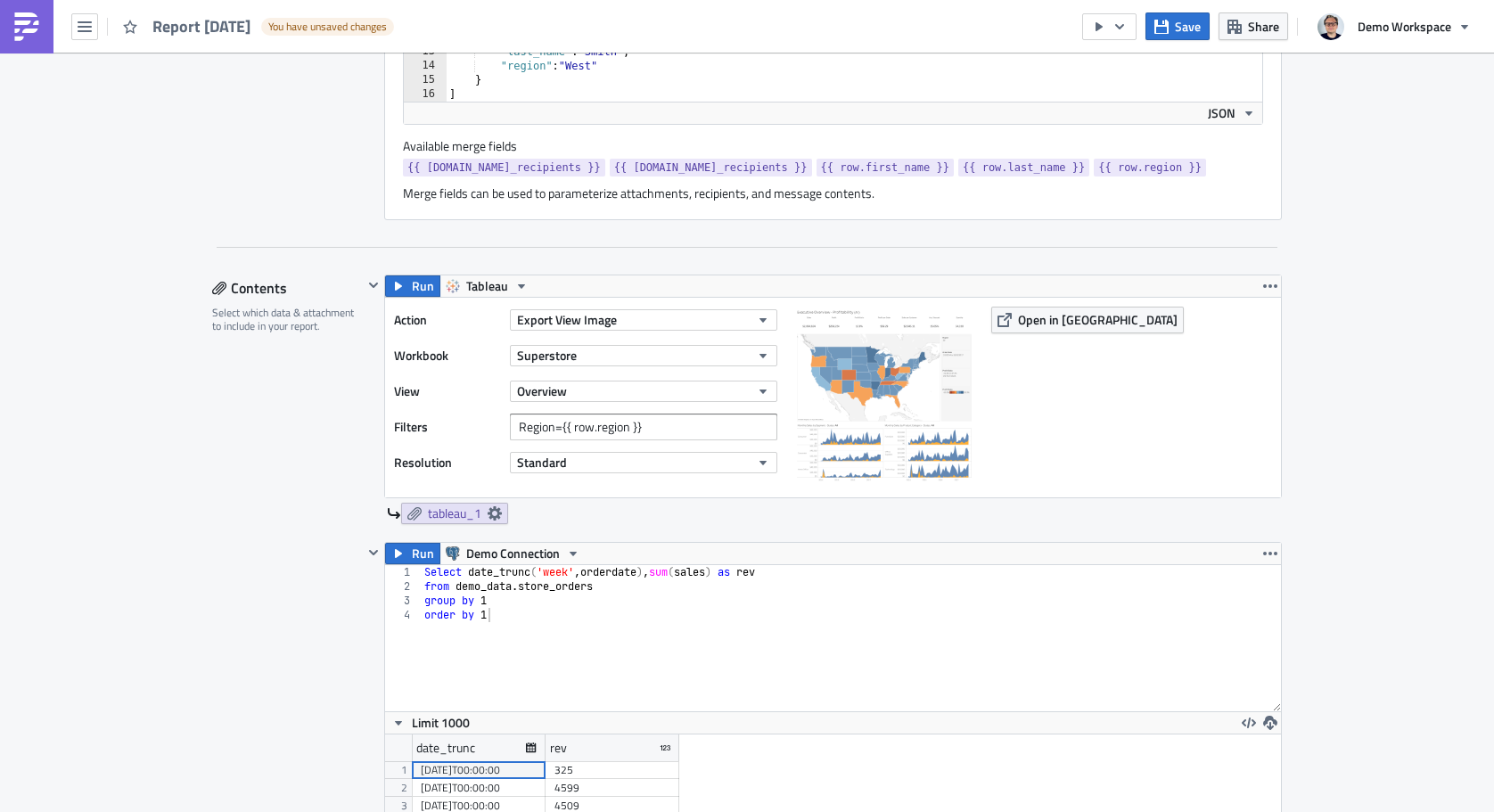
scroll to position [747, 0]
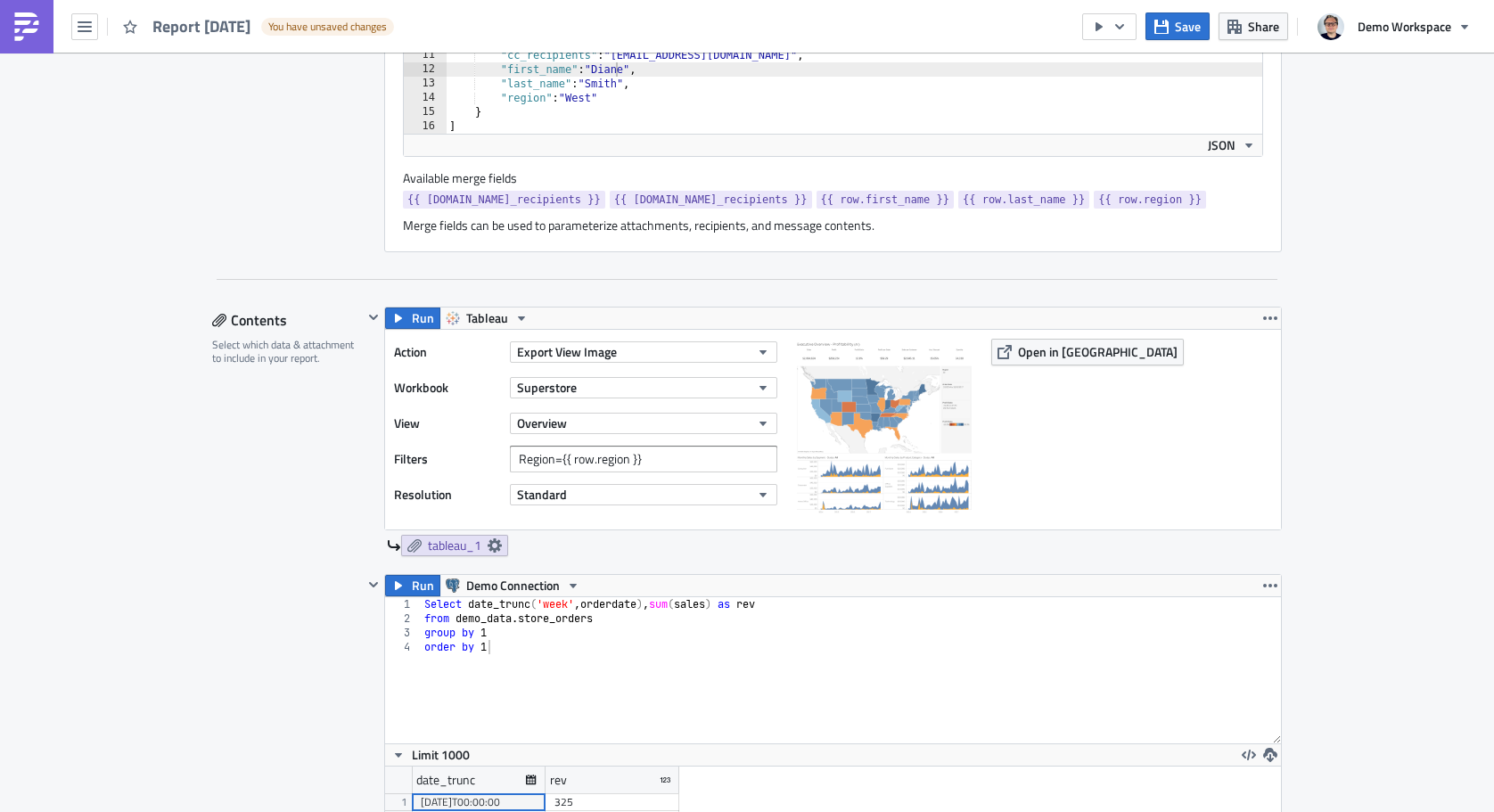
click at [1098, 204] on span "{{ row.region }}" at bounding box center [1150, 199] width 103 height 18
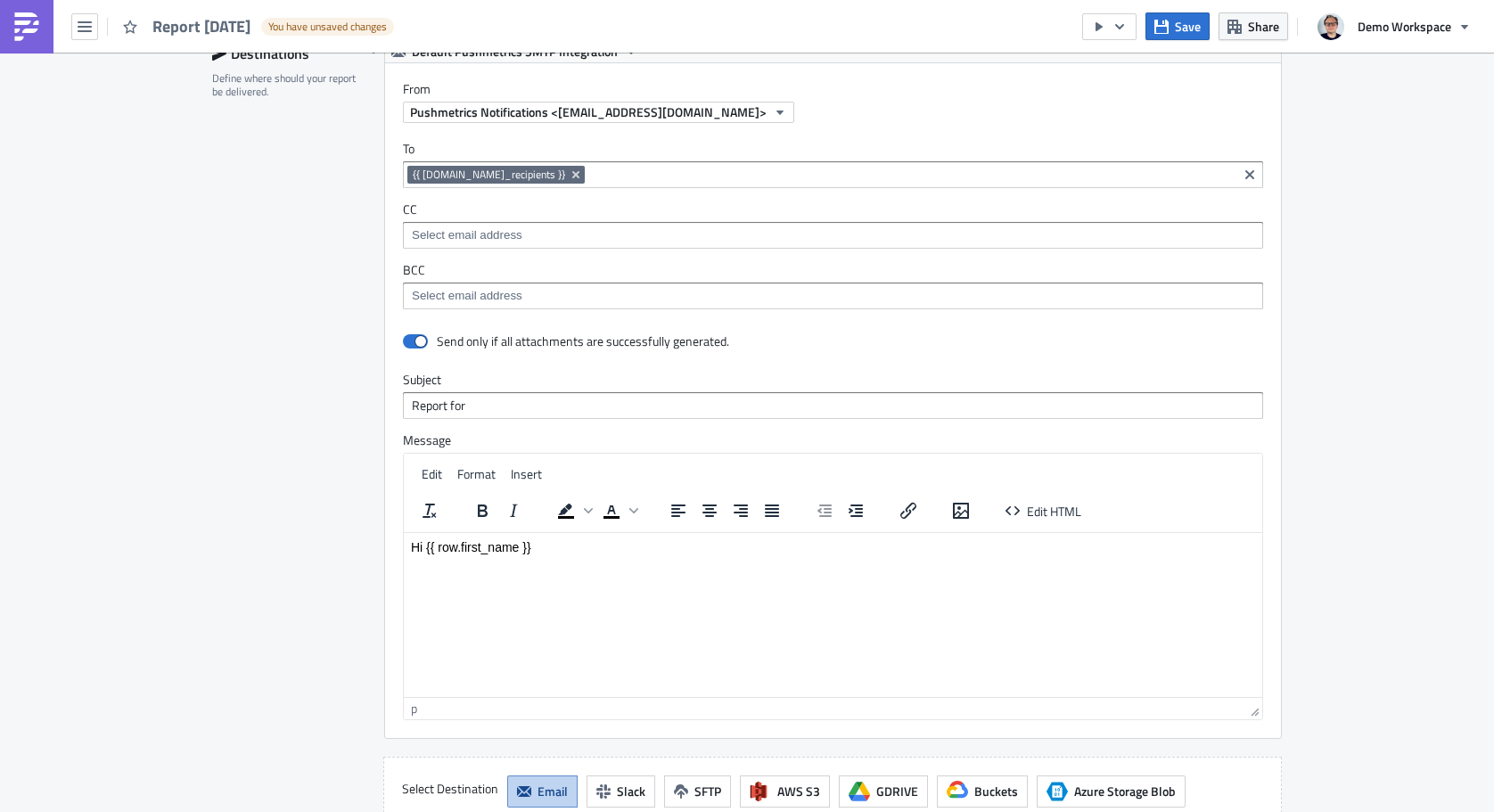
scroll to position [2084, 0]
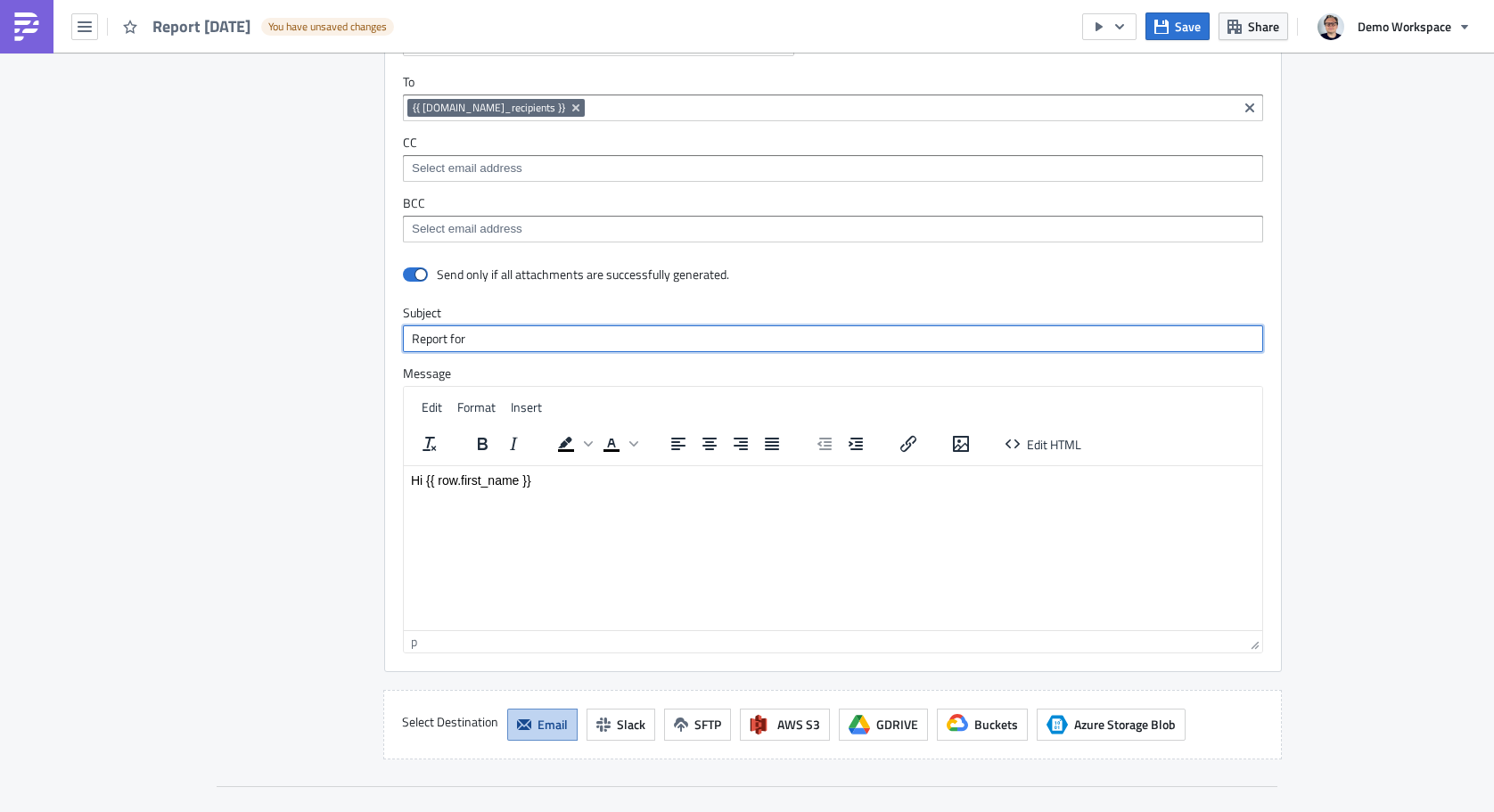
click at [539, 342] on input "Report for" at bounding box center [833, 338] width 860 height 27
paste input "{{ row.region }}"
type input "Report for {{ row.region }}"
click at [710, 493] on html "Hi {{ row.first_name }}" at bounding box center [833, 479] width 858 height 28
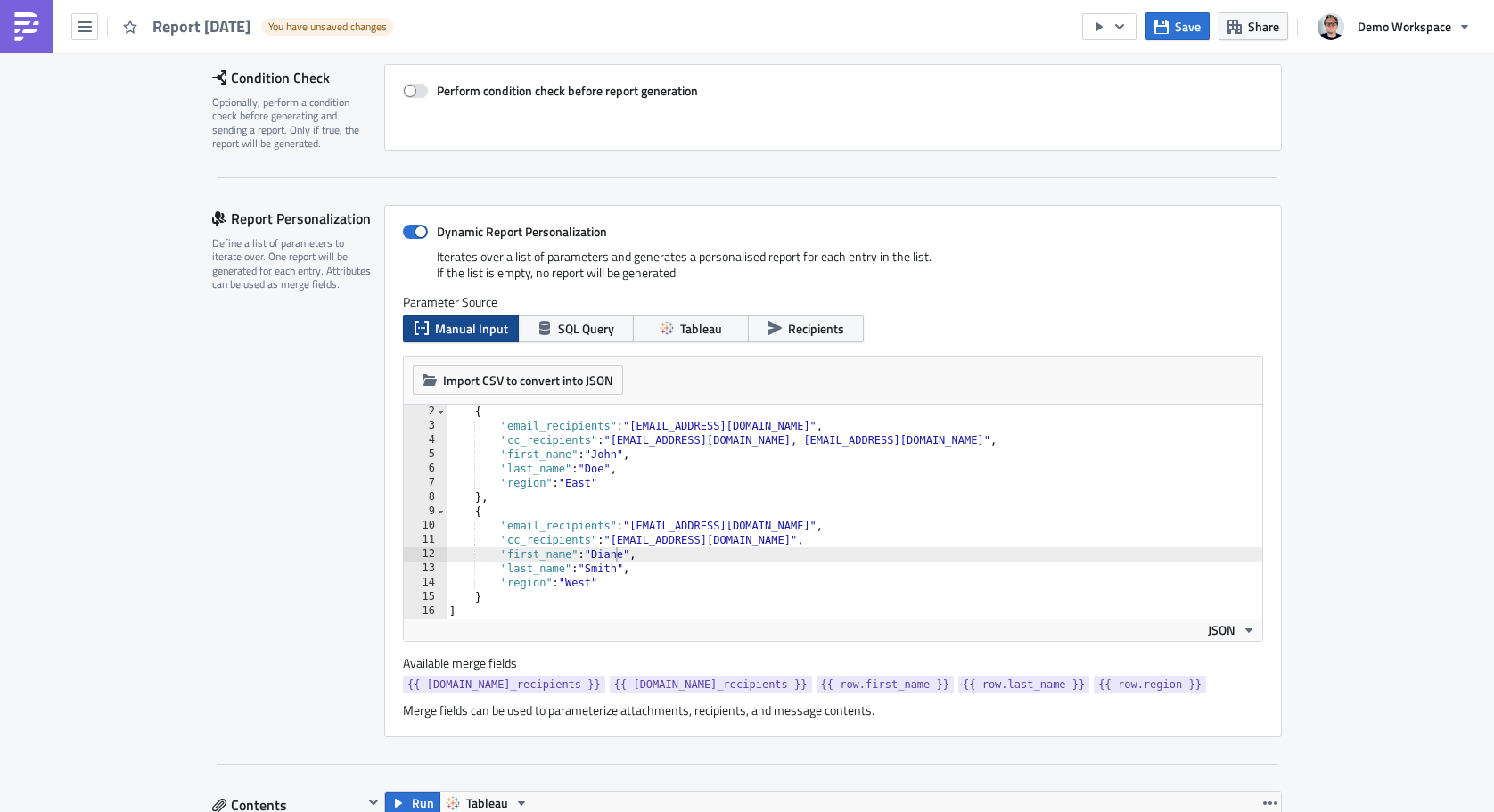
scroll to position [263, 0]
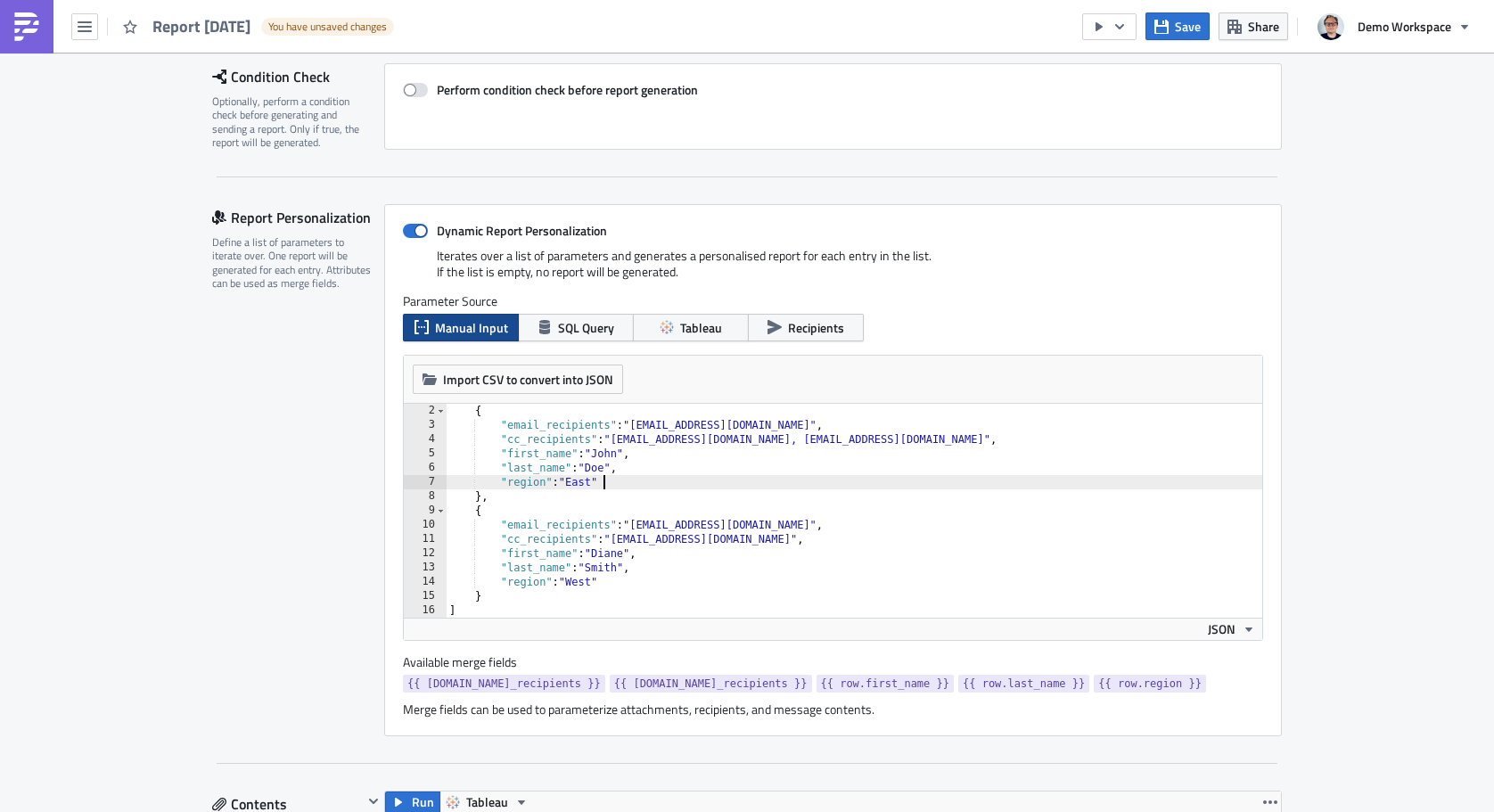
click at [628, 486] on div "{ "email_recipients" : "[EMAIL_ADDRESS][DOMAIN_NAME]" , "cc_recipients" : "[EMA…" at bounding box center [853, 525] width 817 height 242
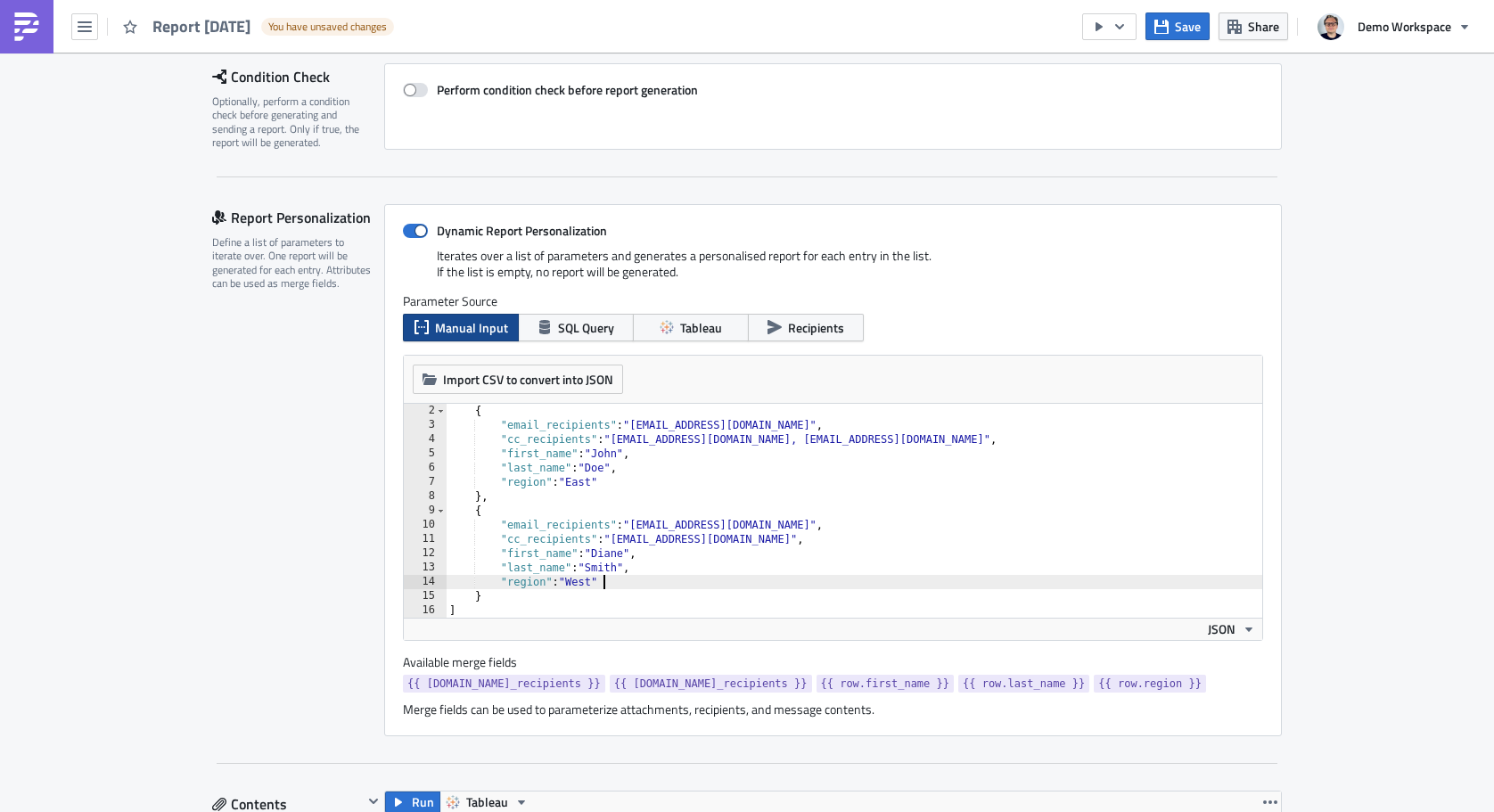
click at [623, 583] on div "{ "email_recipients" : "[EMAIL_ADDRESS][DOMAIN_NAME]" , "cc_recipients" : "[EMA…" at bounding box center [853, 525] width 817 height 242
type textarea ""region": "West""
click at [569, 323] on span "SQL Query" at bounding box center [586, 327] width 56 height 19
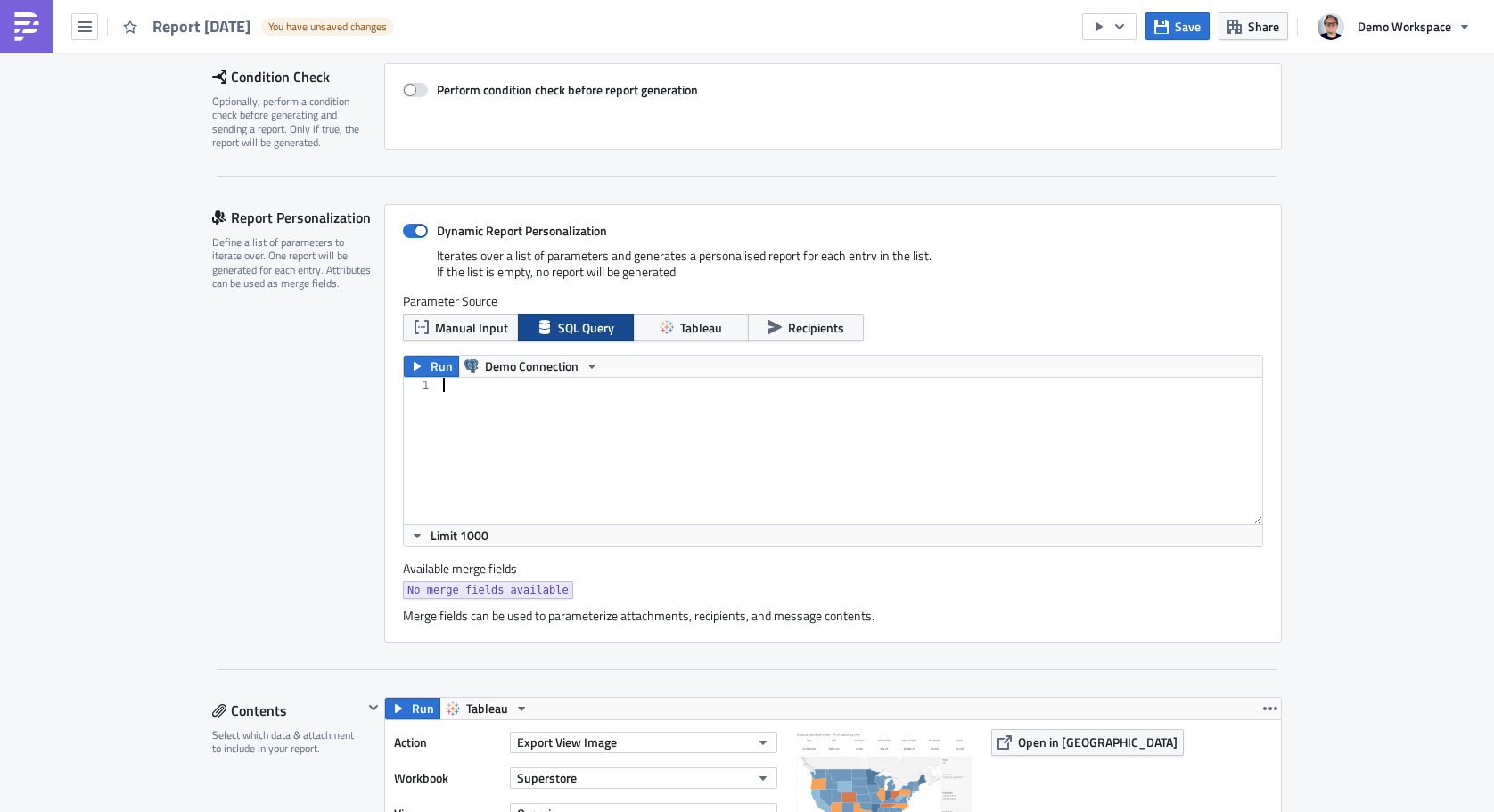
click at [578, 416] on div at bounding box center [851, 465] width 822 height 174
click at [688, 336] on span "Tableau" at bounding box center [701, 327] width 42 height 19
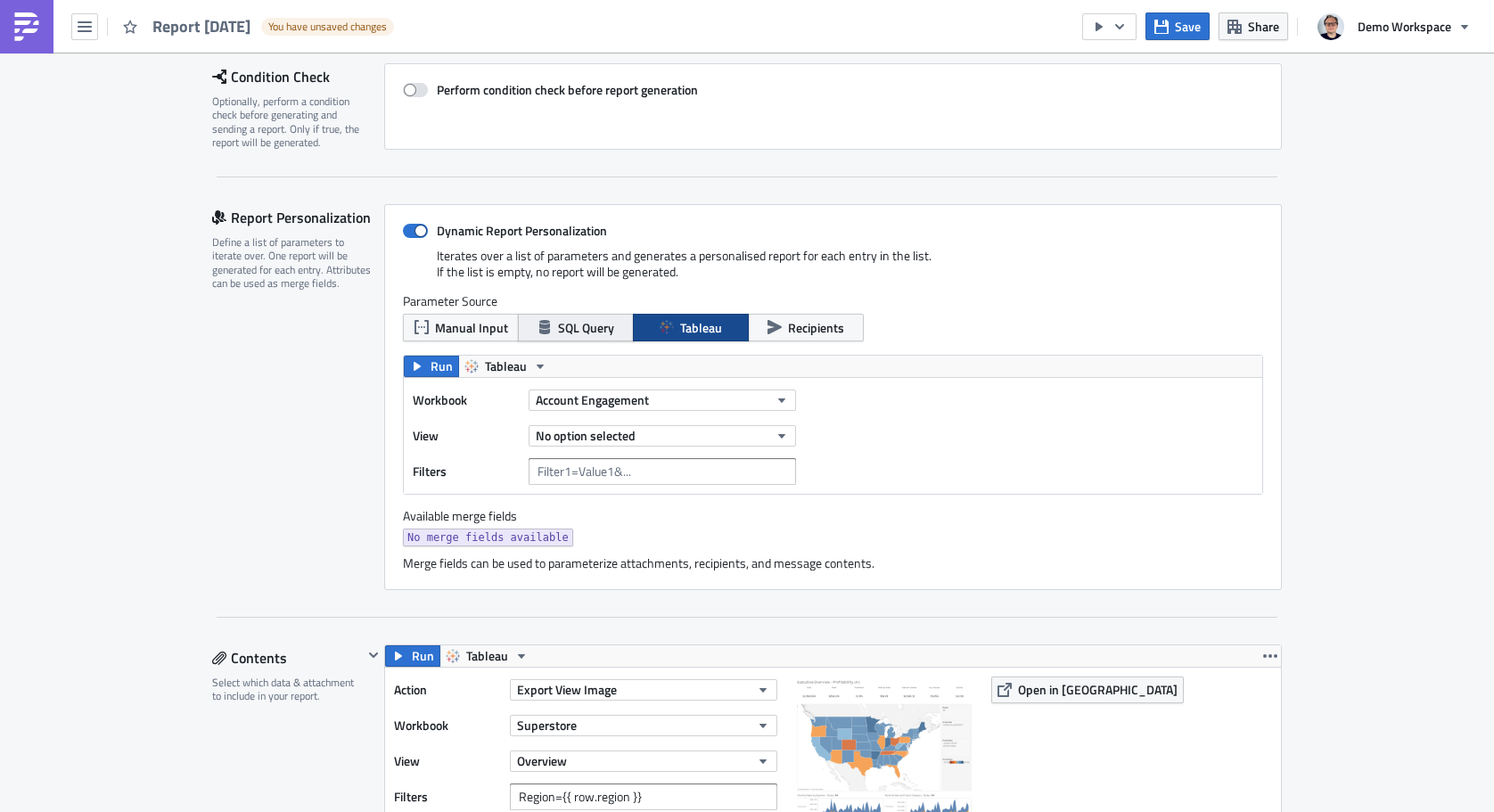
click at [555, 336] on button "SQL Query" at bounding box center [576, 327] width 116 height 27
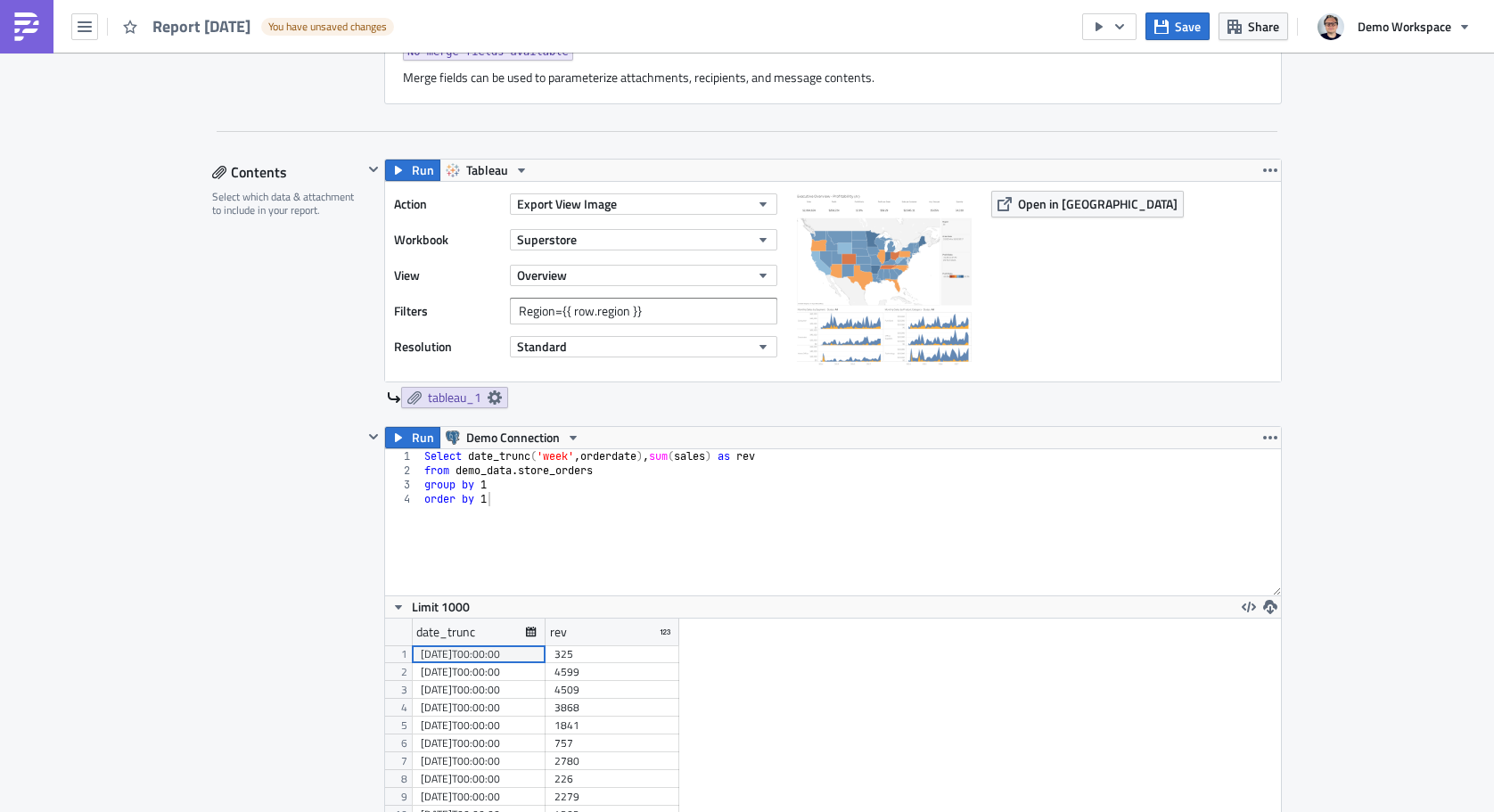
scroll to position [813, 0]
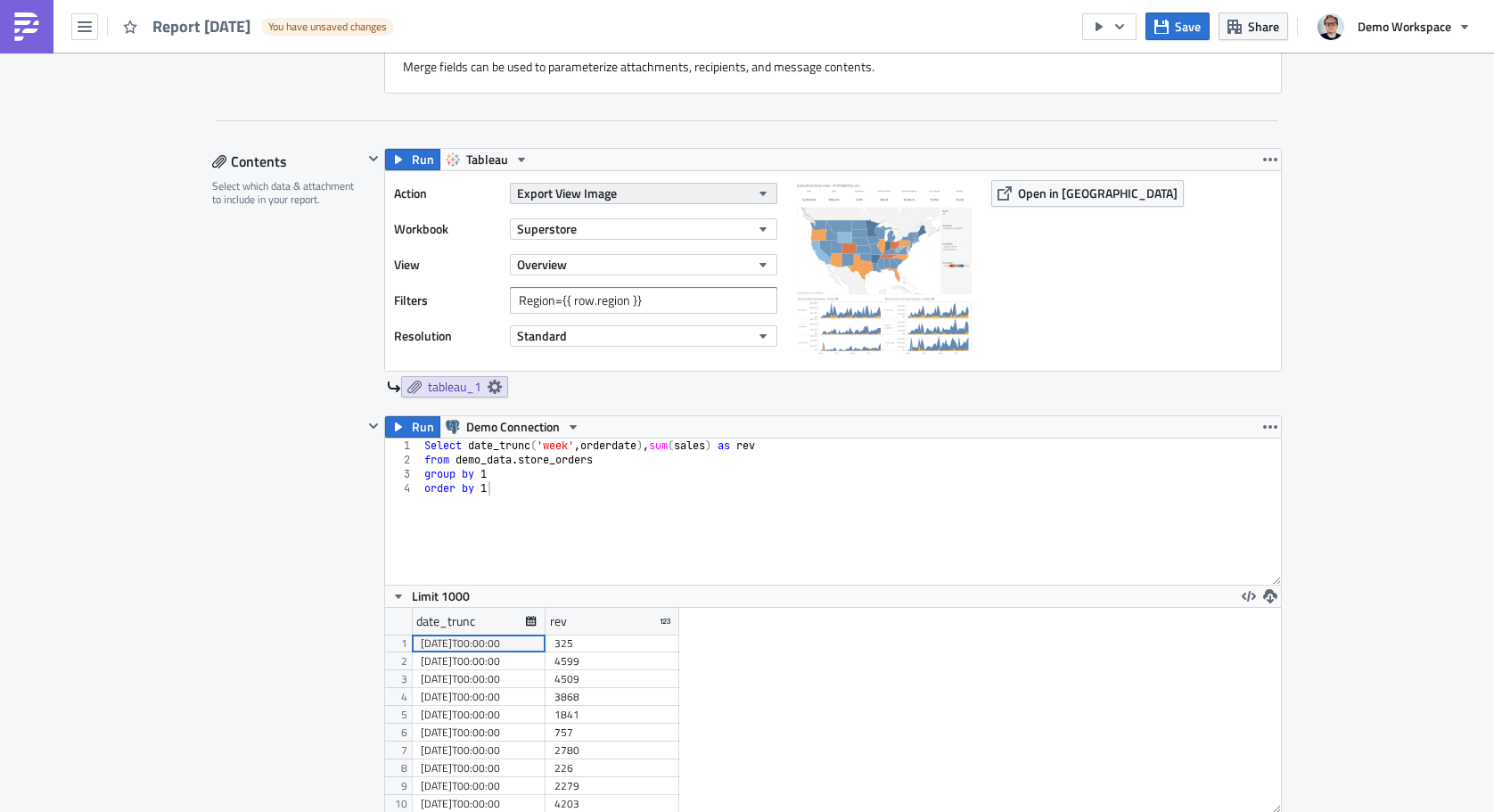
click at [723, 196] on button "Export View Image" at bounding box center [643, 193] width 267 height 22
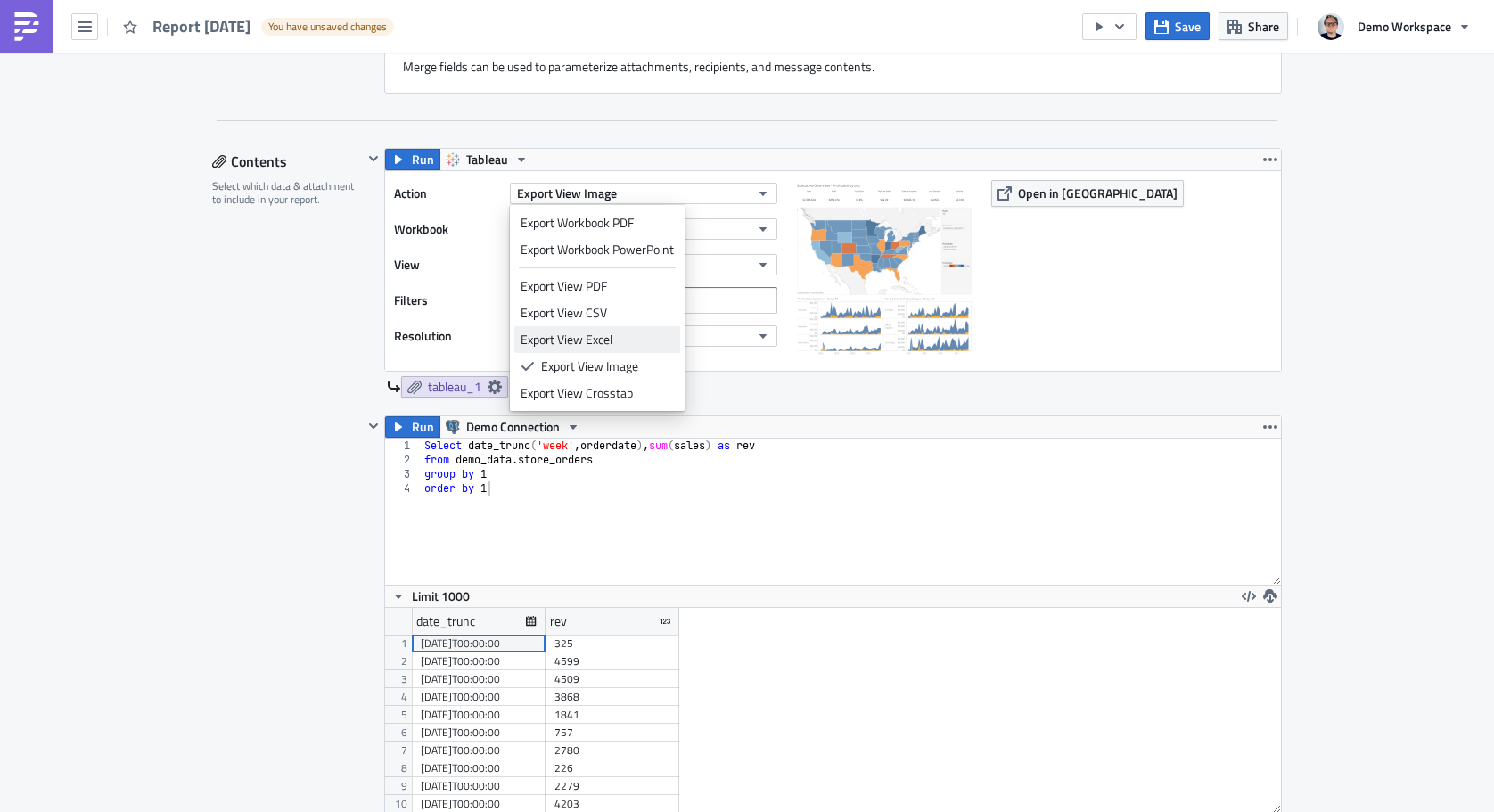
click at [607, 334] on div "Export View Excel" at bounding box center [596, 339] width 153 height 18
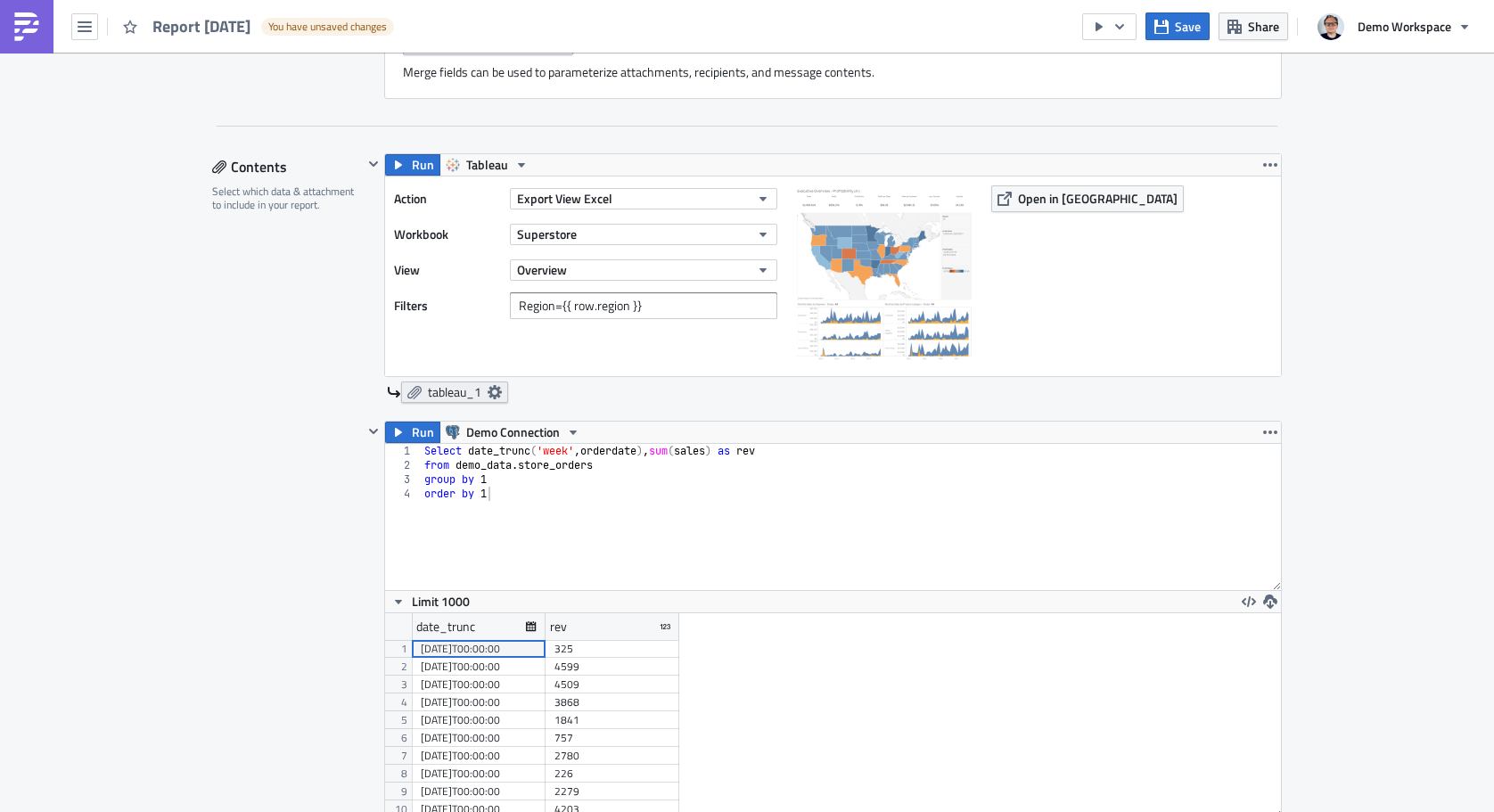
click at [495, 394] on icon at bounding box center [494, 392] width 14 height 14
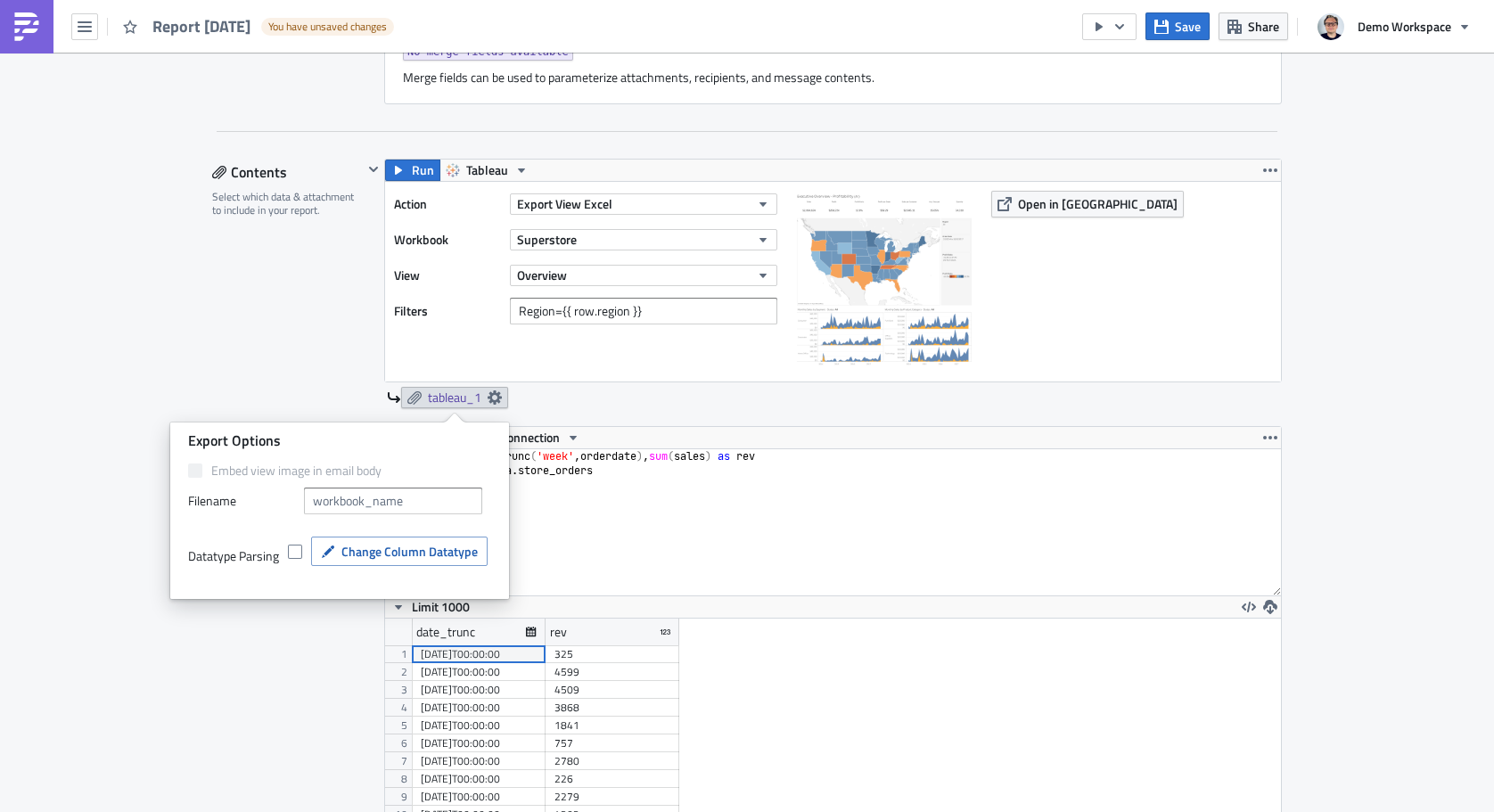
click at [530, 399] on div "tableau_1" at bounding box center [834, 397] width 895 height 22
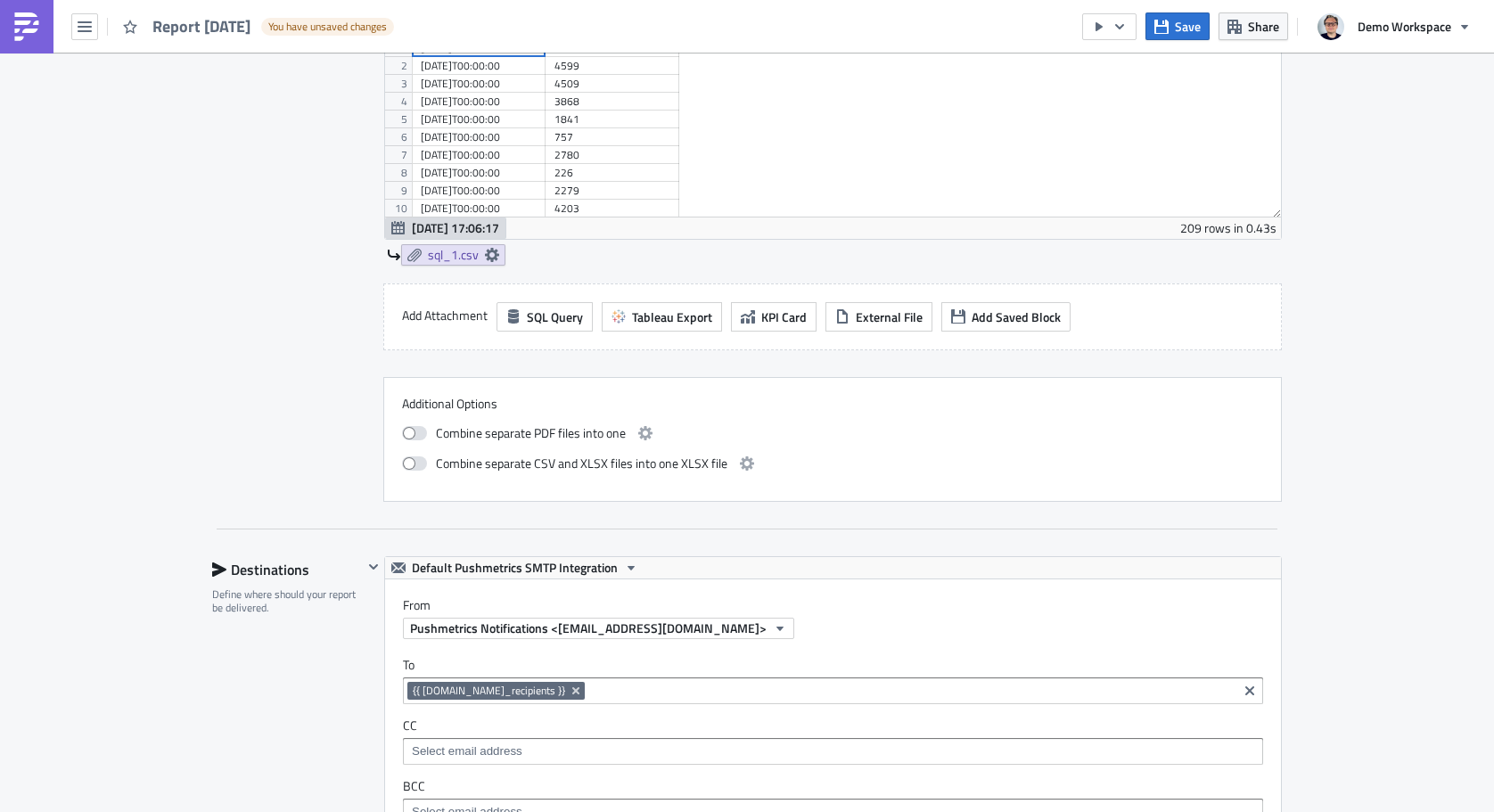
scroll to position [1407, 0]
drag, startPoint x: 539, startPoint y: 458, endPoint x: 555, endPoint y: 458, distance: 16.0
click at [555, 458] on span "Combine separate CSV and XLSX files into one XLSX file" at bounding box center [581, 464] width 292 height 22
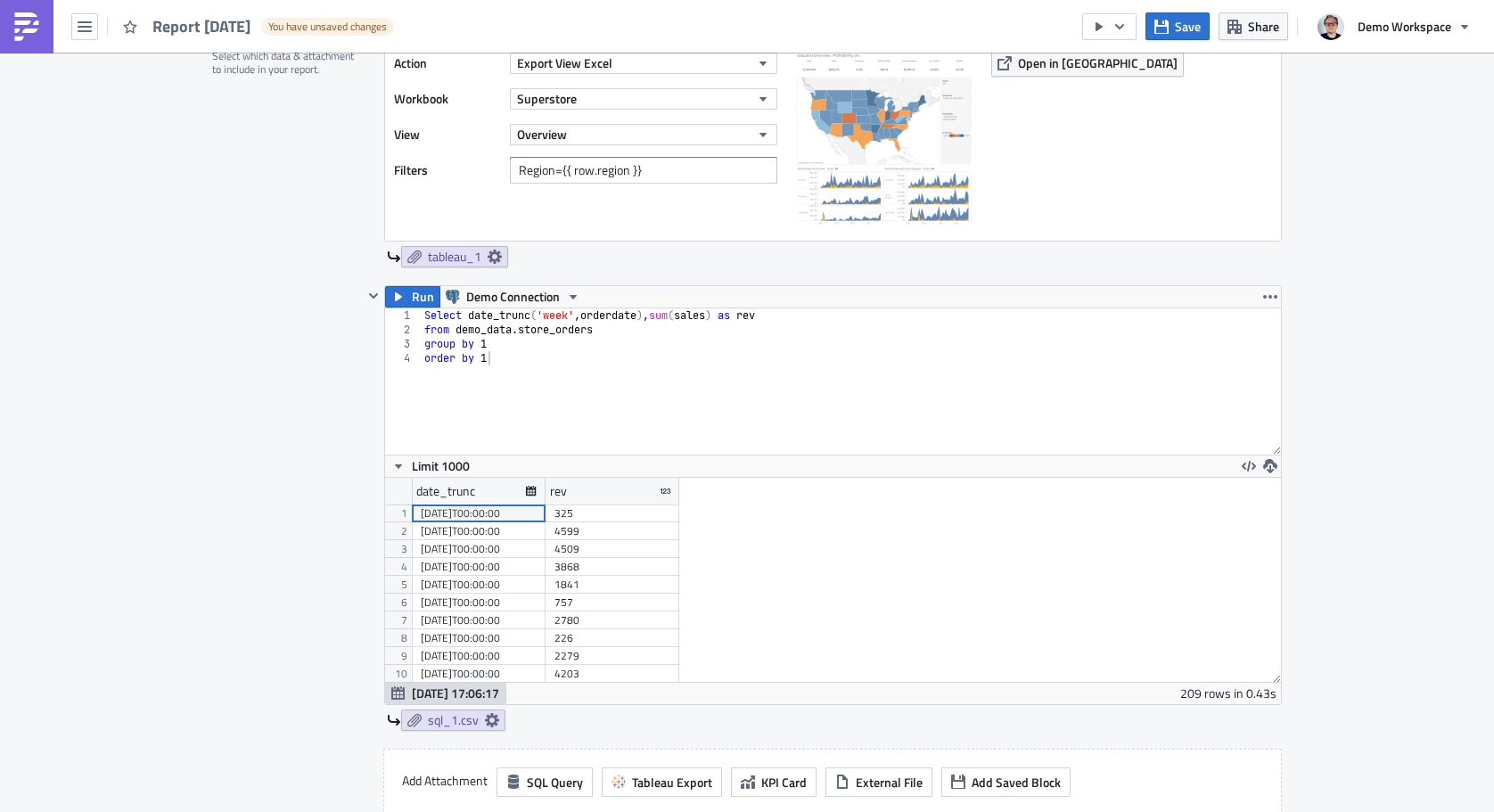
scroll to position [853, 0]
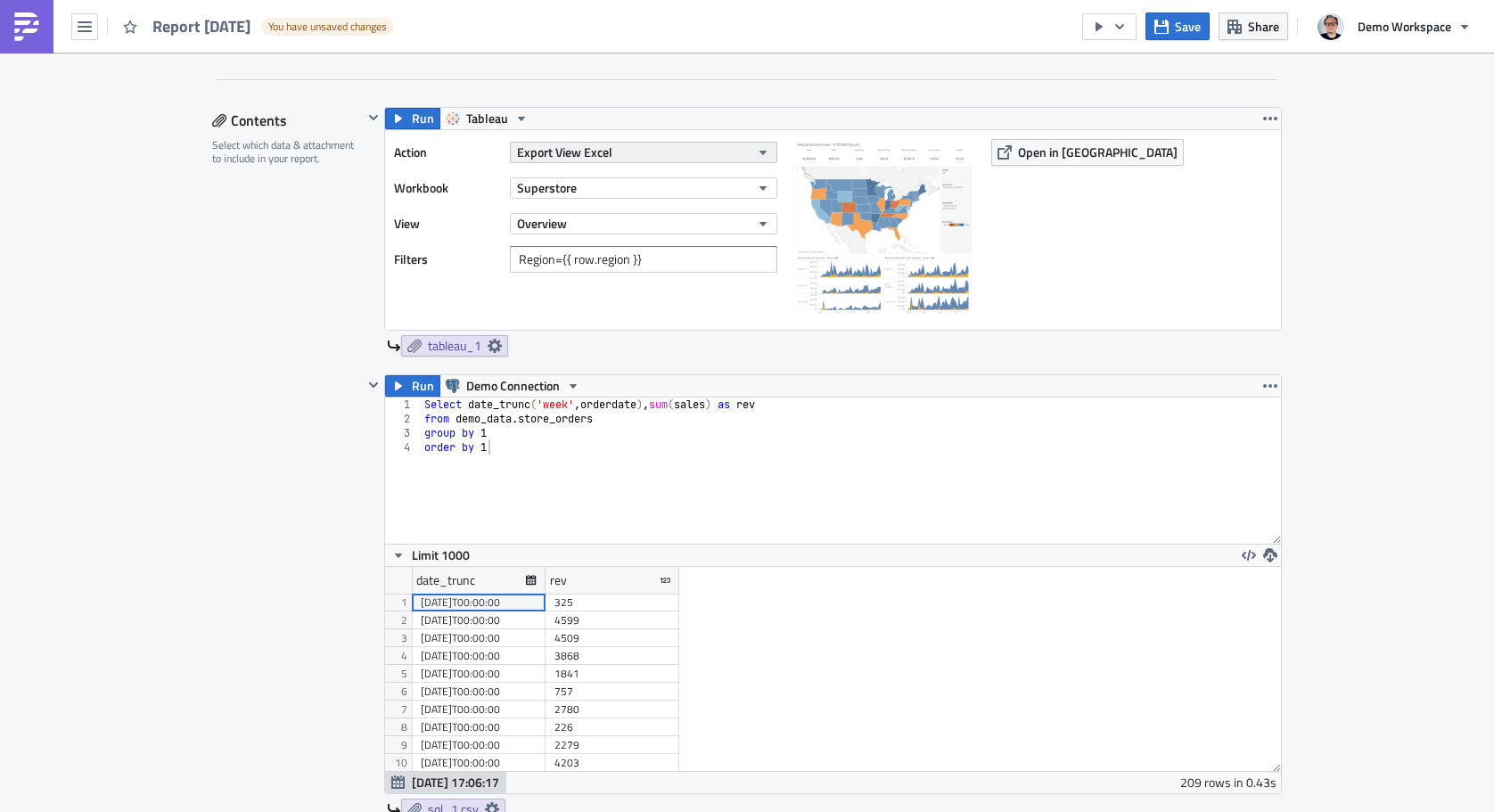
click at [641, 148] on button "Export View Excel" at bounding box center [643, 152] width 267 height 22
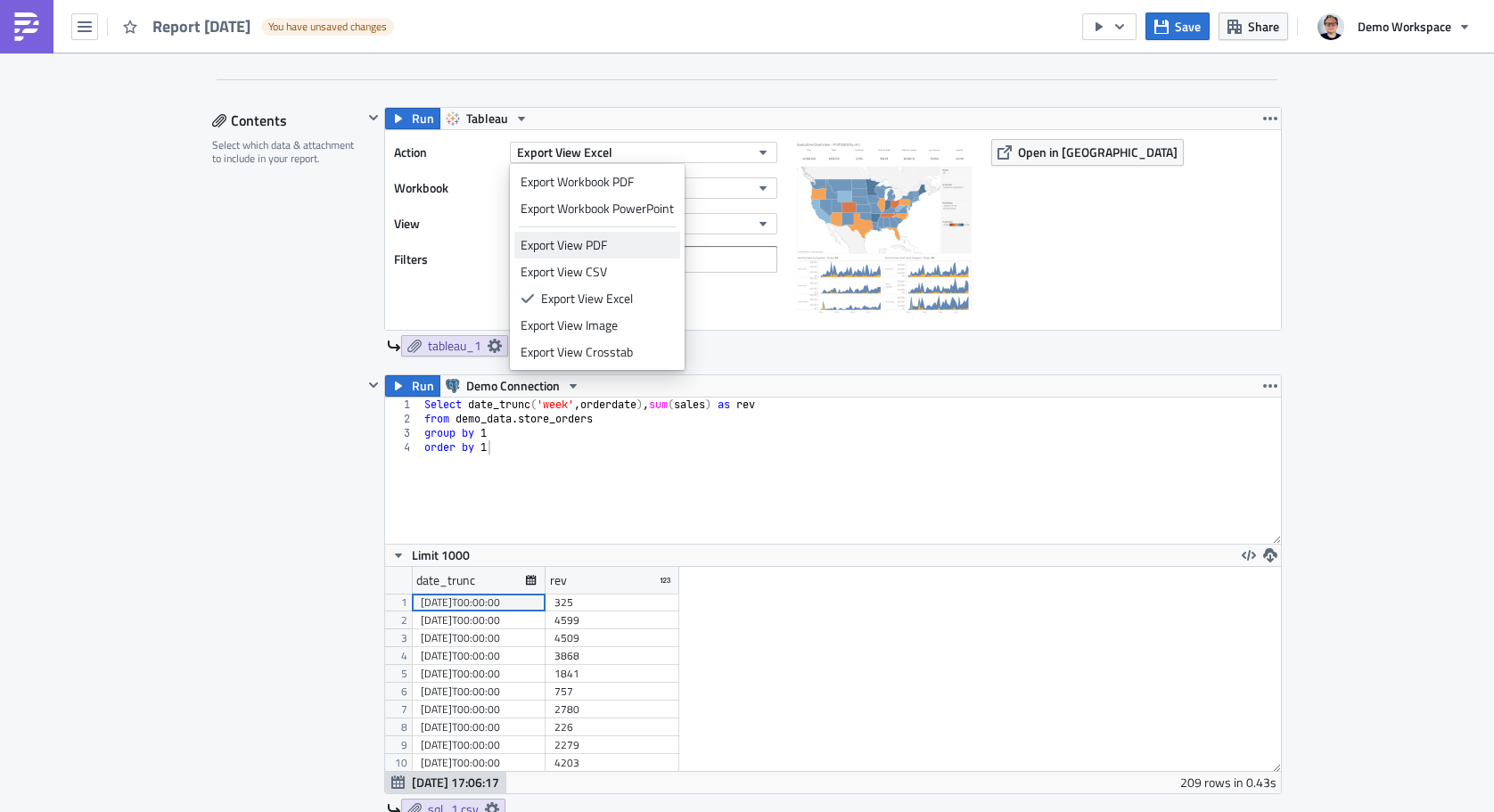
click at [615, 239] on div "Export View PDF" at bounding box center [596, 245] width 153 height 18
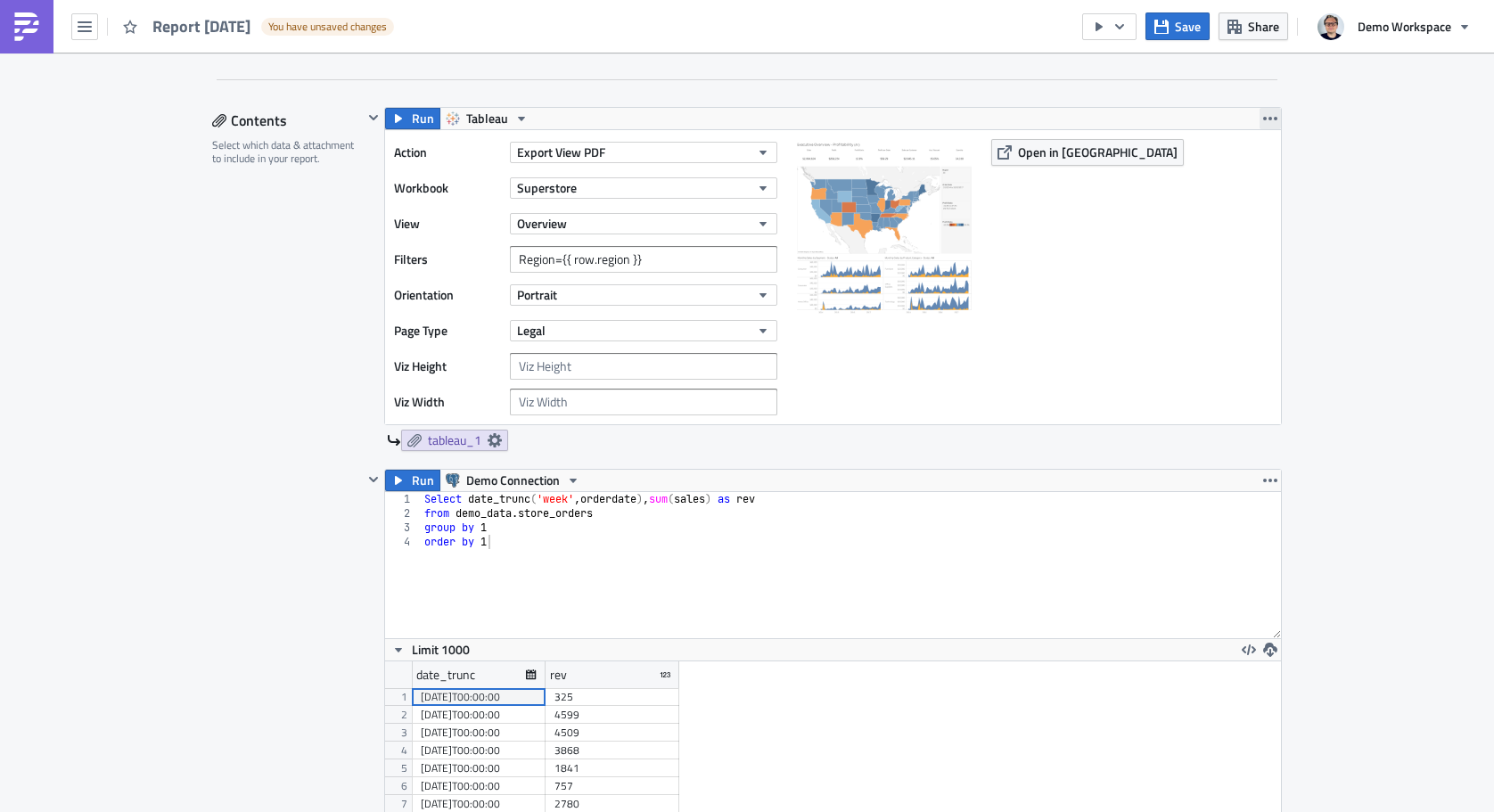
click at [1275, 122] on icon "button" at bounding box center [1270, 118] width 14 height 14
click at [1231, 166] on div "Duplicate" at bounding box center [1280, 161] width 118 height 18
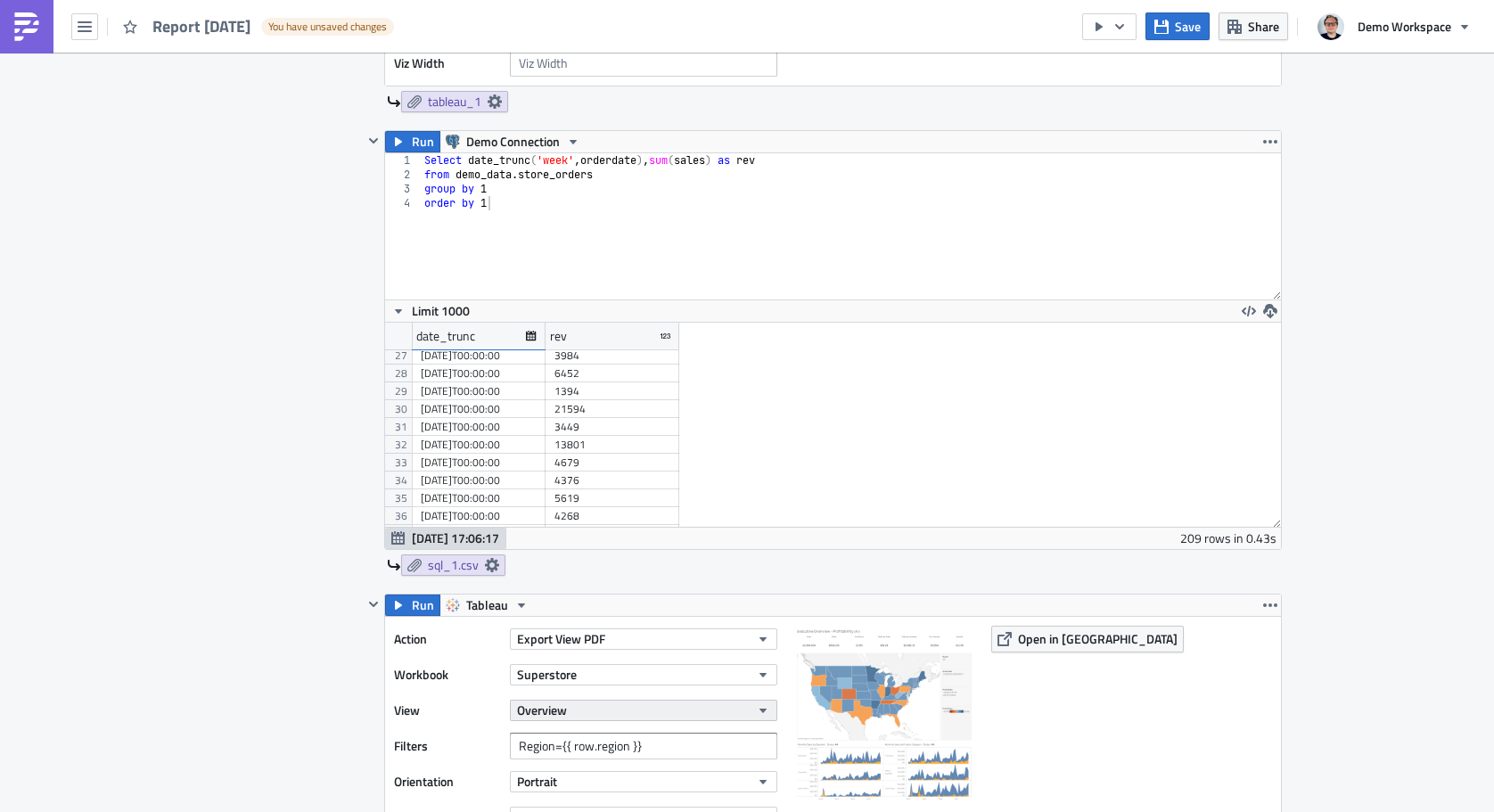
scroll to position [1203, 0]
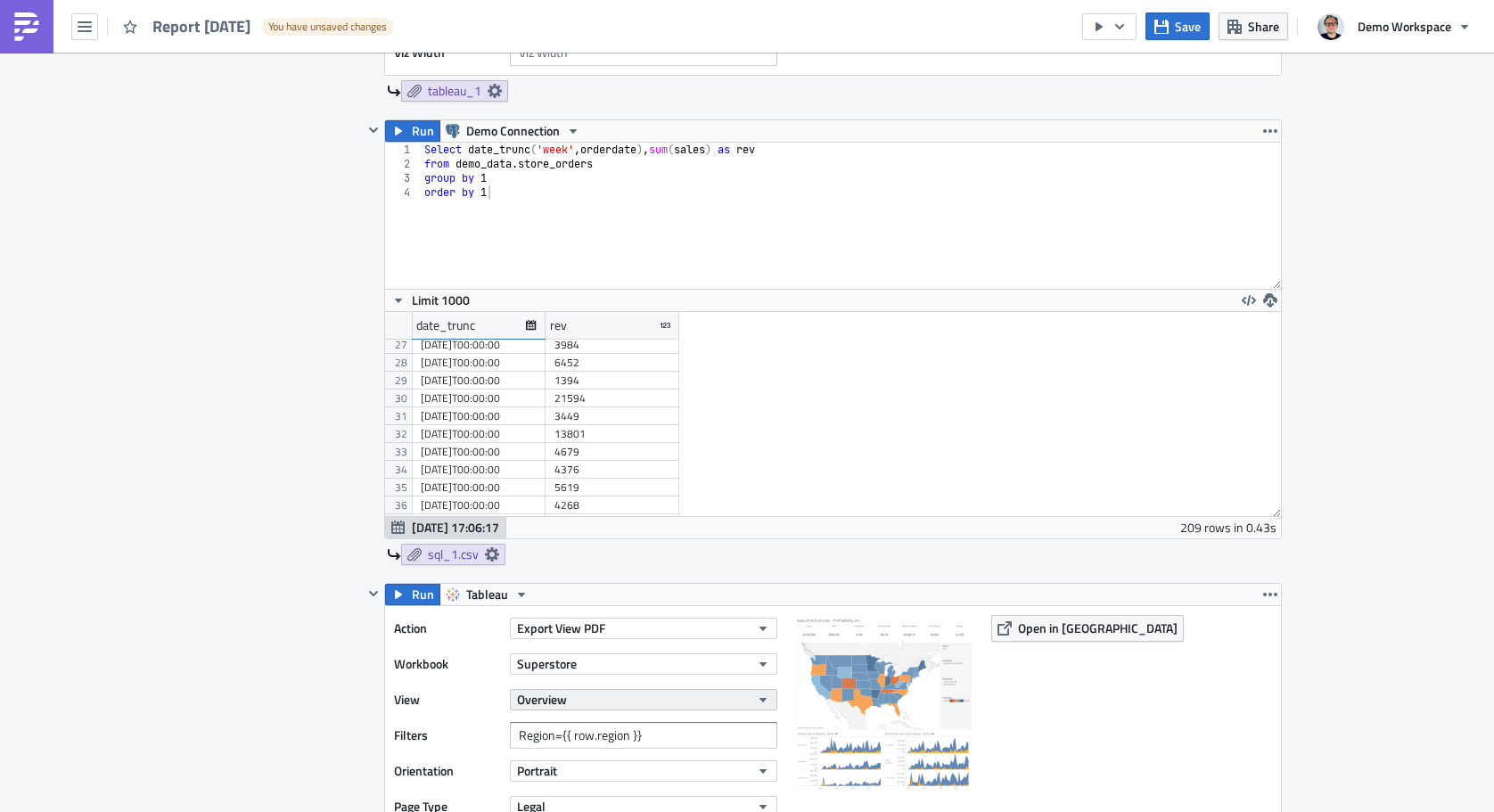
click at [616, 718] on div "Action Export View PDF Workbook Superstore View Overview Filters Region={{ row.…" at bounding box center [590, 753] width 392 height 277
click at [620, 706] on button "Overview" at bounding box center [643, 699] width 267 height 22
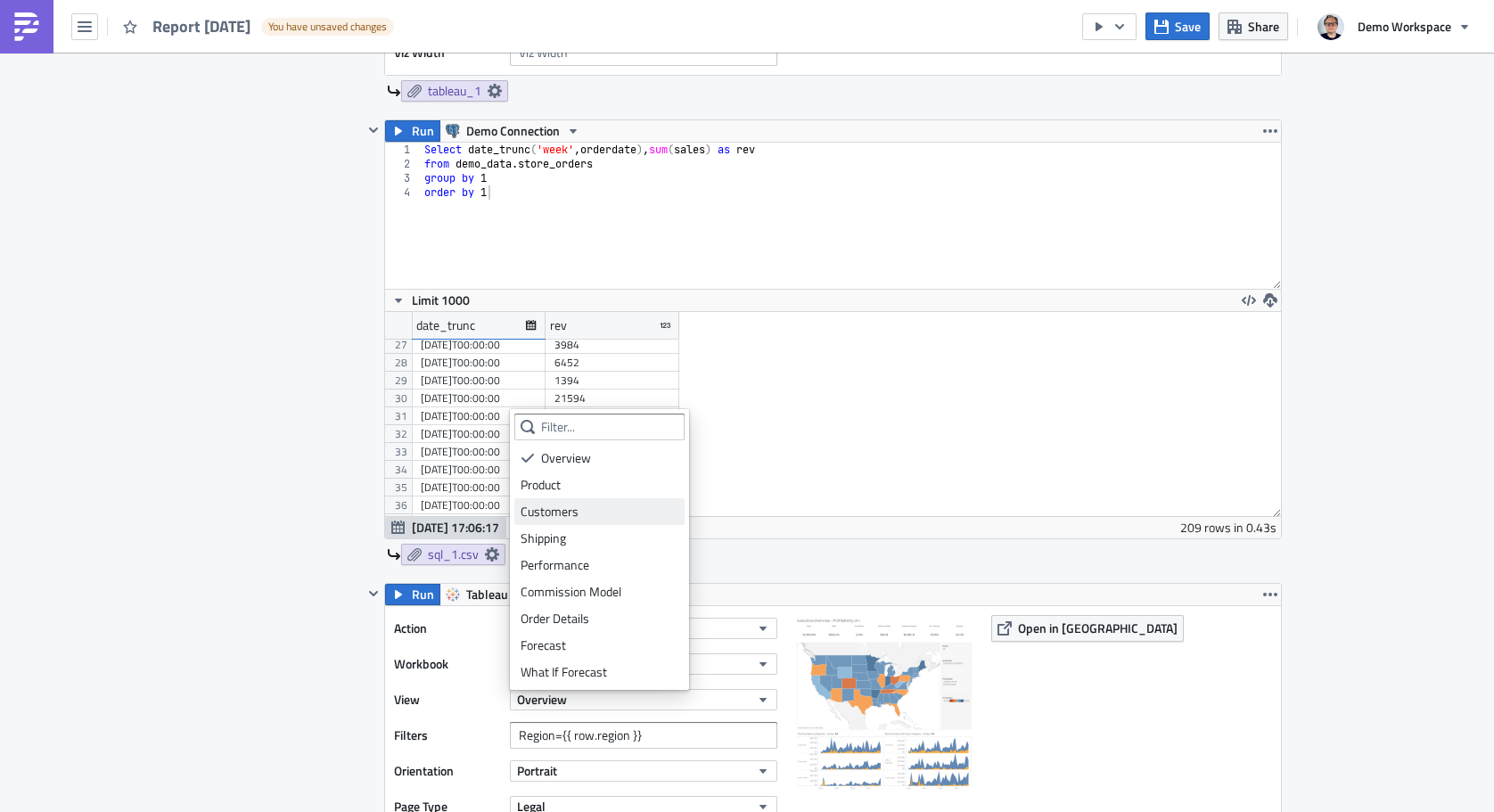
click at [588, 515] on div "Customers" at bounding box center [599, 511] width 158 height 18
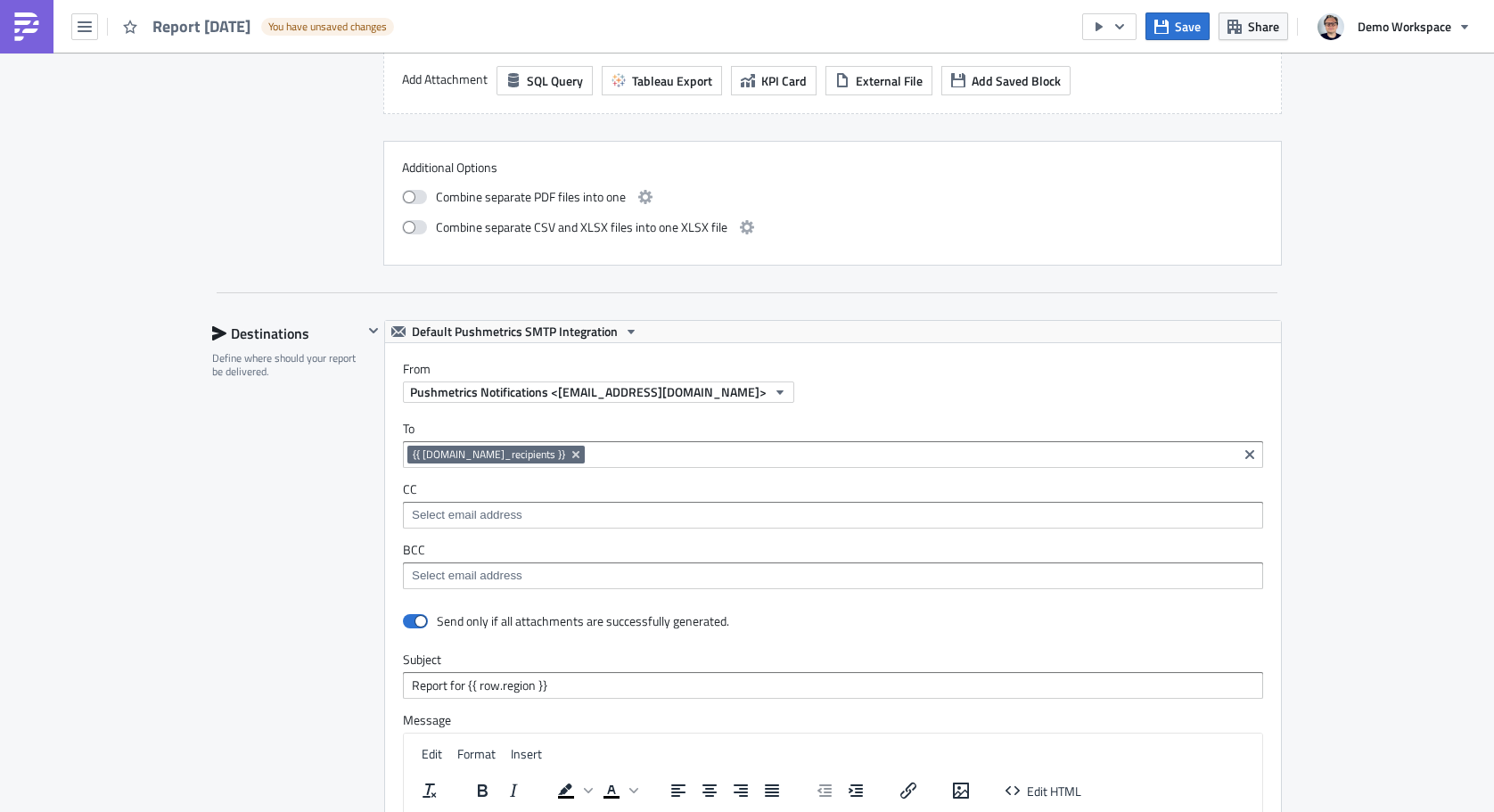
scroll to position [2153, 0]
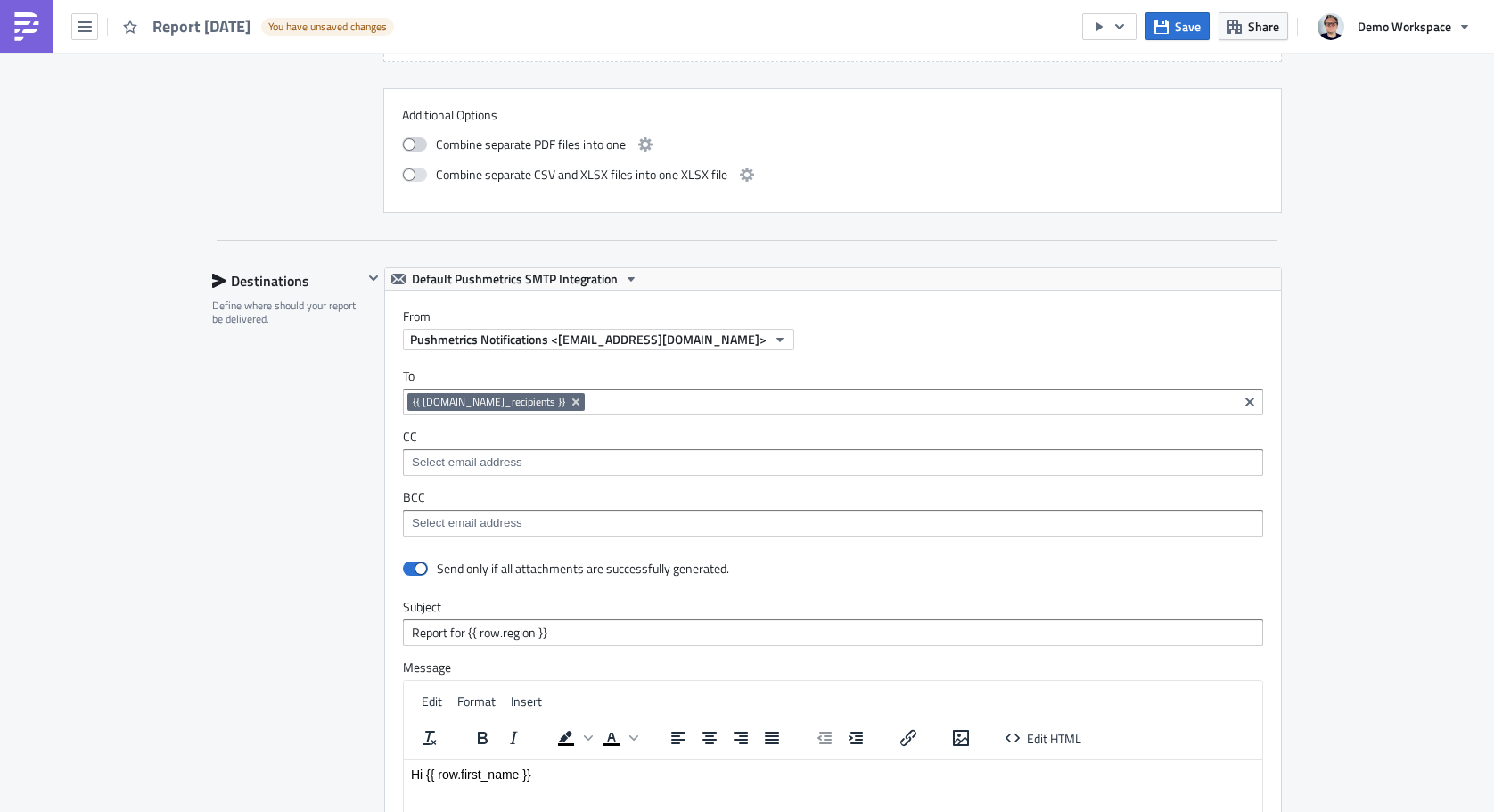
click at [421, 153] on label at bounding box center [419, 144] width 34 height 22
click at [417, 148] on input "checkbox" at bounding box center [411, 142] width 11 height 11
checkbox input "true"
click at [641, 148] on icon "button" at bounding box center [644, 143] width 14 height 14
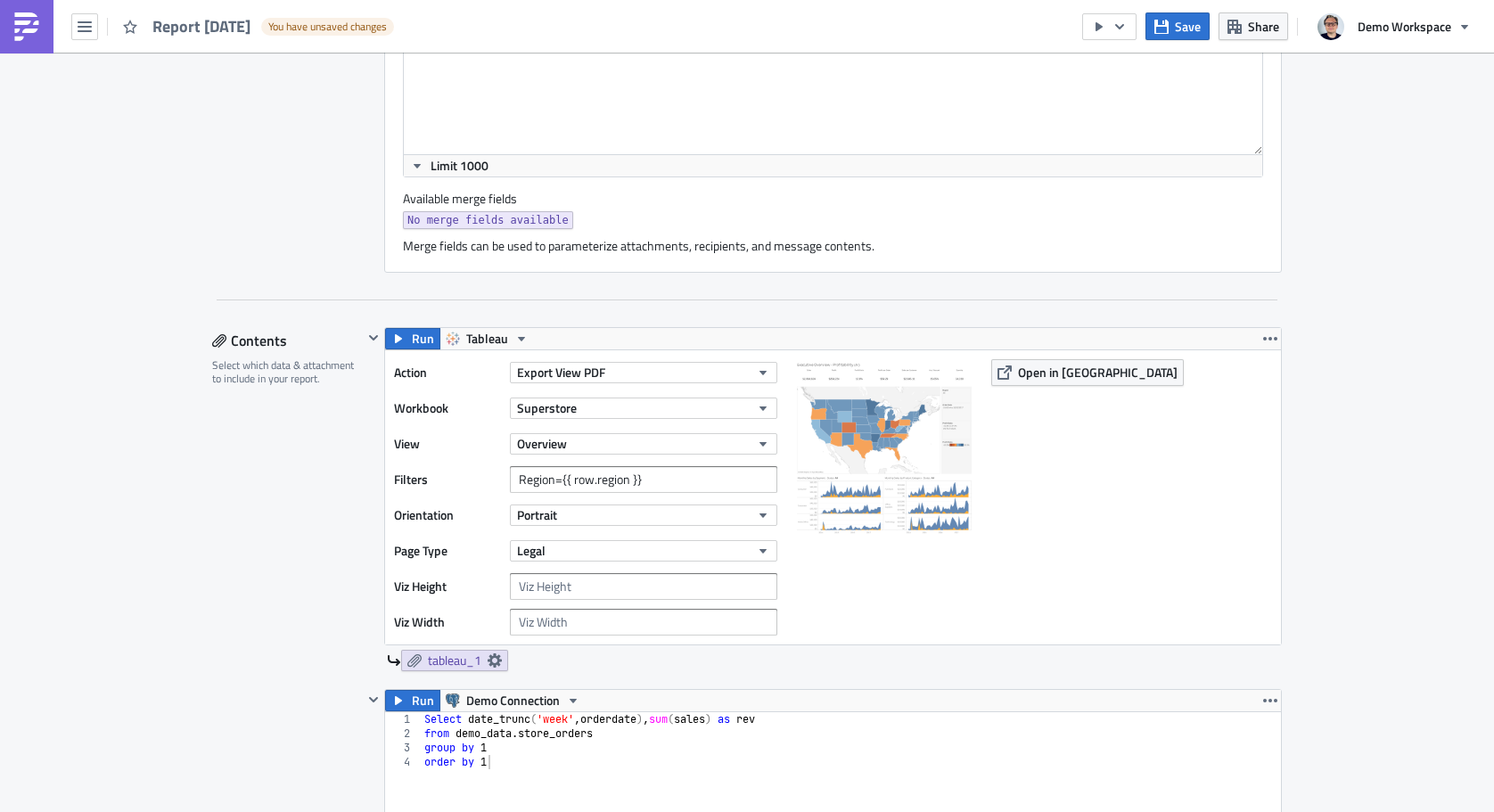
scroll to position [615, 0]
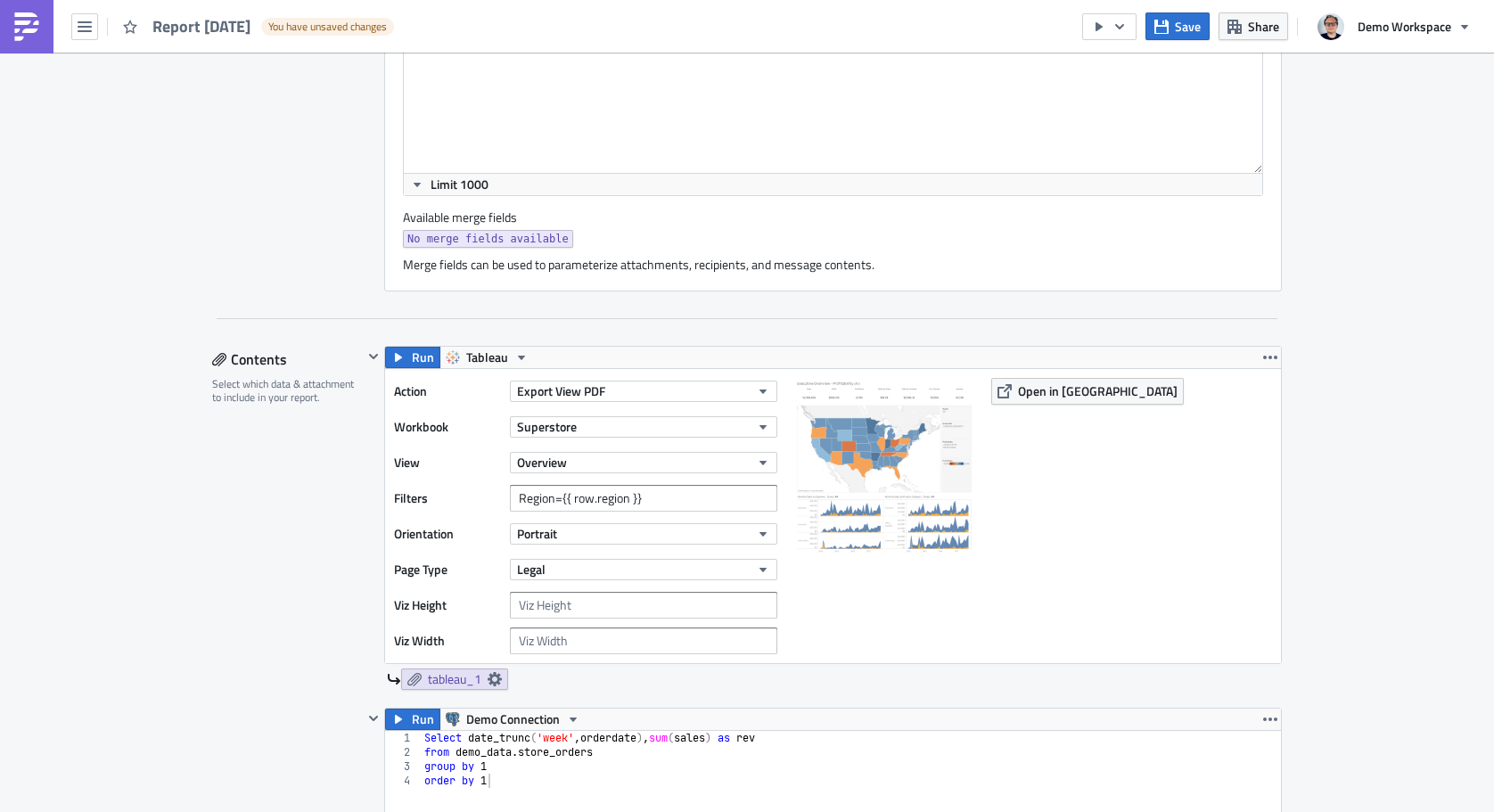
click at [26, 26] on img at bounding box center [26, 26] width 28 height 28
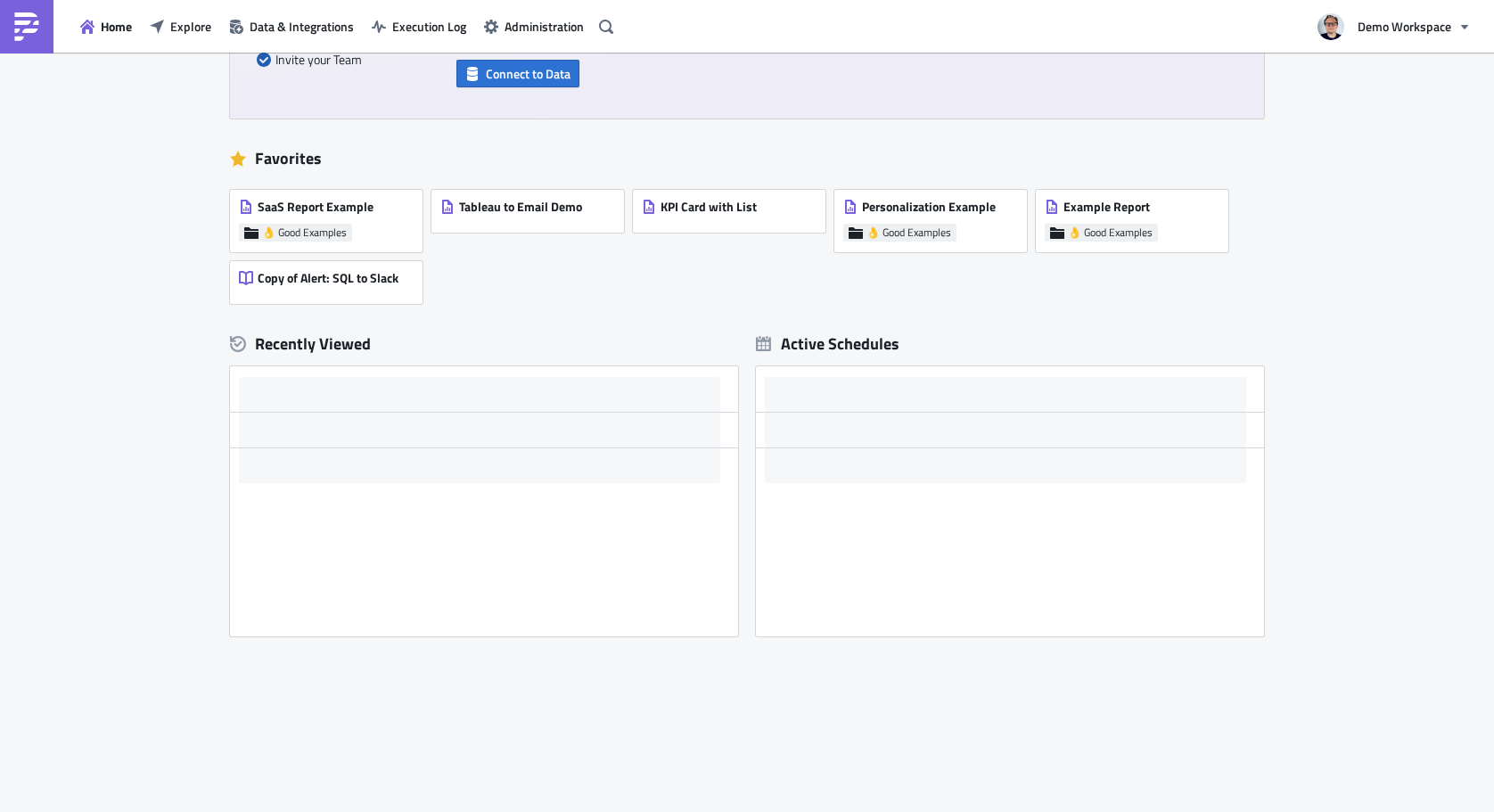
scroll to position [322, 0]
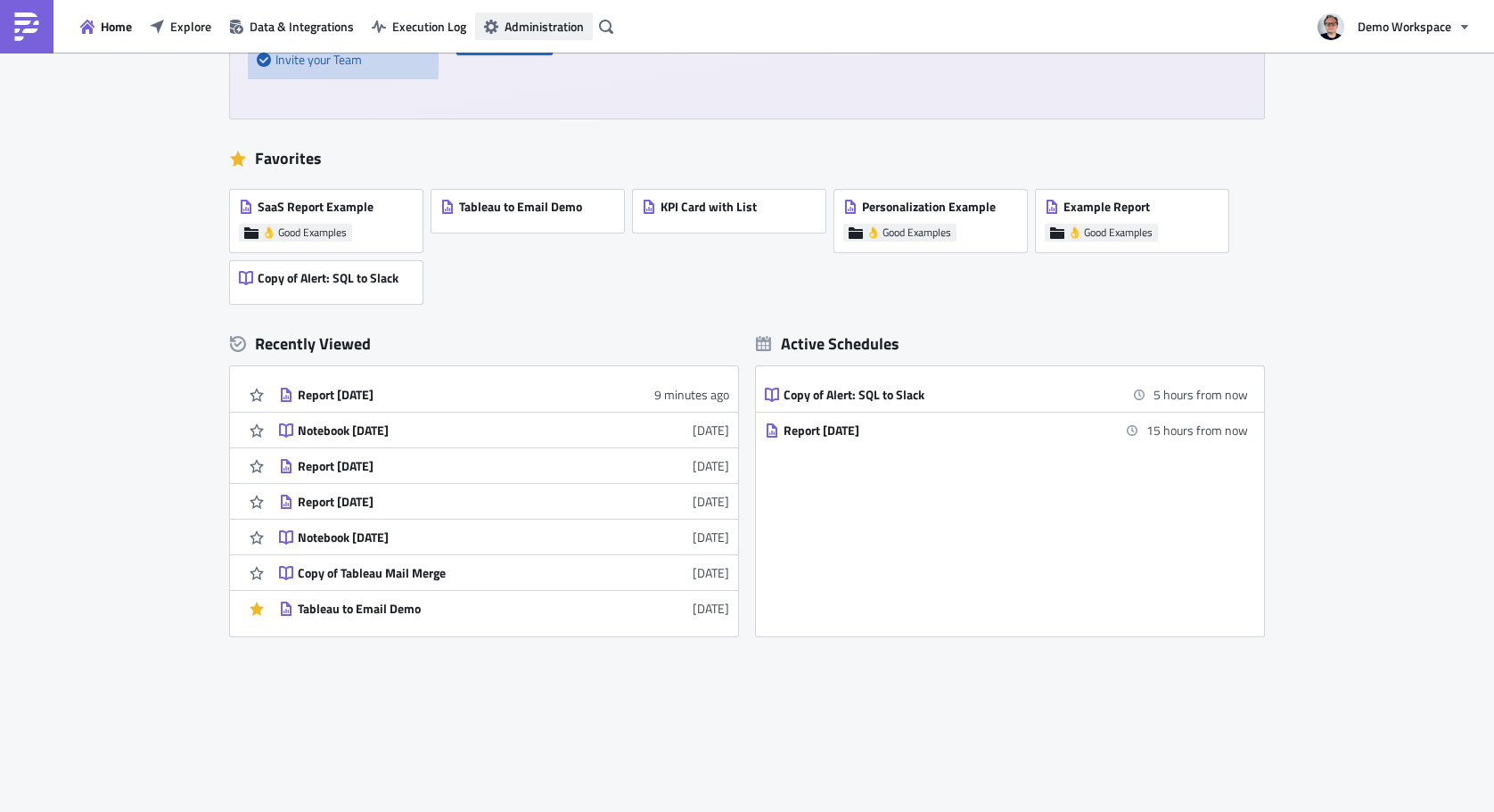
click at [520, 25] on span "Administration" at bounding box center [544, 26] width 80 height 19
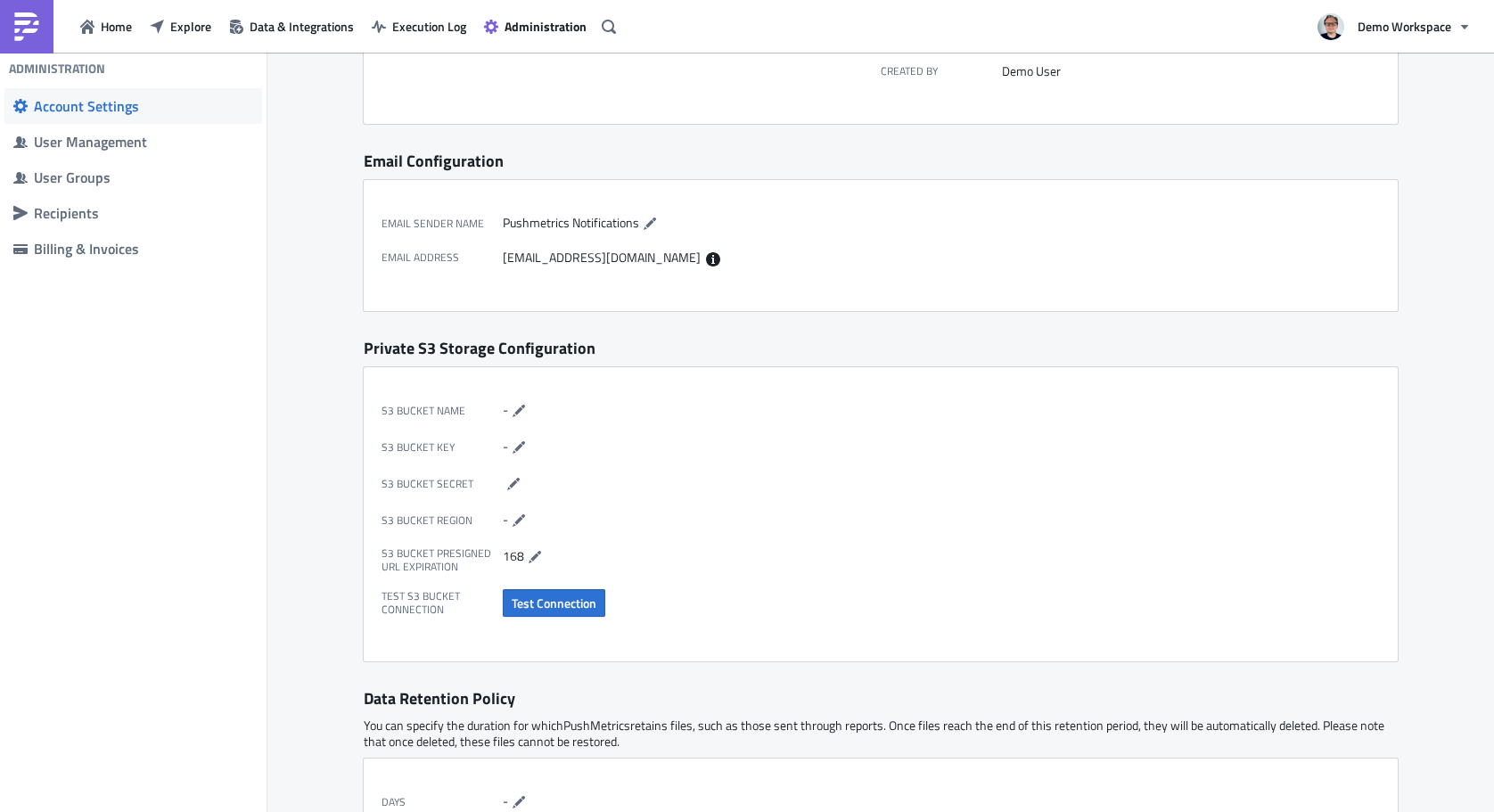
scroll to position [199, 0]
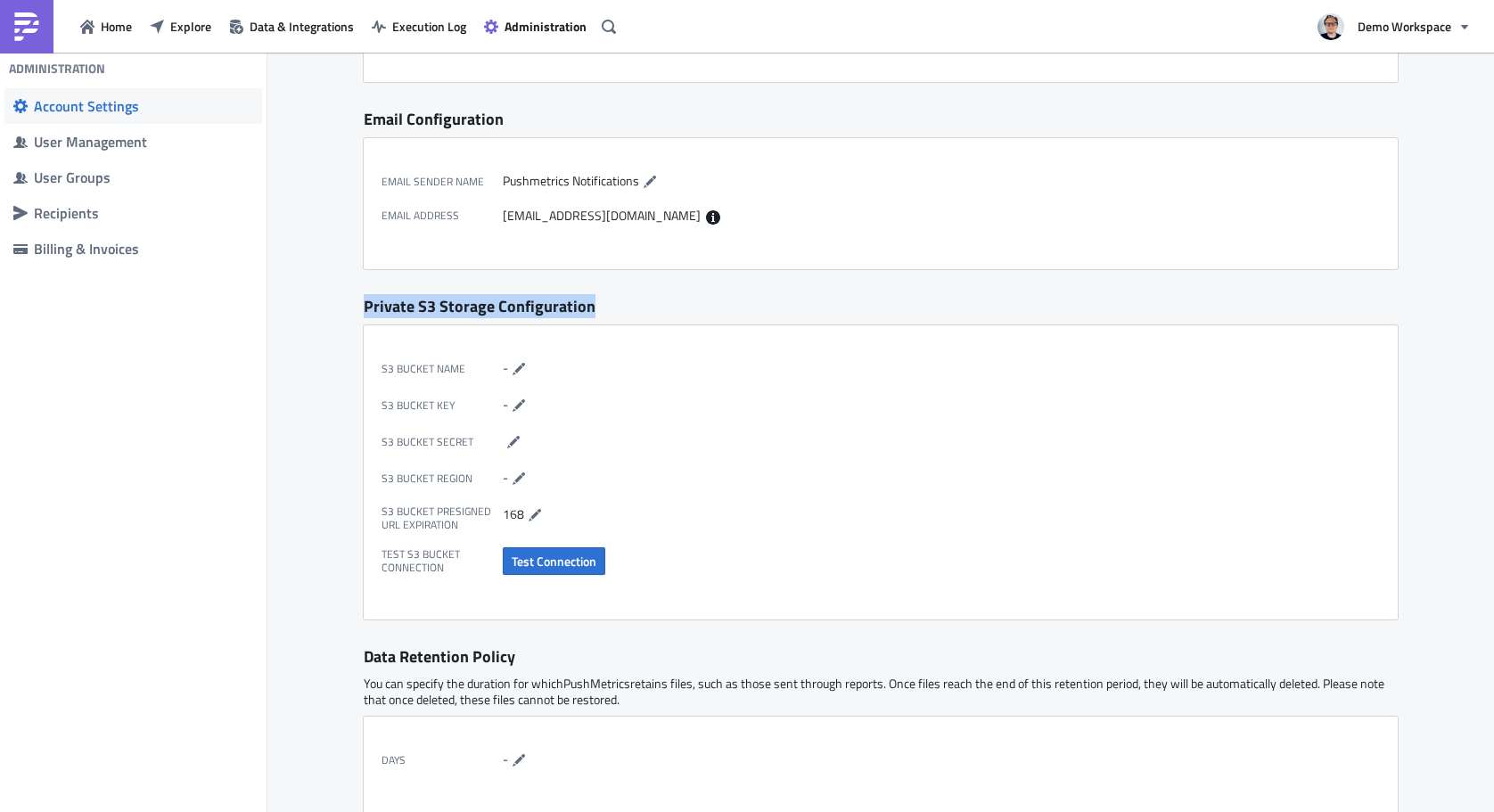
drag, startPoint x: 390, startPoint y: 306, endPoint x: 595, endPoint y: 306, distance: 205.0
click at [595, 306] on div "Private S3 Storage Configuration" at bounding box center [881, 307] width 1034 height 21
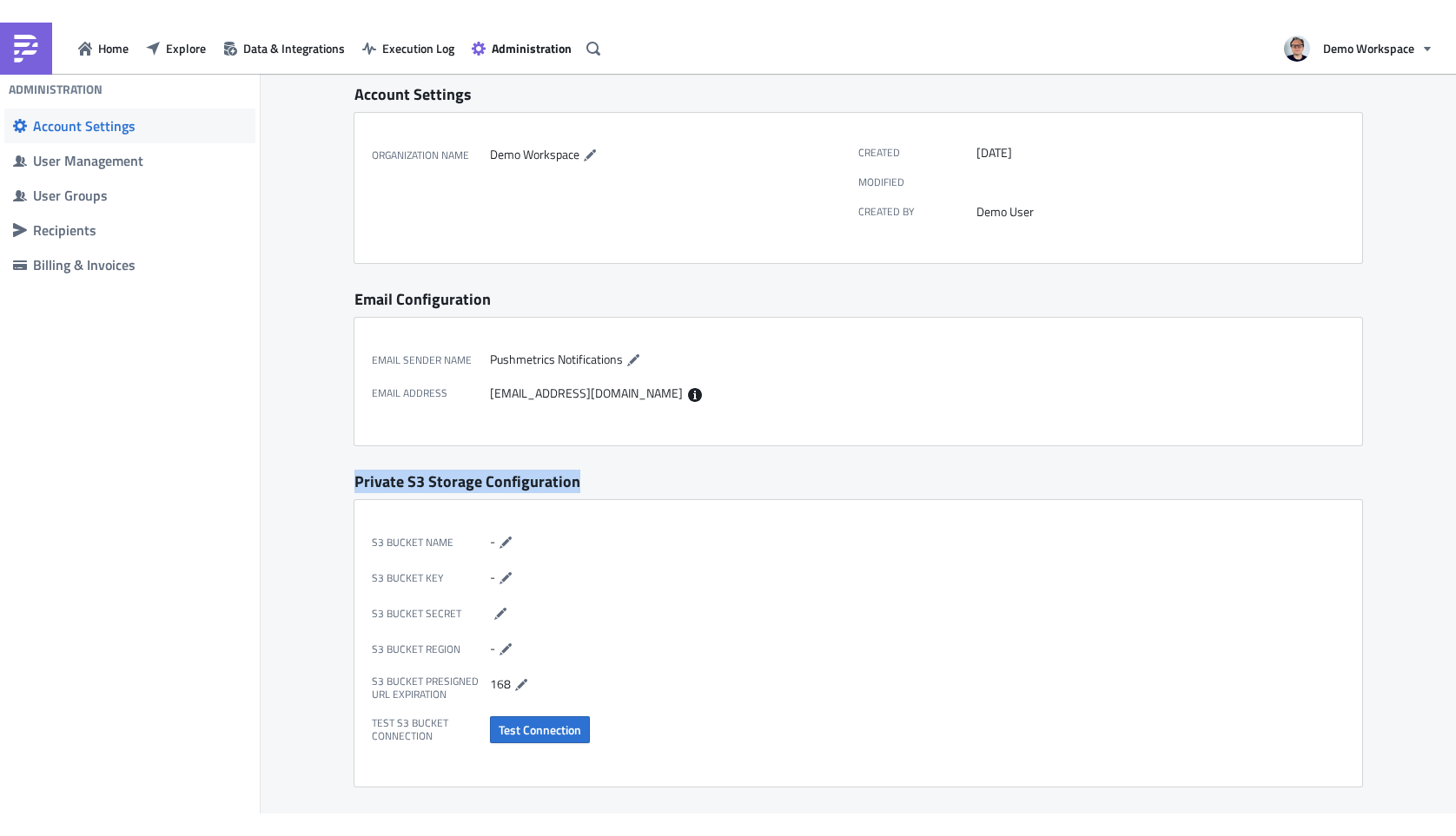
scroll to position [0, 0]
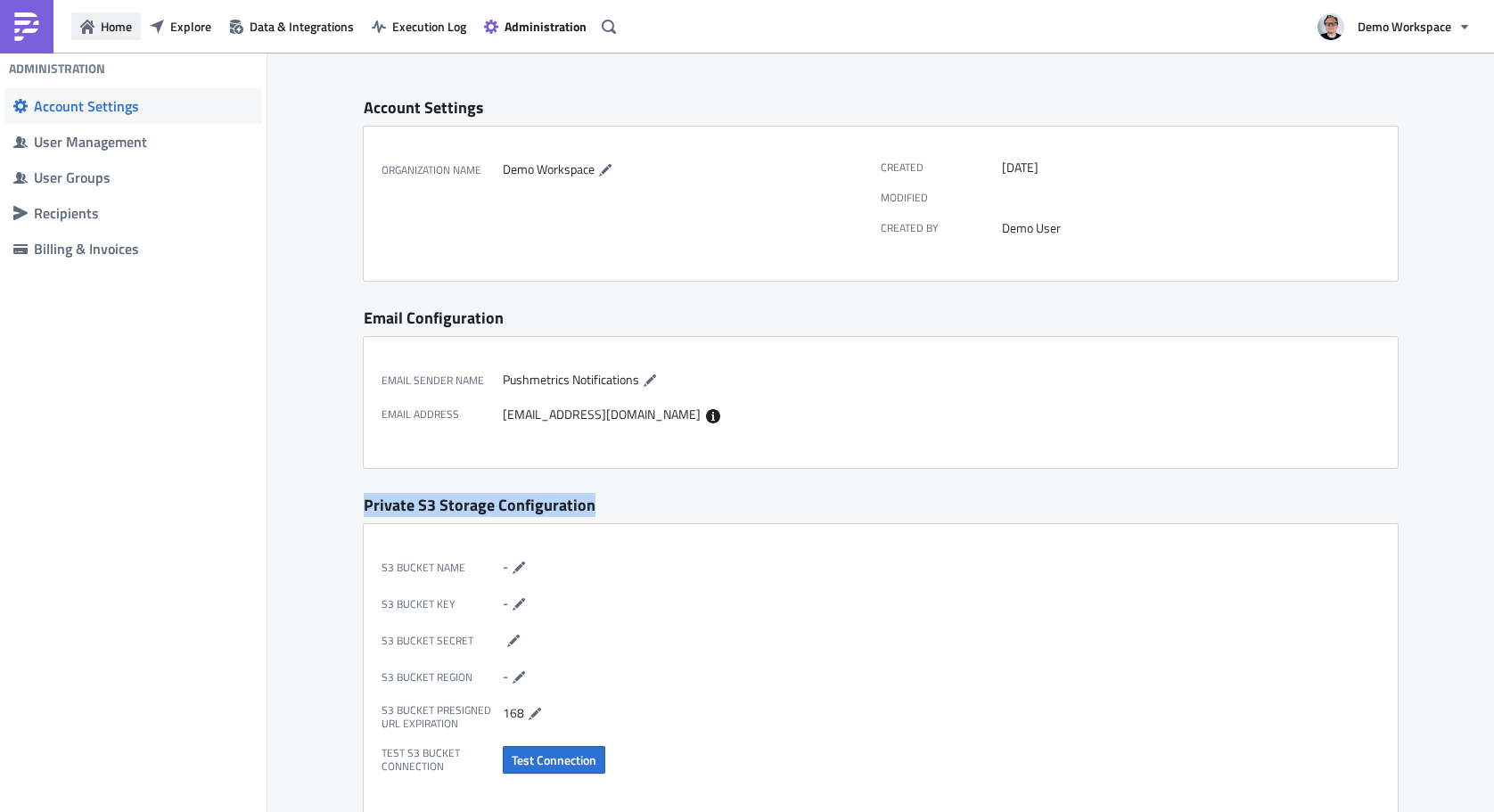
click at [118, 30] on span "Home" at bounding box center [115, 26] width 31 height 19
